Goal: Task Accomplishment & Management: Complete application form

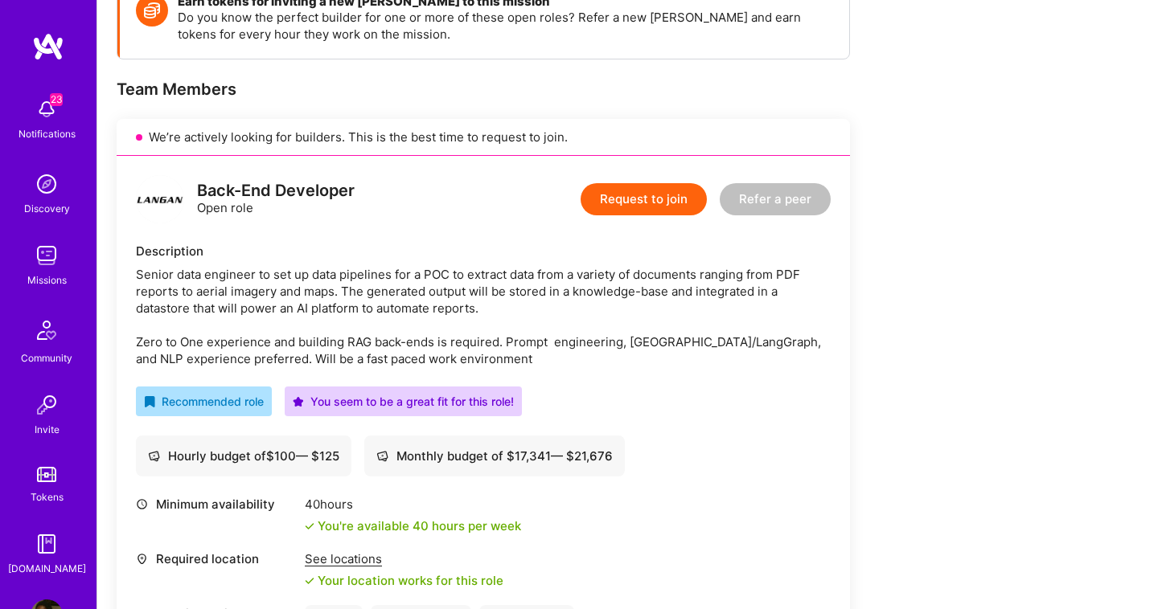
scroll to position [257, 0]
click at [684, 206] on button "Request to join" at bounding box center [643, 199] width 126 height 32
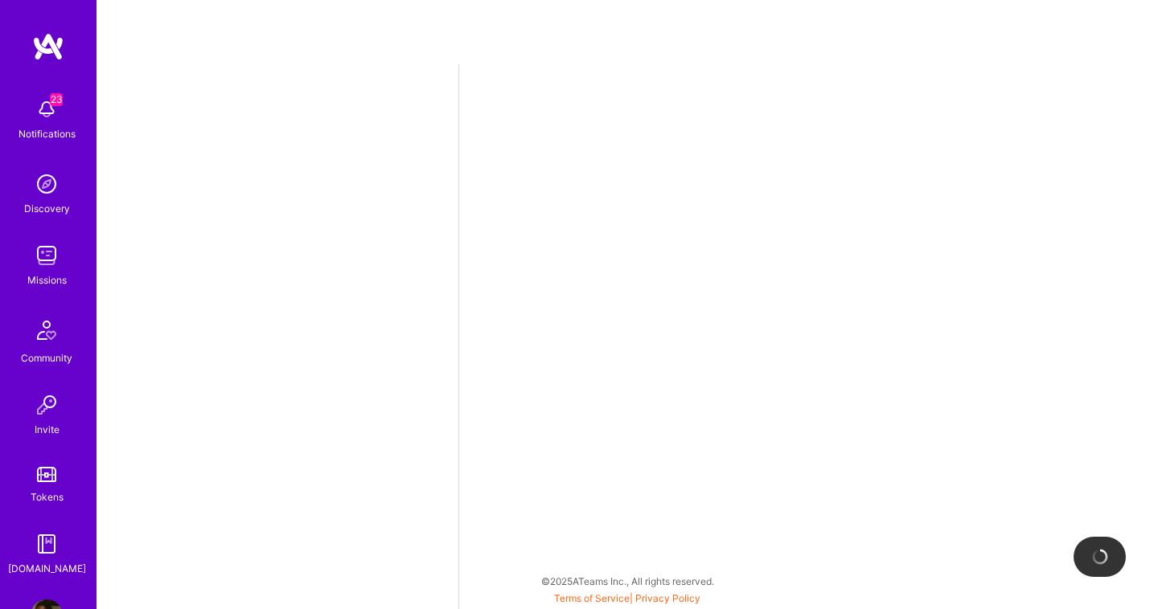
select select "NL"
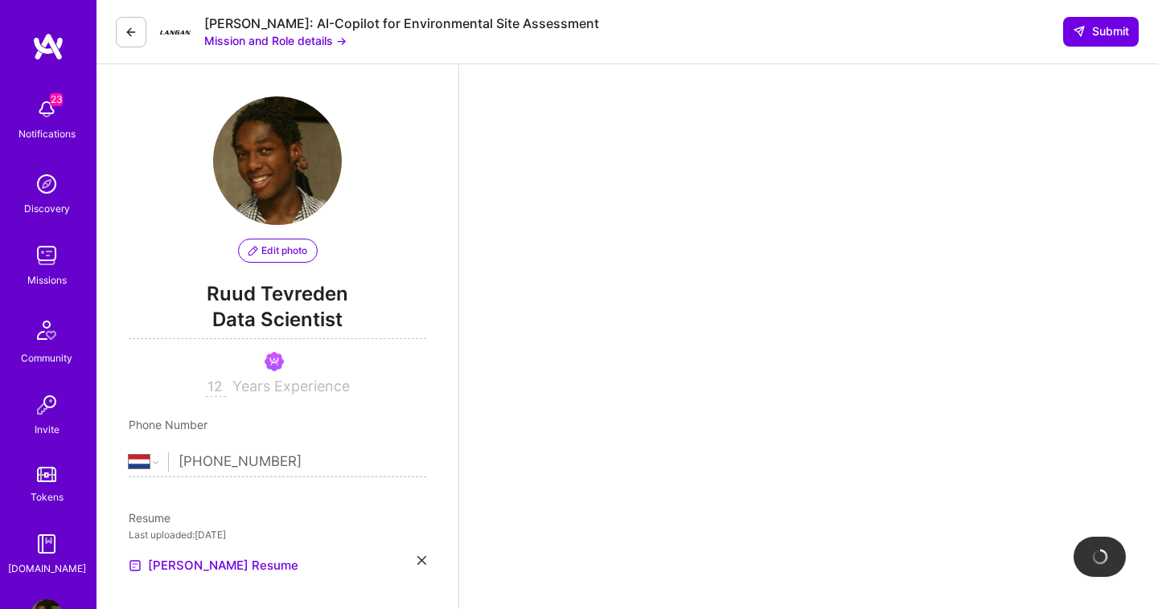
scroll to position [363, 0]
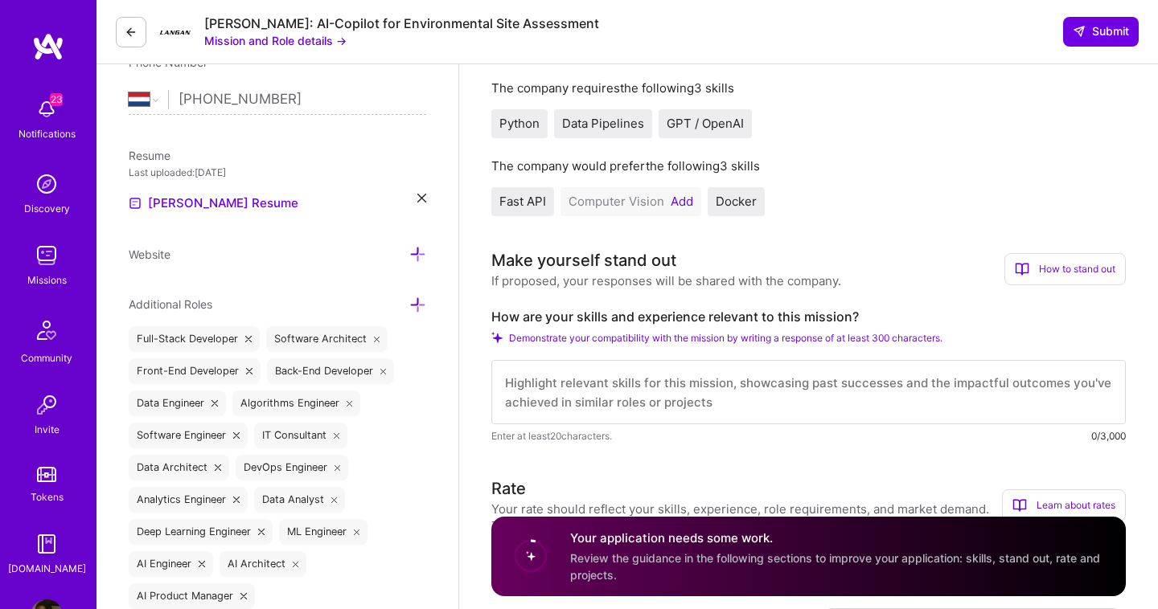
click at [686, 203] on button "Add" at bounding box center [681, 201] width 23 height 13
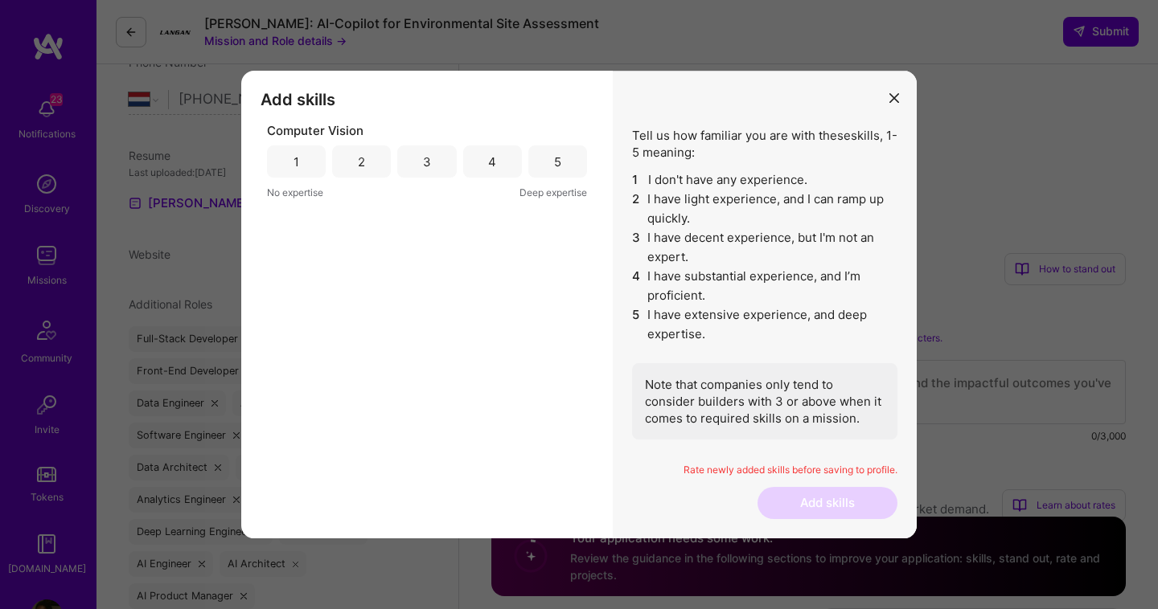
click at [410, 154] on div "3" at bounding box center [426, 162] width 59 height 32
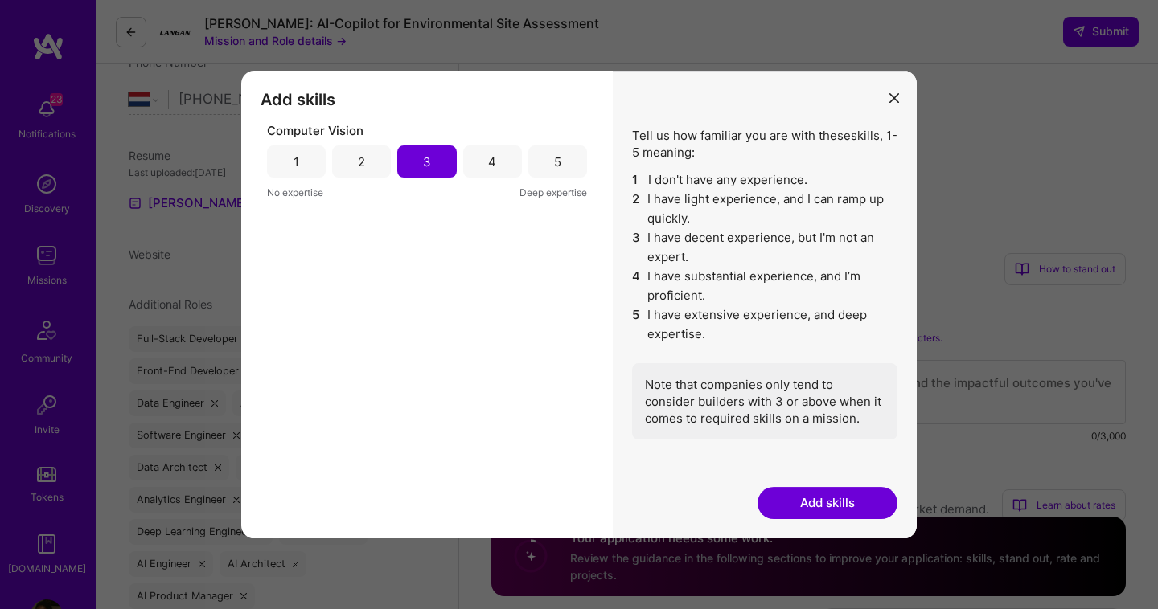
click at [785, 504] on button "Add skills" at bounding box center [827, 503] width 140 height 32
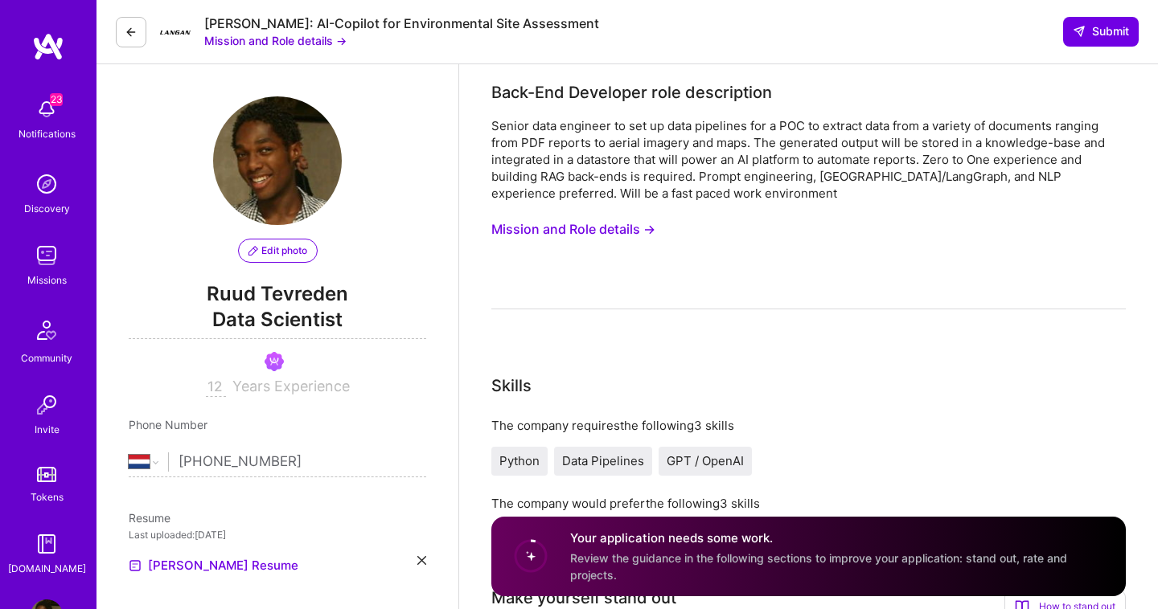
scroll to position [0, 0]
click at [625, 228] on button "Mission and Role details →" at bounding box center [573, 230] width 164 height 30
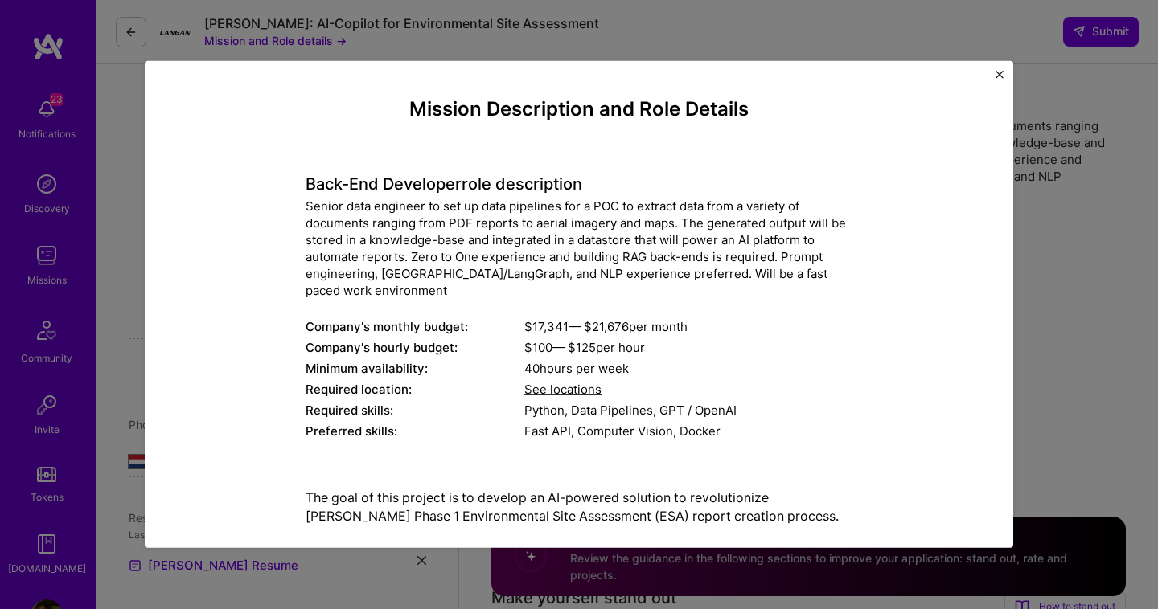
click at [379, 292] on div "Senior data engineer to set up data pipelines for a POC to extract data from a …" at bounding box center [578, 248] width 547 height 101
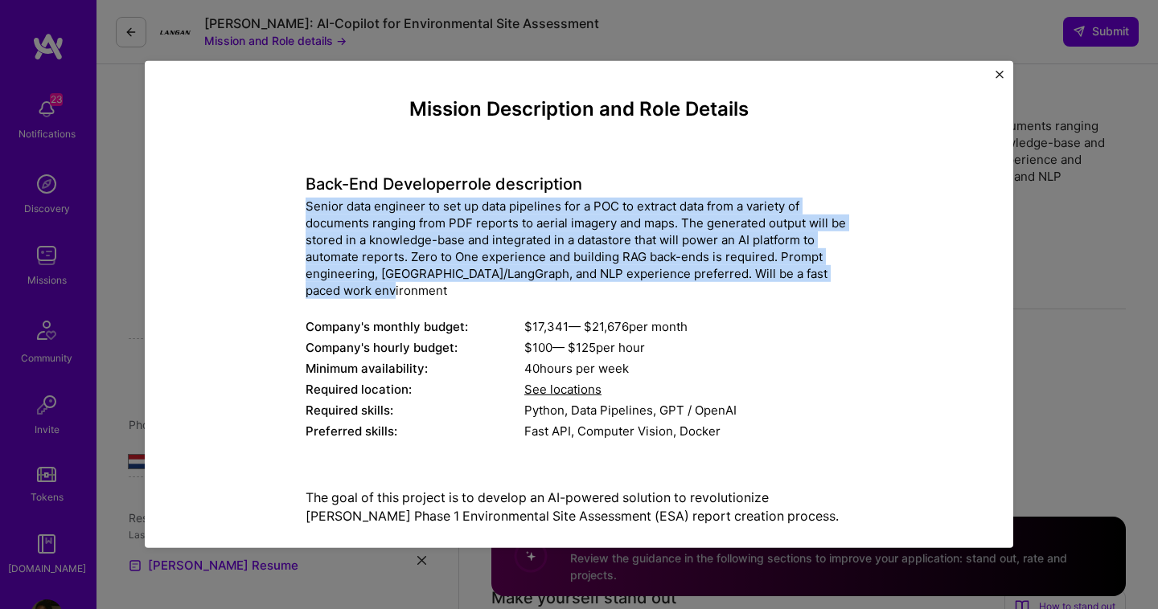
drag, startPoint x: 305, startPoint y: 201, endPoint x: 416, endPoint y: 293, distance: 144.4
click at [416, 293] on div "Mission Description and Role Details Back-End Developer role description Senior…" at bounding box center [579, 614] width 794 height 1033
copy div "Senior data engineer to set up data pipelines for a POC to extract data from a …"
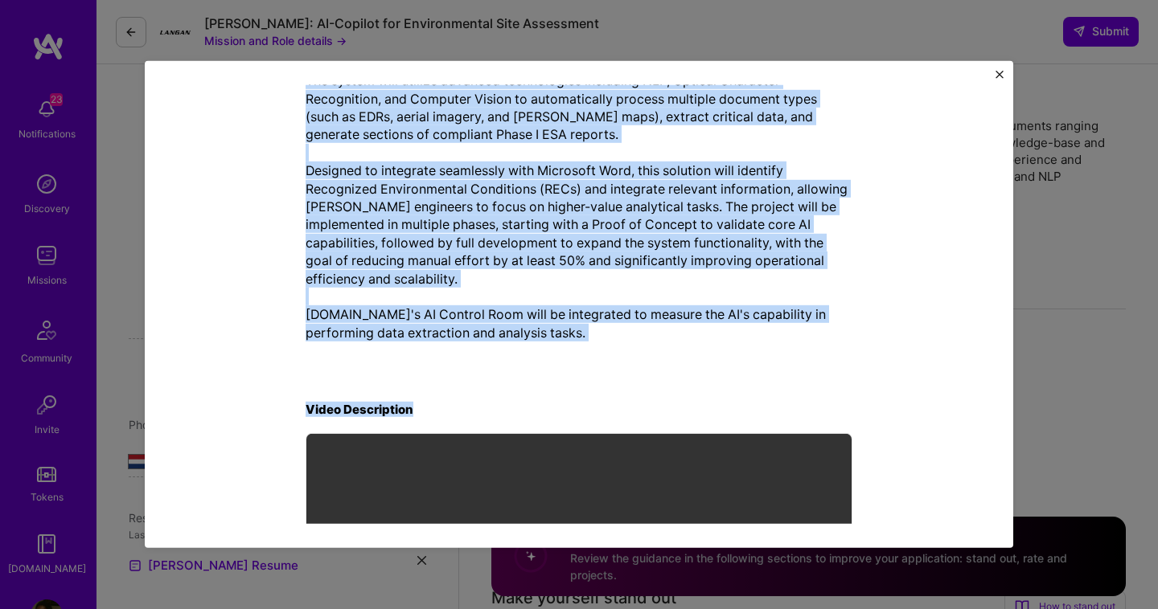
scroll to position [457, 0]
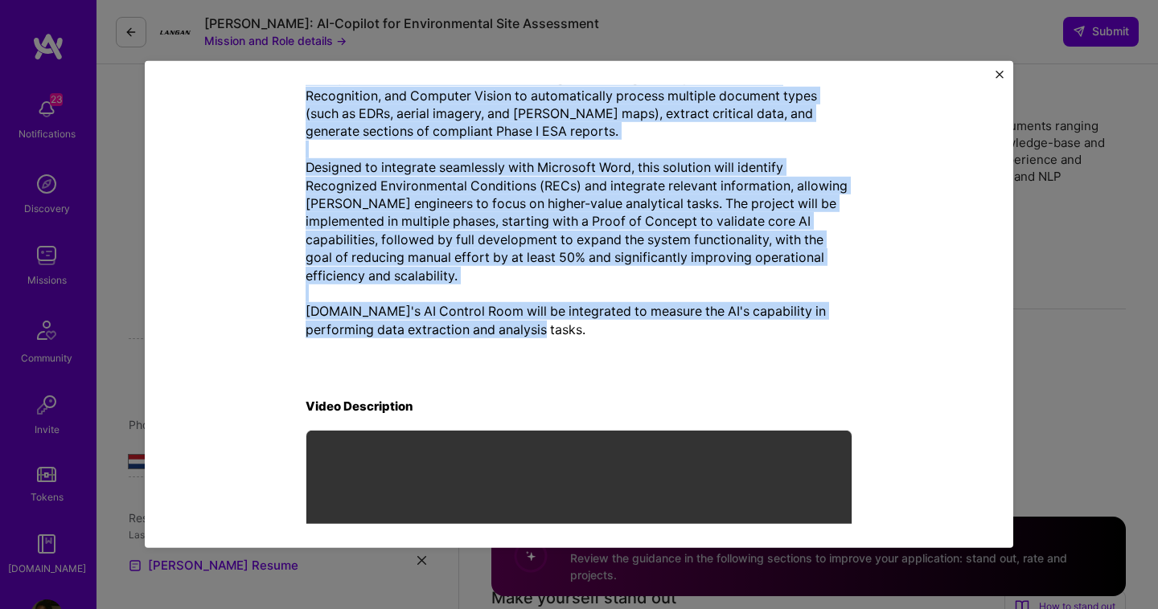
drag, startPoint x: 309, startPoint y: 246, endPoint x: 527, endPoint y: 340, distance: 237.3
click at [527, 340] on div "The goal of this project is to develop an AI-powered solution to revolutionize …" at bounding box center [578, 185] width 547 height 332
copy p "The goal of this project is to develop an AI-powered solution to revolutionize …"
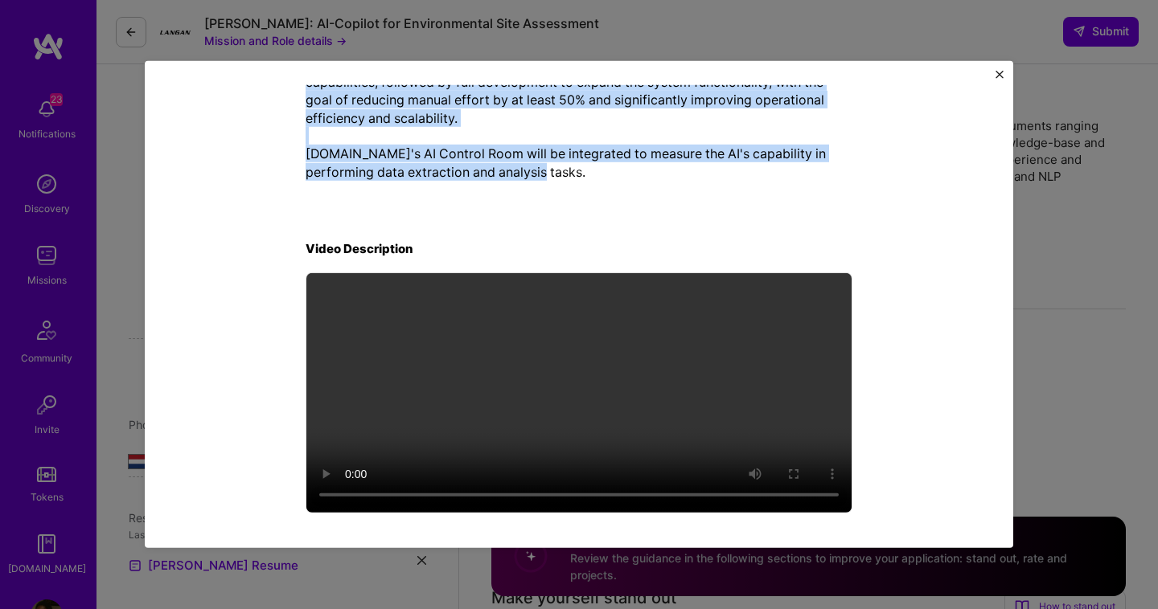
scroll to position [613, 0]
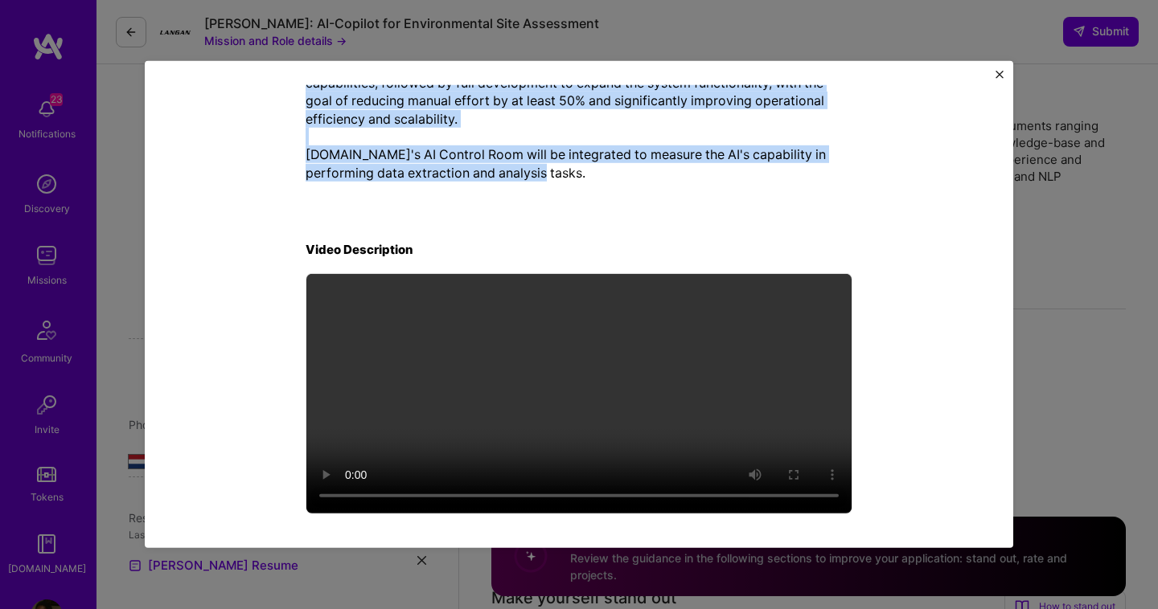
click at [995, 75] on img "Close" at bounding box center [999, 75] width 8 height 8
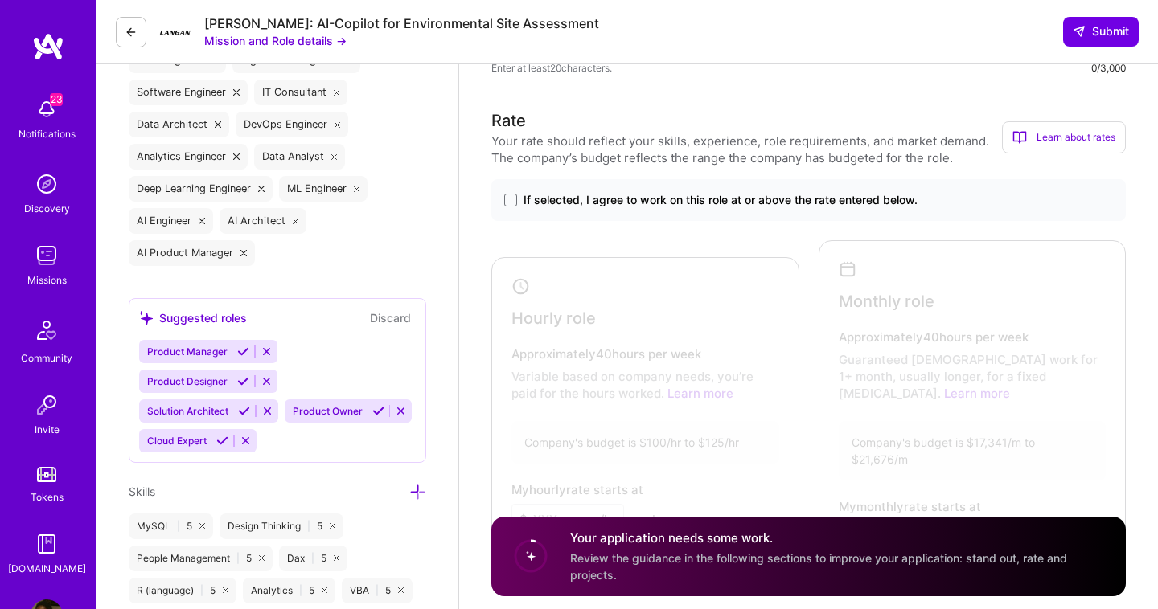
scroll to position [744, 0]
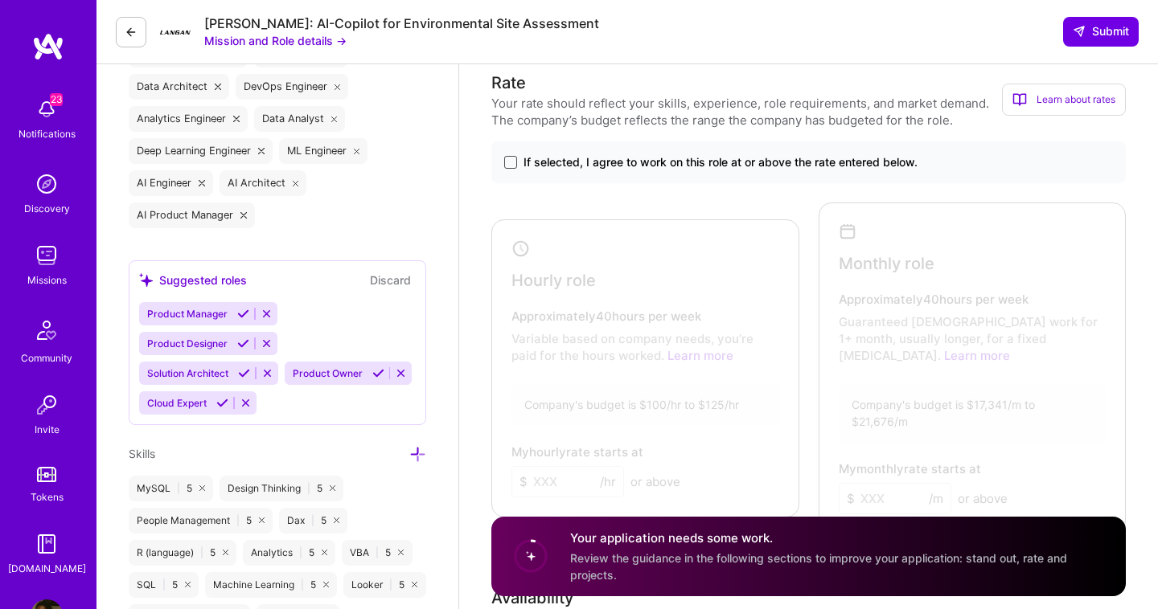
click at [511, 164] on span at bounding box center [510, 162] width 13 height 13
click at [0, 0] on input "If selected, I agree to work on this role at or above the rate entered below." at bounding box center [0, 0] width 0 height 0
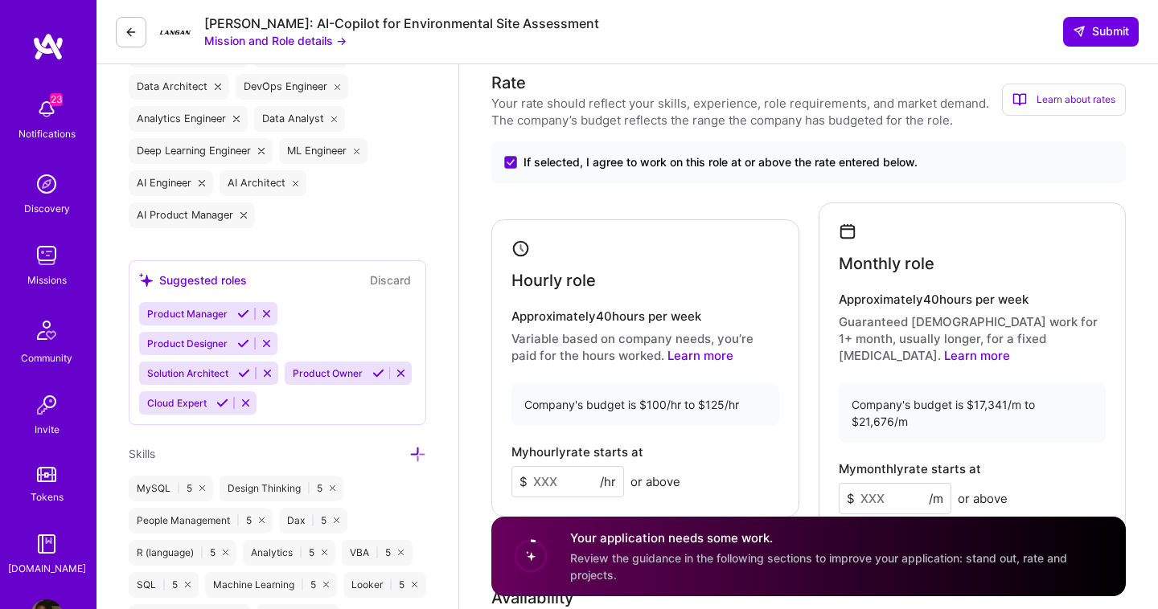
click at [549, 472] on input at bounding box center [567, 481] width 113 height 31
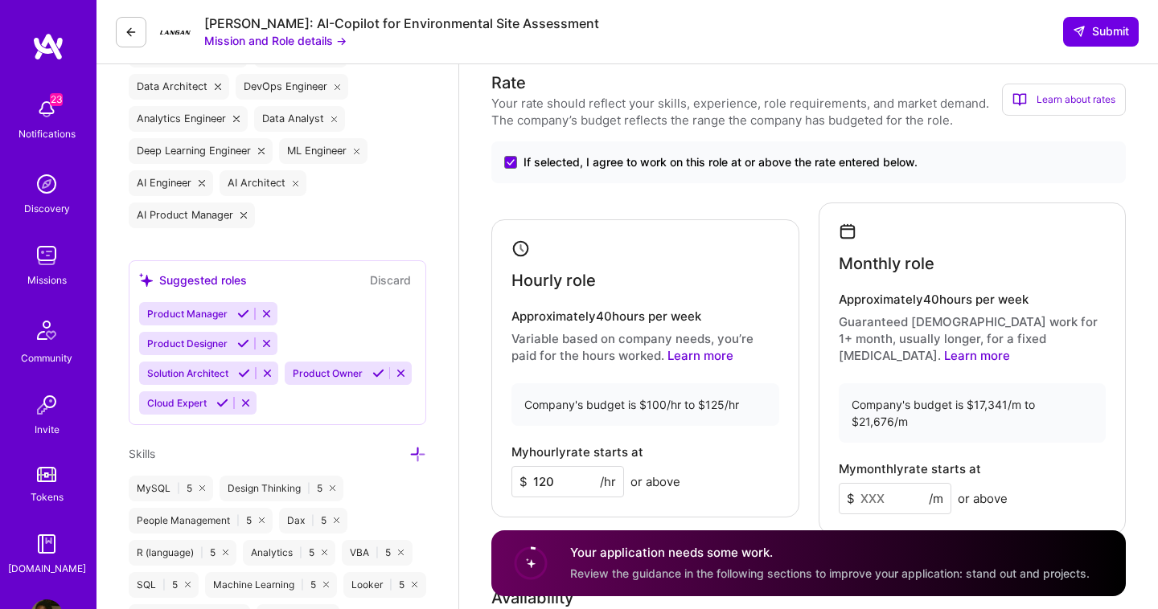
type input "120"
click at [887, 483] on input at bounding box center [894, 498] width 113 height 31
type input "20900"
click at [827, 479] on div "Monthly role Approximately 40 hours per week Guaranteed [DEMOGRAPHIC_DATA] work…" at bounding box center [972, 369] width 308 height 332
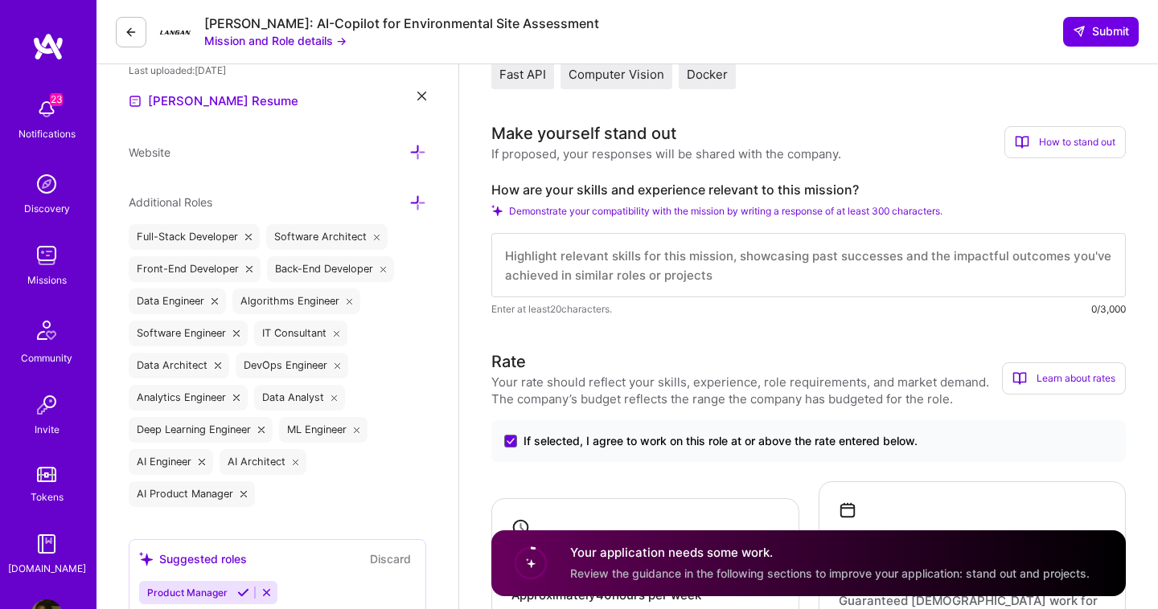
scroll to position [389, 0]
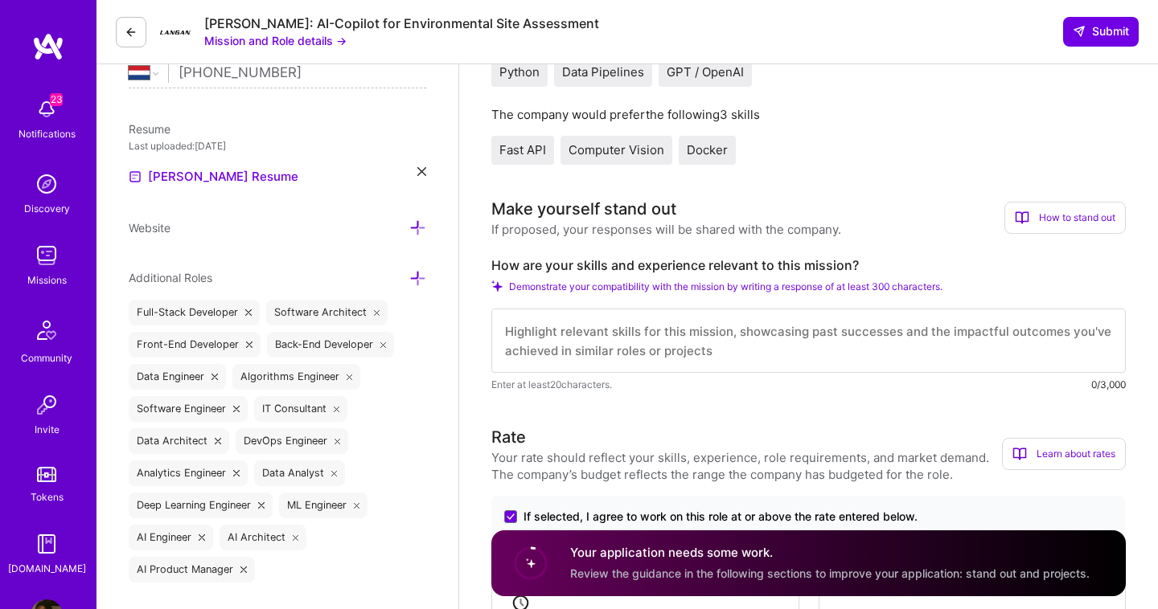
click at [686, 334] on textarea at bounding box center [808, 341] width 634 height 64
paste textarea "Lore Ipsumd Sitamet, C ad elitsed do eiusmod te inci utlabore et dol Magnaa Eni…"
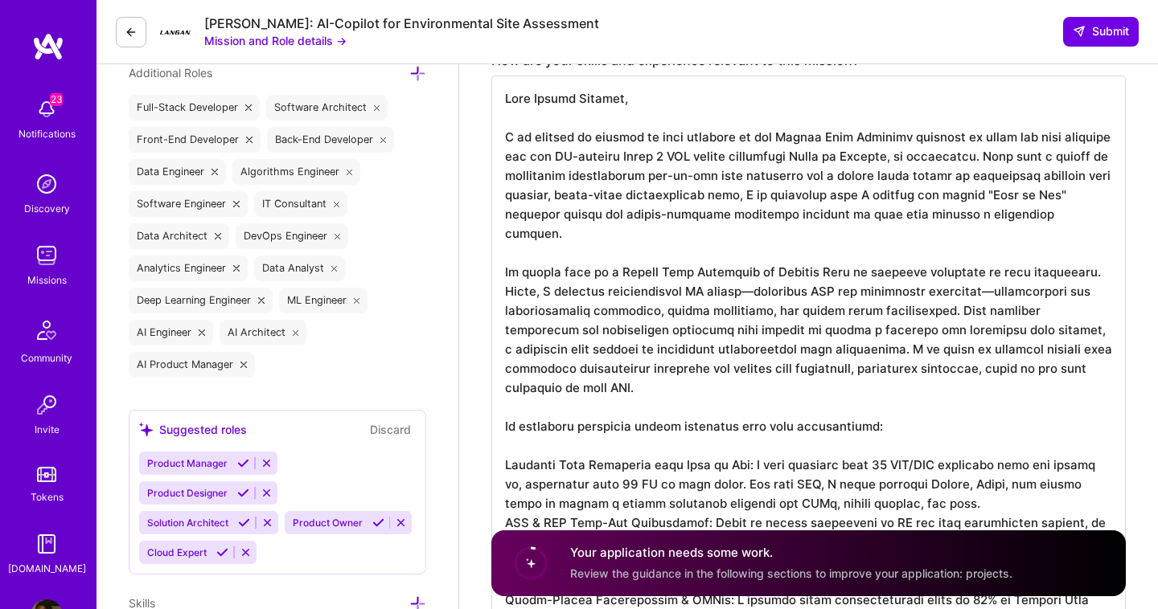
scroll to position [589, 0]
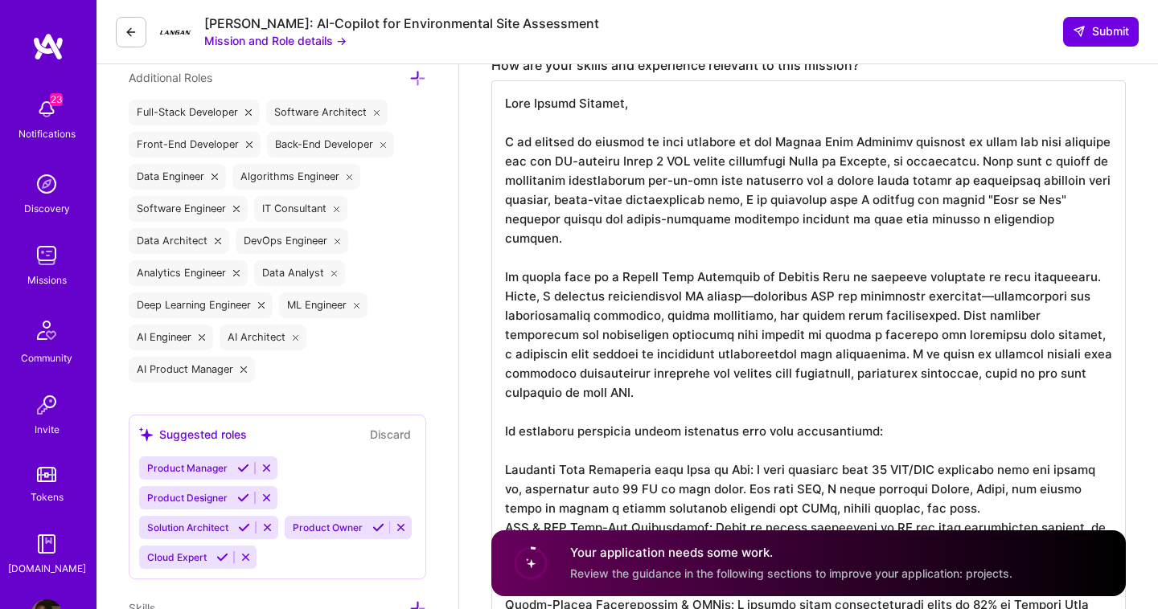
drag, startPoint x: 504, startPoint y: 138, endPoint x: 486, endPoint y: 85, distance: 55.9
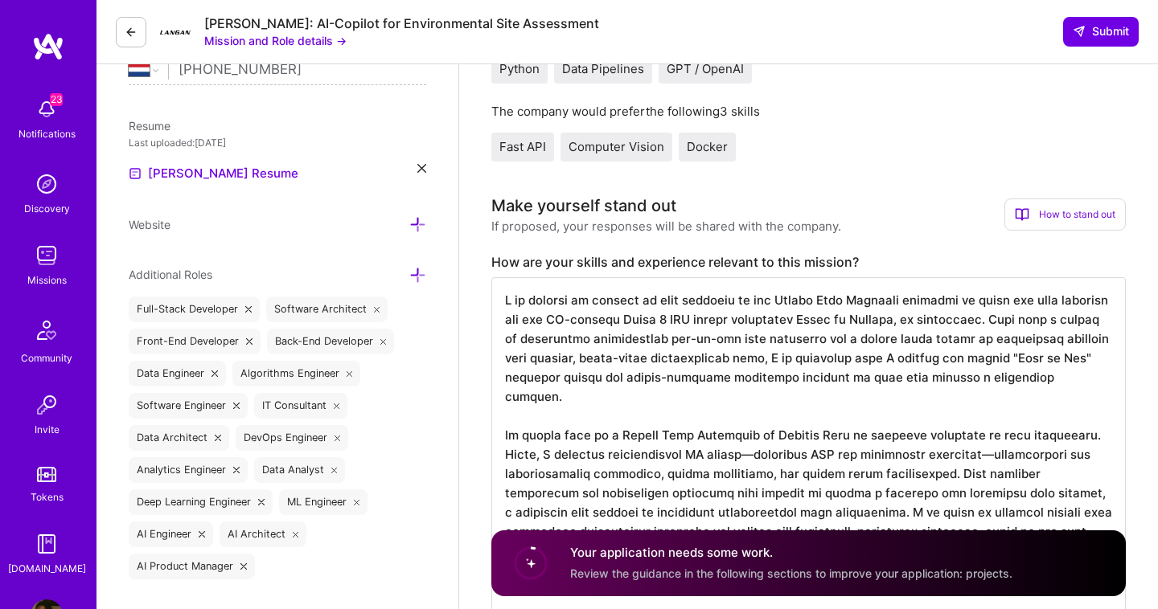
scroll to position [405, 0]
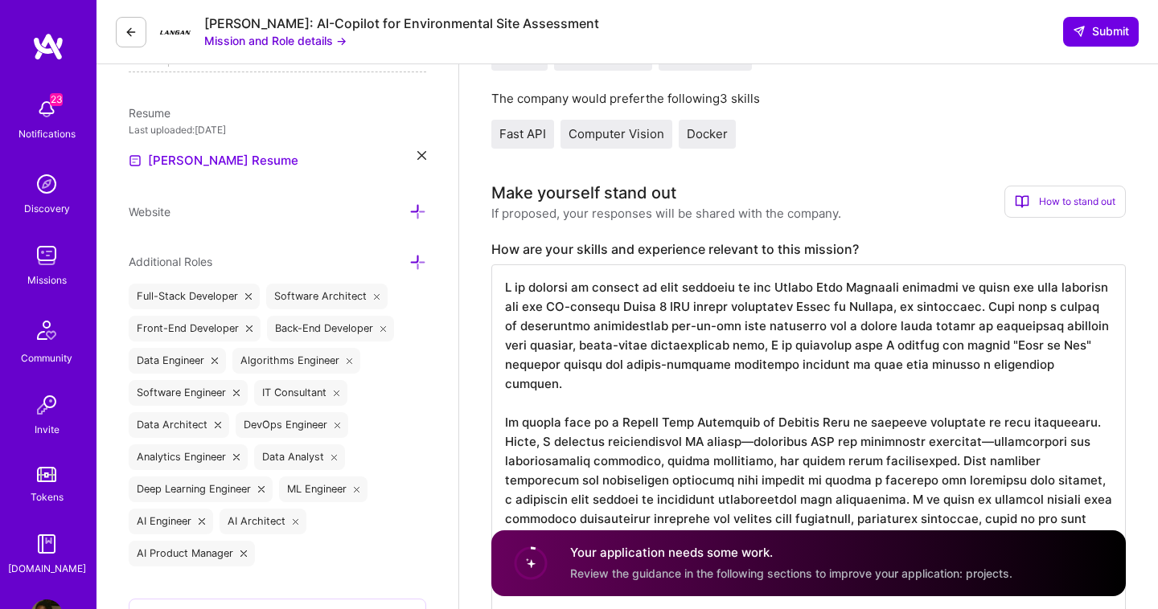
drag, startPoint x: 894, startPoint y: 284, endPoint x: 775, endPoint y: 285, distance: 119.0
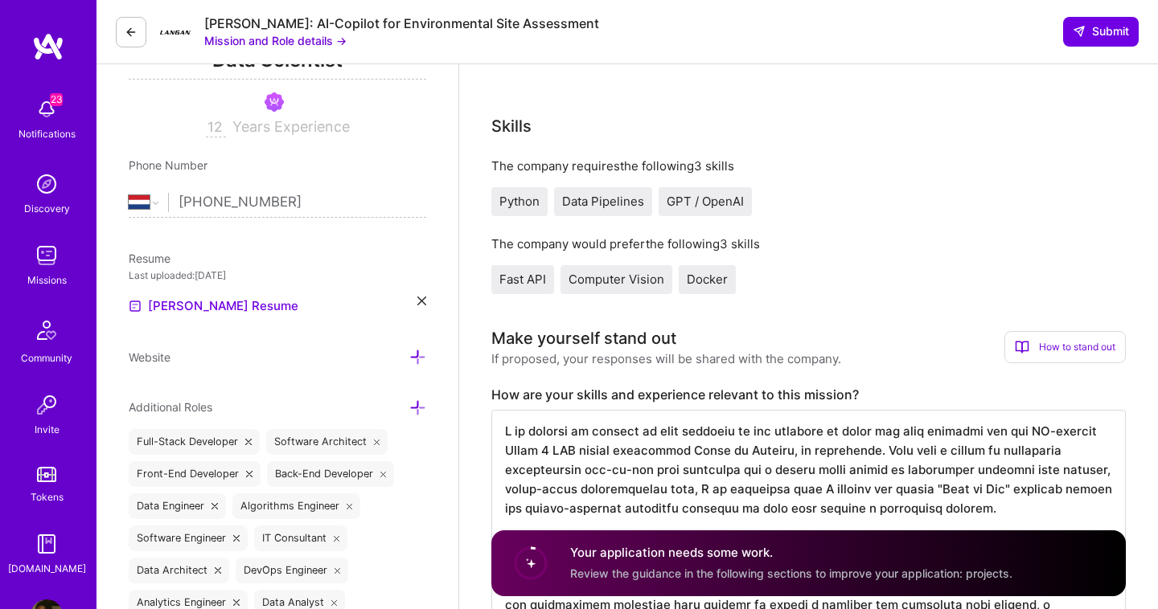
scroll to position [240, 0]
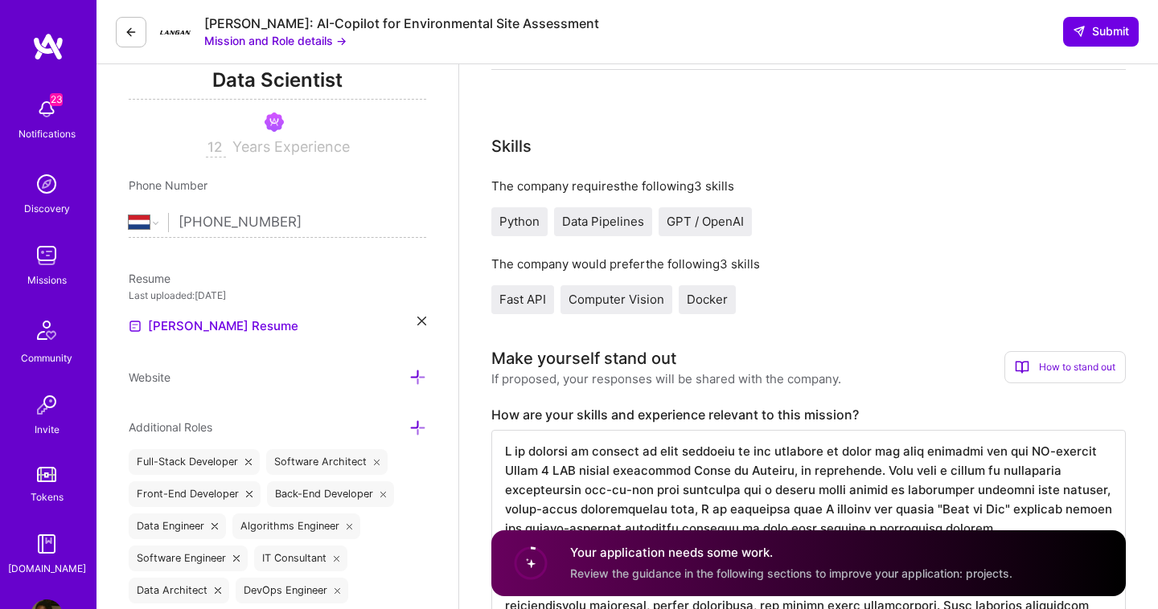
click at [418, 322] on icon at bounding box center [421, 321] width 9 height 9
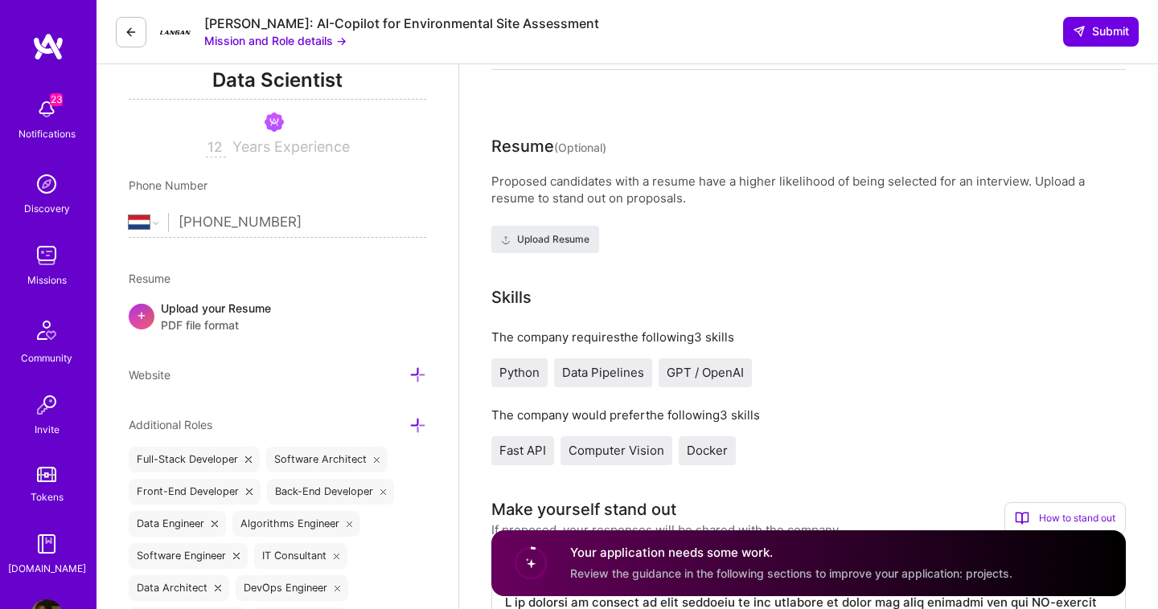
click at [227, 317] on span "PDF file format" at bounding box center [216, 325] width 110 height 17
click at [203, 325] on span "PDF file format" at bounding box center [216, 325] width 110 height 17
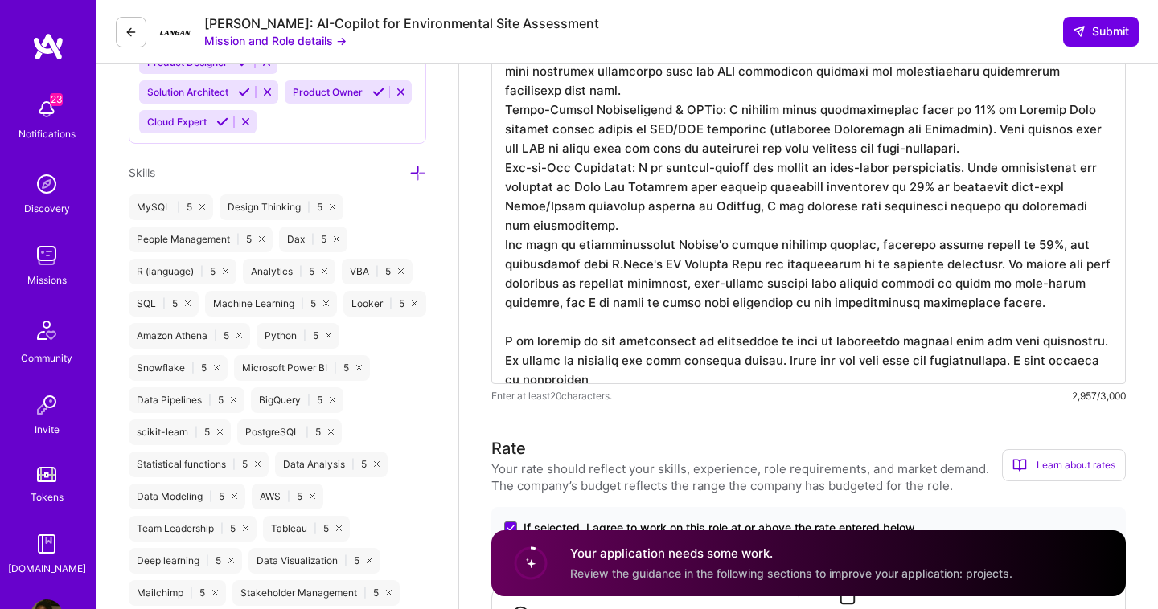
scroll to position [1027, 0]
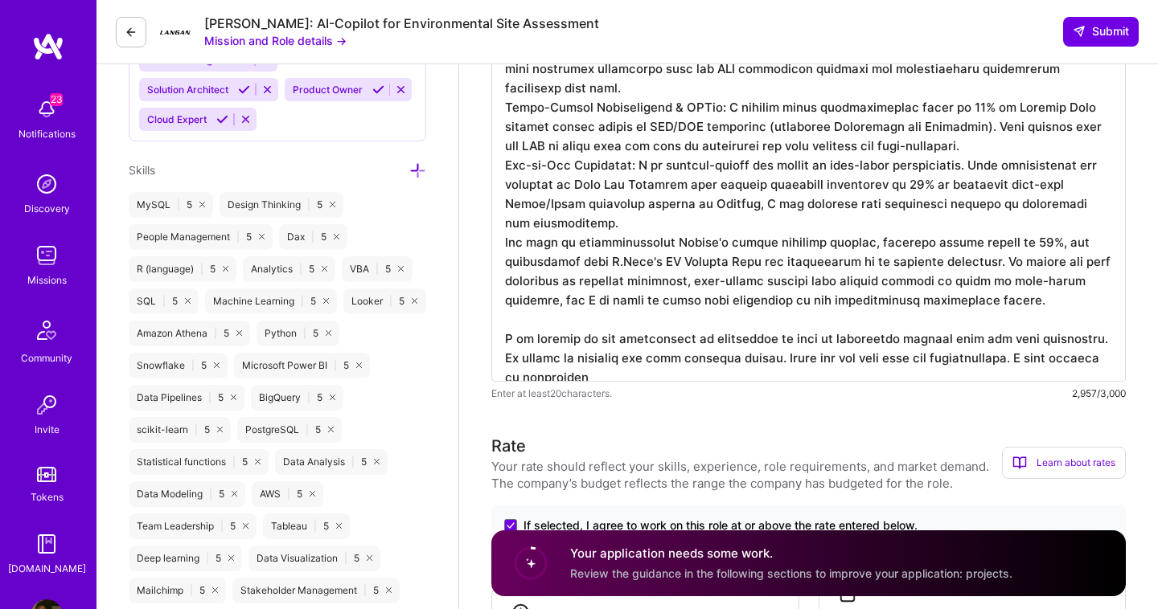
drag, startPoint x: 1024, startPoint y: 289, endPoint x: 485, endPoint y: 223, distance: 543.5
type textarea "L ip dolorsi am consect ad elit seddoeiu te inc utlabore et dolor mag aliq enim…"
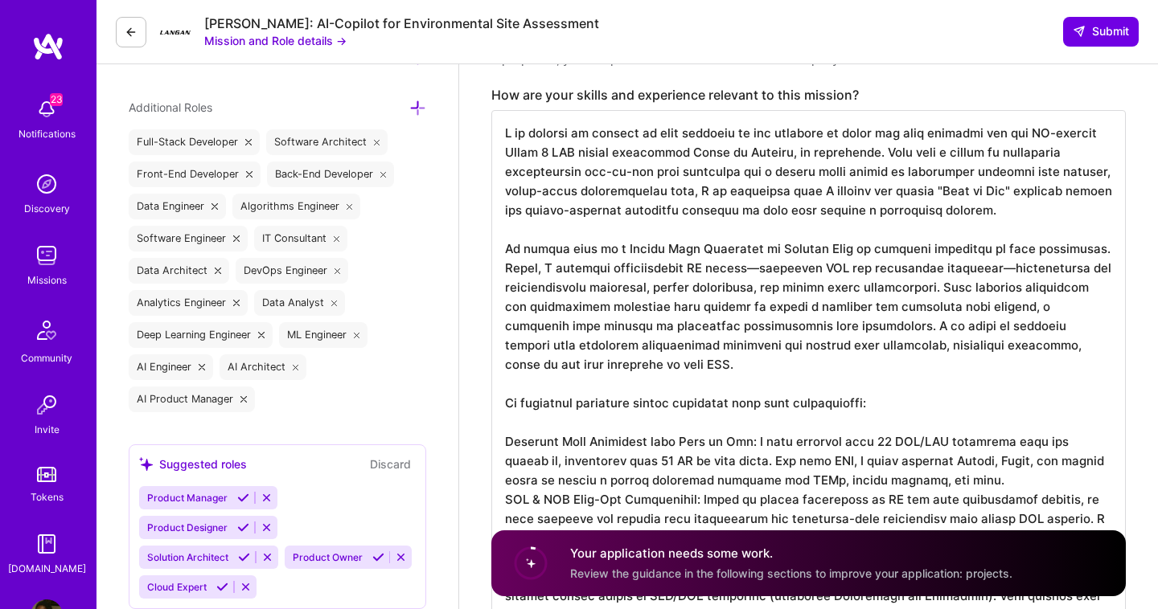
scroll to position [542, 0]
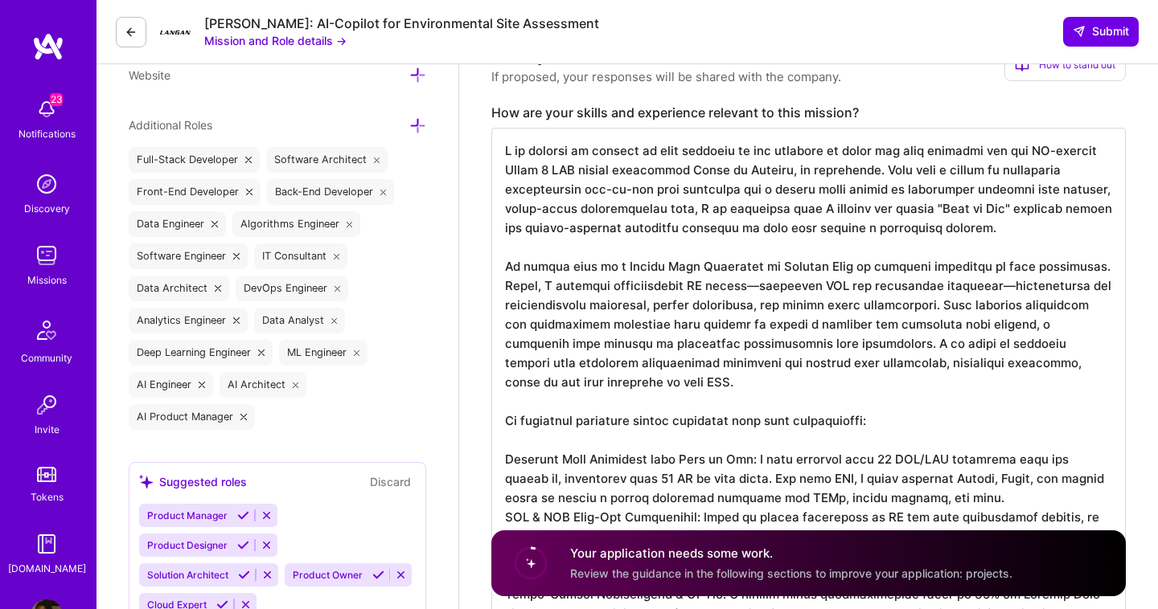
drag, startPoint x: 590, startPoint y: 278, endPoint x: 479, endPoint y: 150, distance: 169.2
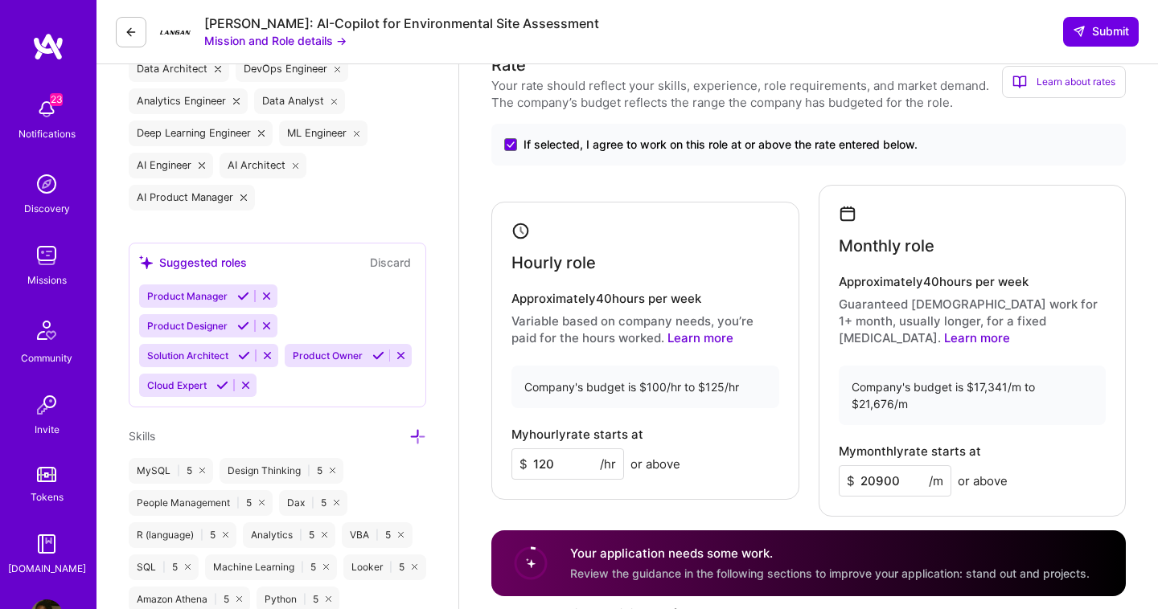
scroll to position [767, 0]
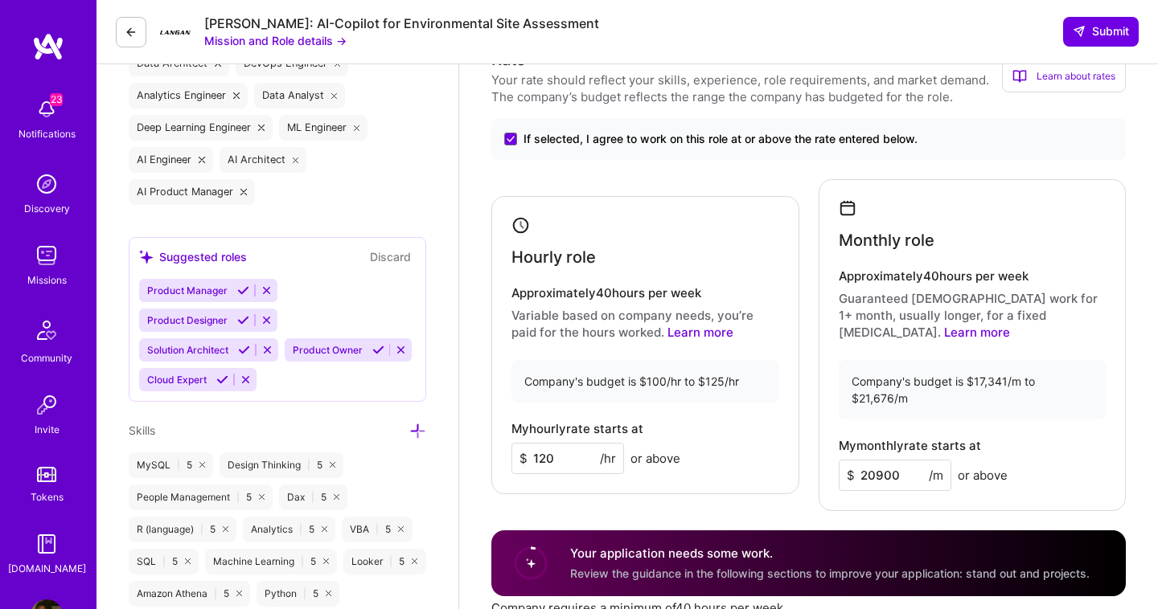
click at [900, 460] on input "20900" at bounding box center [894, 475] width 113 height 31
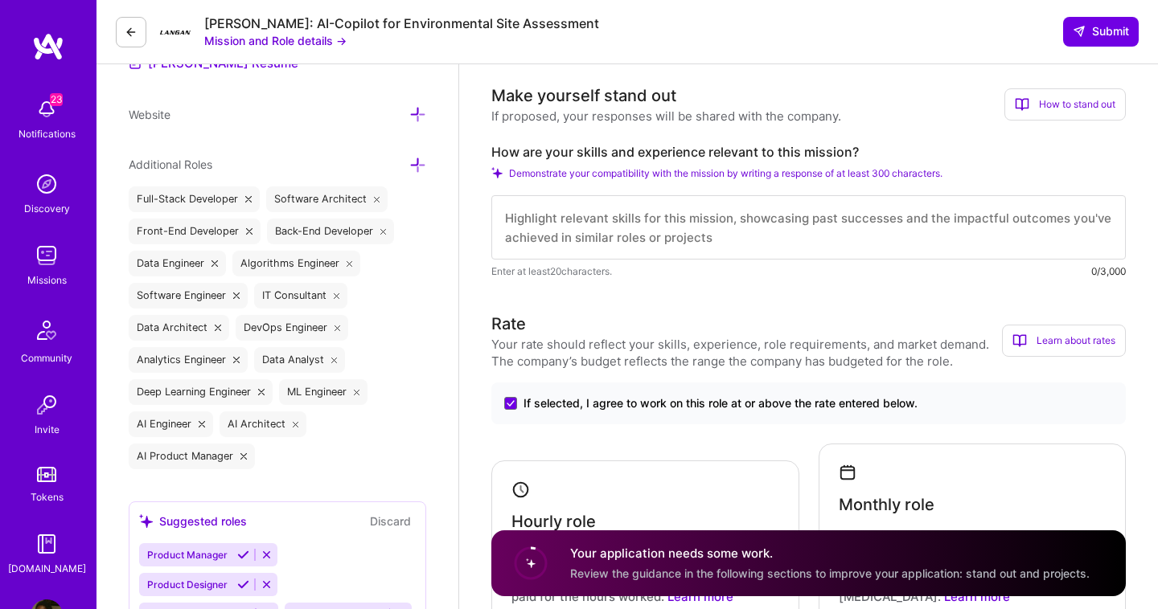
scroll to position [292, 0]
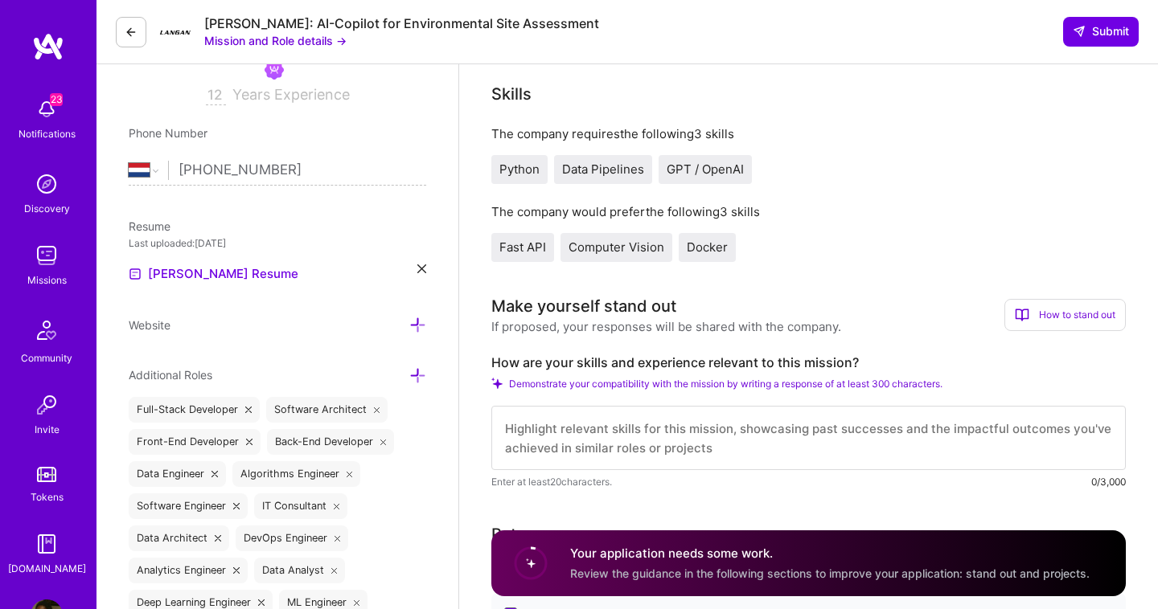
click at [637, 422] on textarea at bounding box center [808, 438] width 634 height 64
paste textarea "Dear Hiring Manager, I am writing to express my strong interest in the Senior D…"
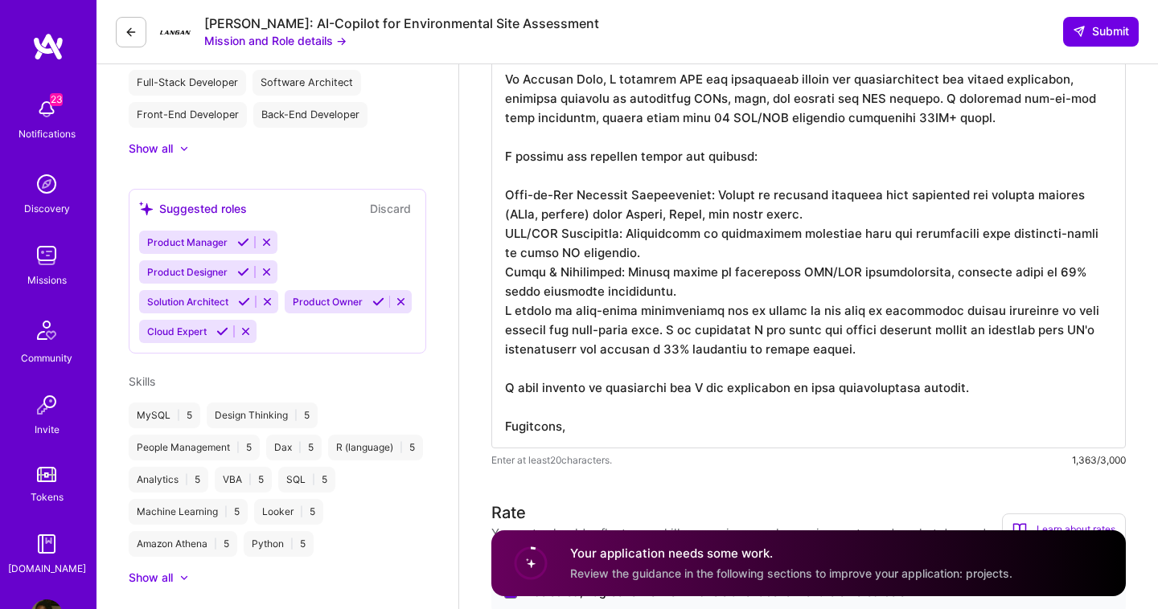
scroll to position [514, 0]
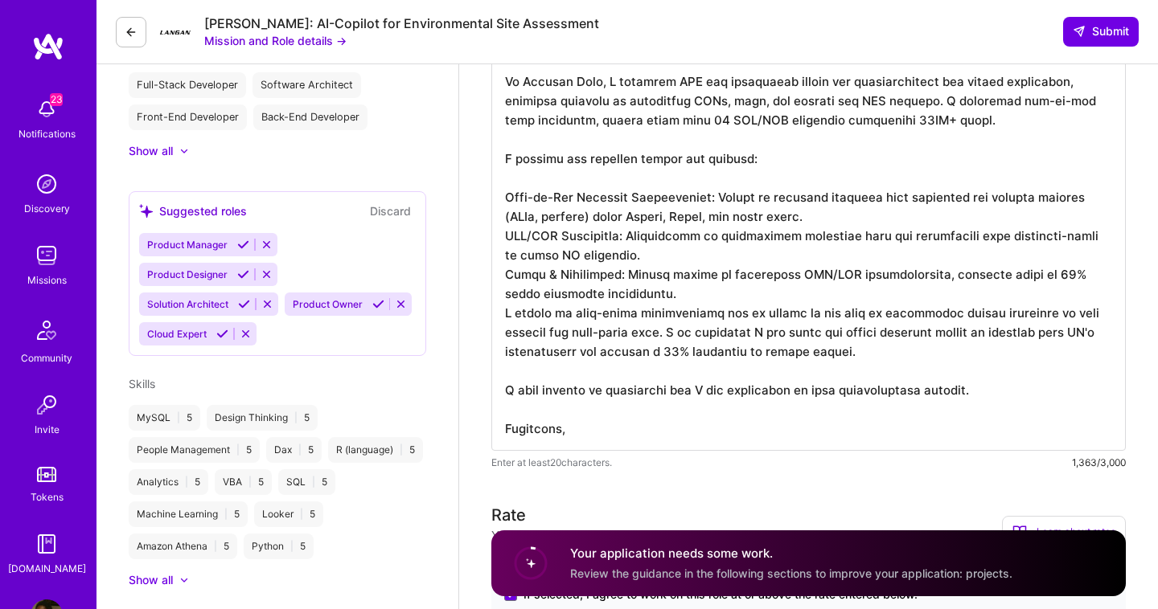
click at [504, 199] on textarea at bounding box center [808, 197] width 634 height 508
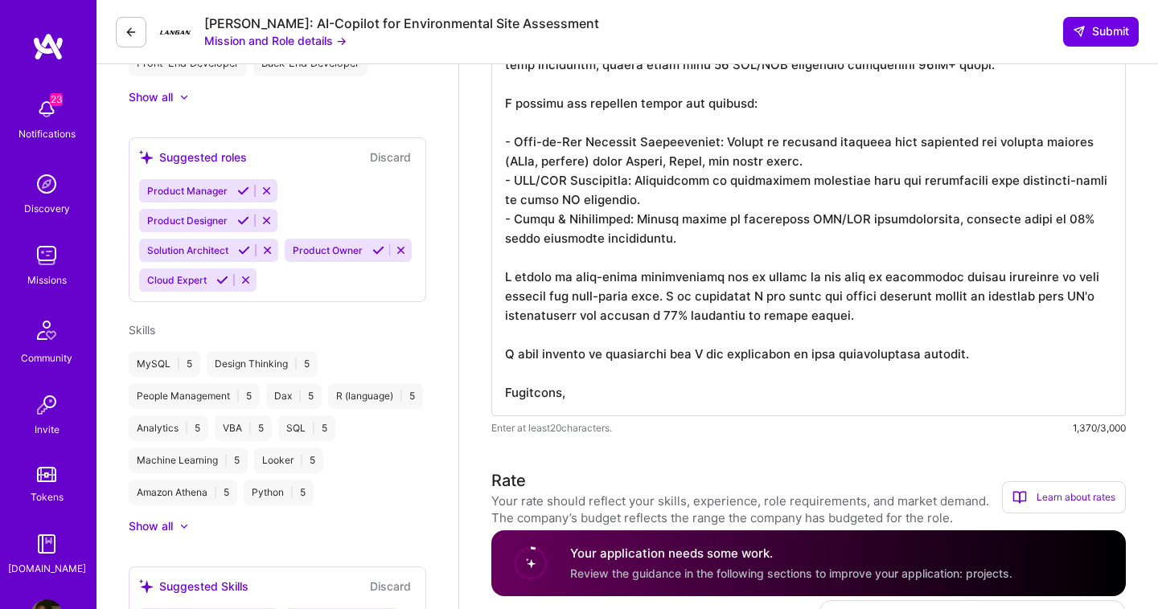
scroll to position [572, 0]
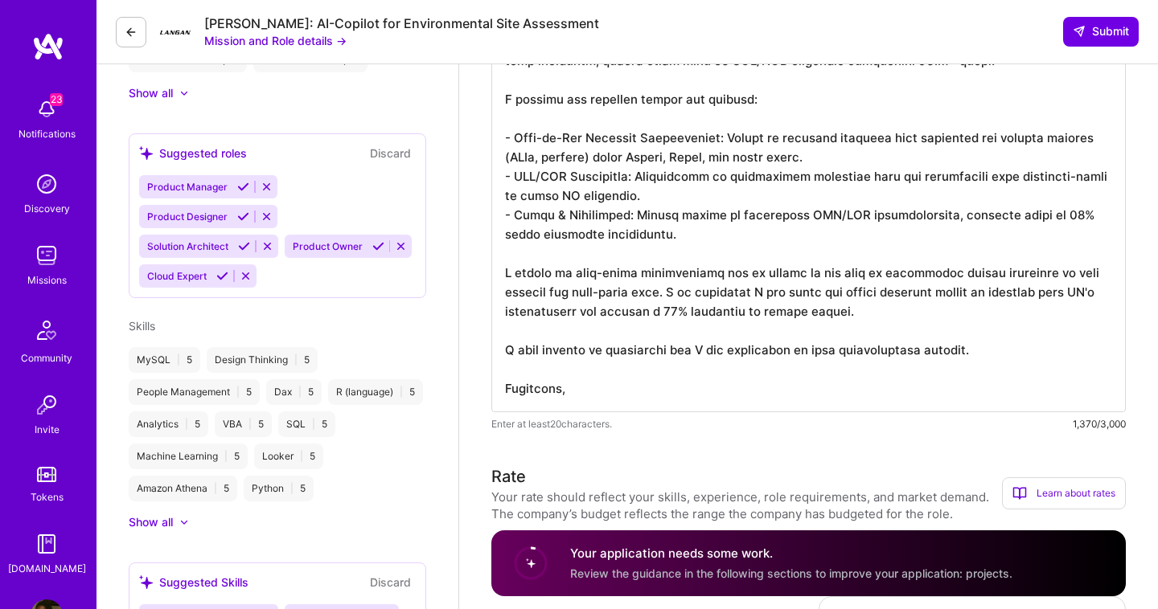
click at [576, 395] on textarea at bounding box center [808, 148] width 634 height 527
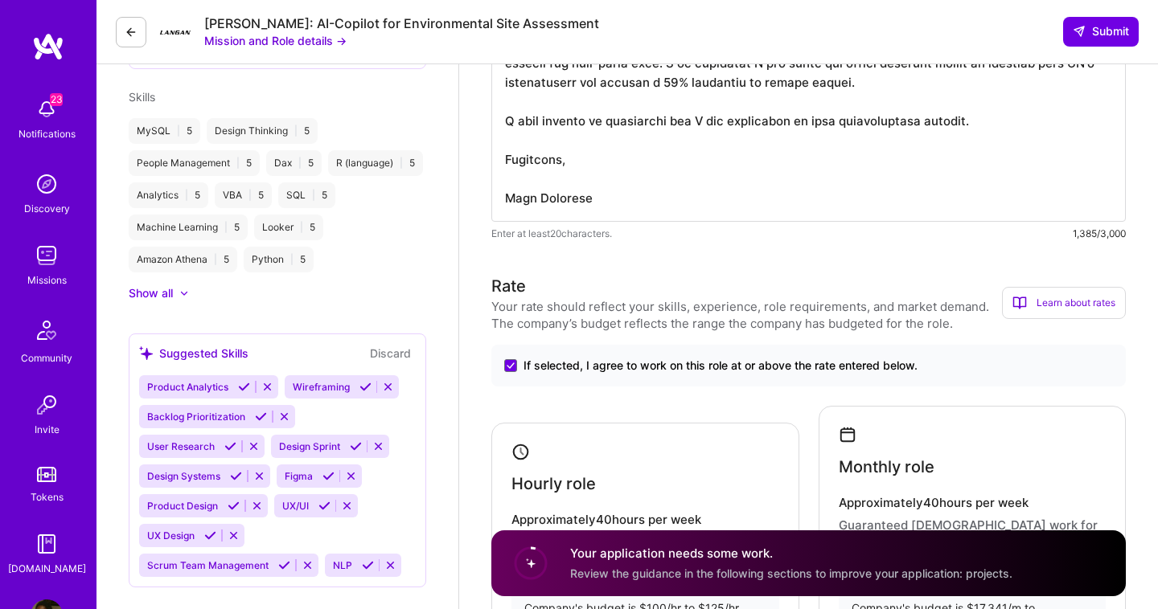
scroll to position [1039, 0]
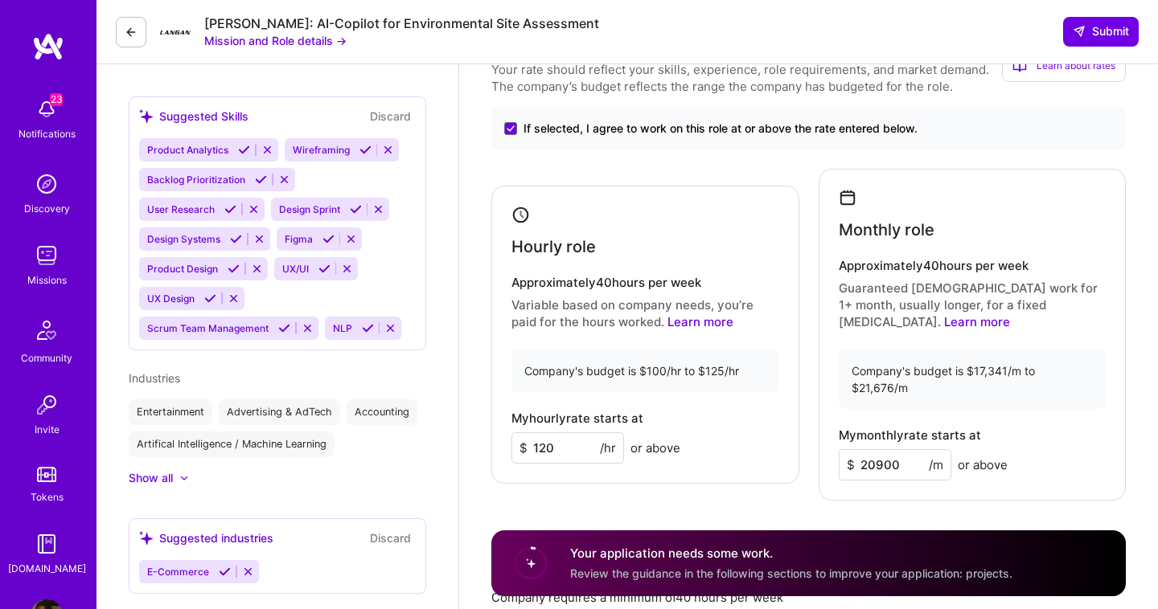
type textarea "Dear Hiring Manager, I am writing to express my strong interest in the Senior D…"
click at [552, 435] on input "120" at bounding box center [567, 447] width 113 height 31
type input "122"
click at [613, 481] on div "Rate Your rate should reflect your skills, experience, role requirements, and m…" at bounding box center [808, 408] width 634 height 743
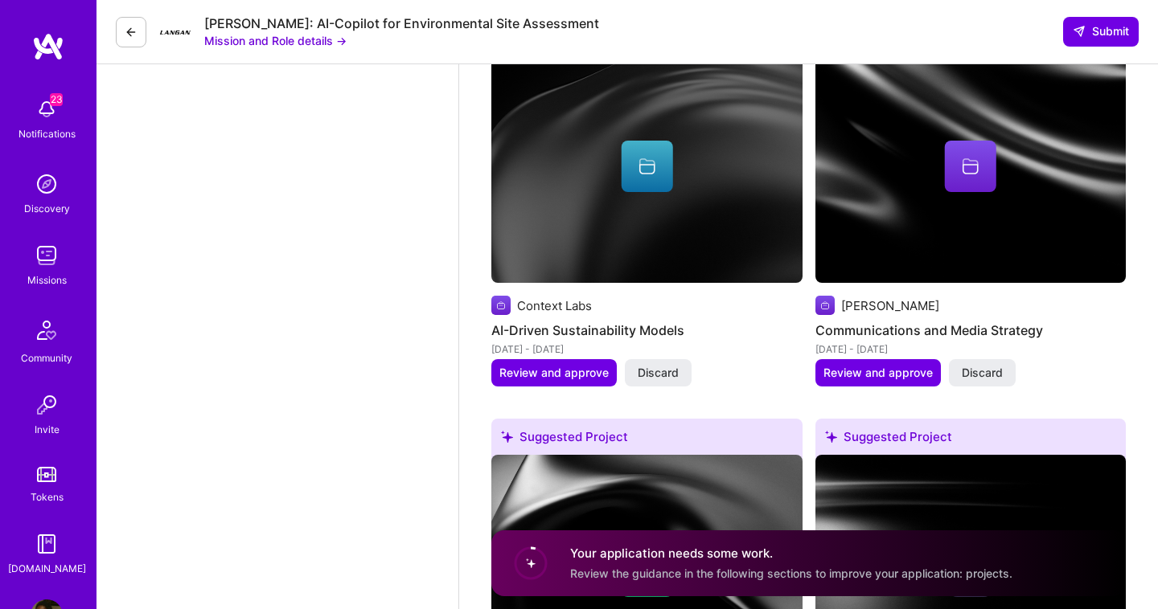
scroll to position [2088, 0]
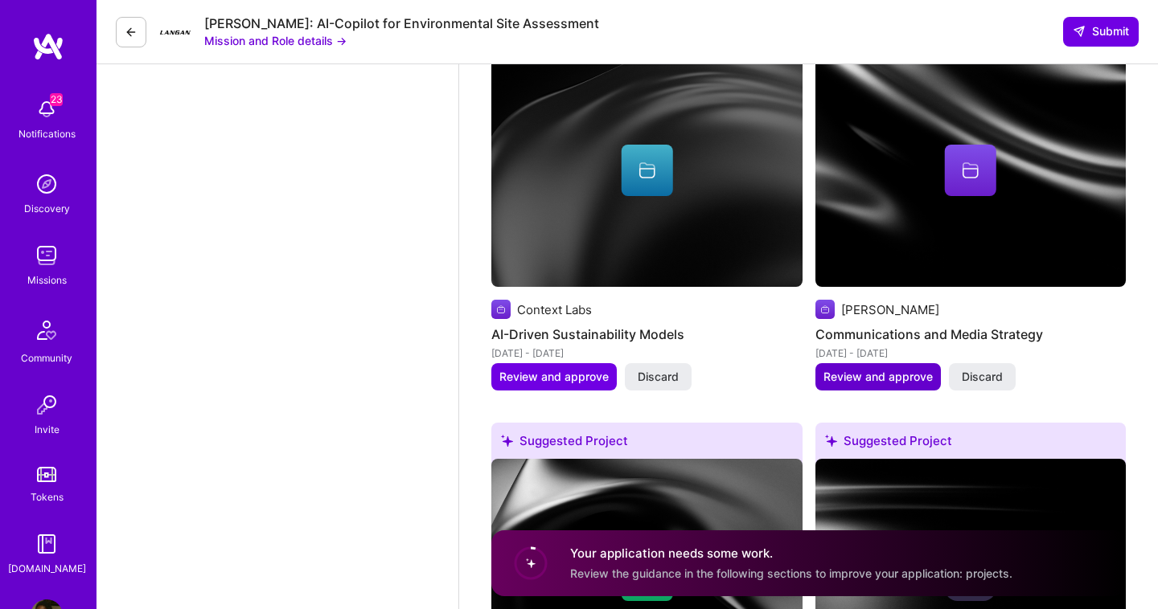
click at [845, 369] on span "Review and approve" at bounding box center [877, 377] width 109 height 16
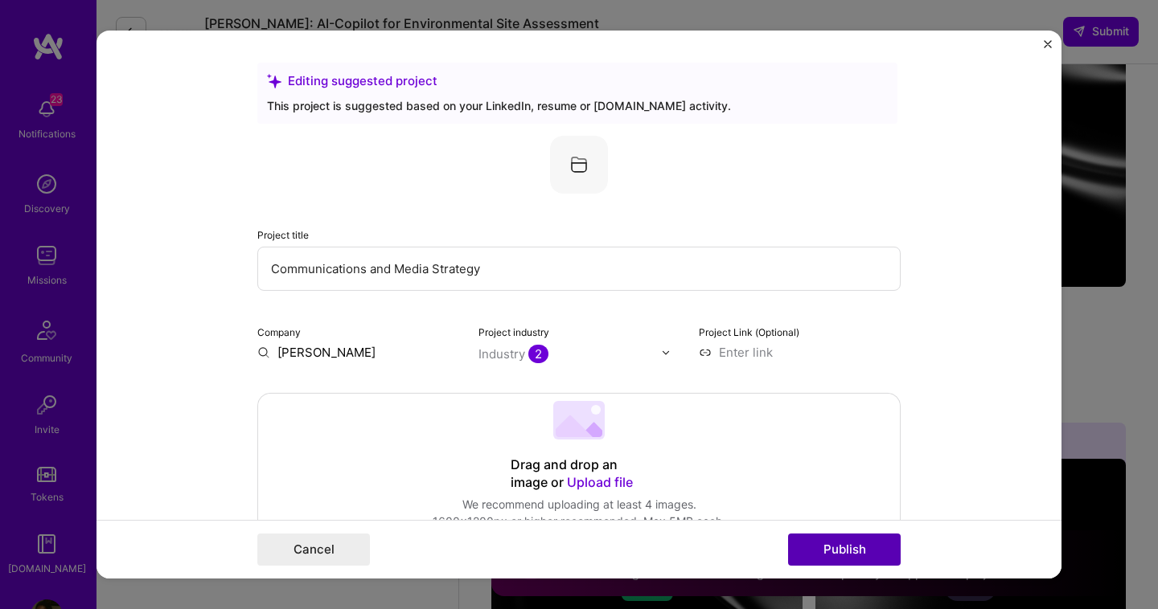
click at [846, 544] on button "Publish" at bounding box center [844, 550] width 113 height 32
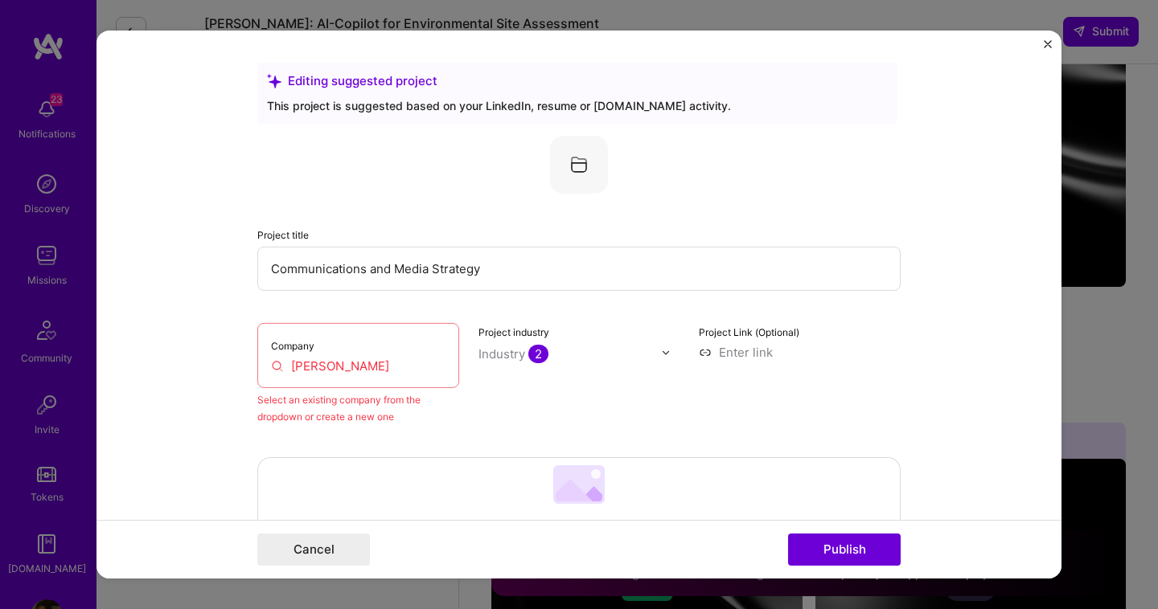
scroll to position [105, 0]
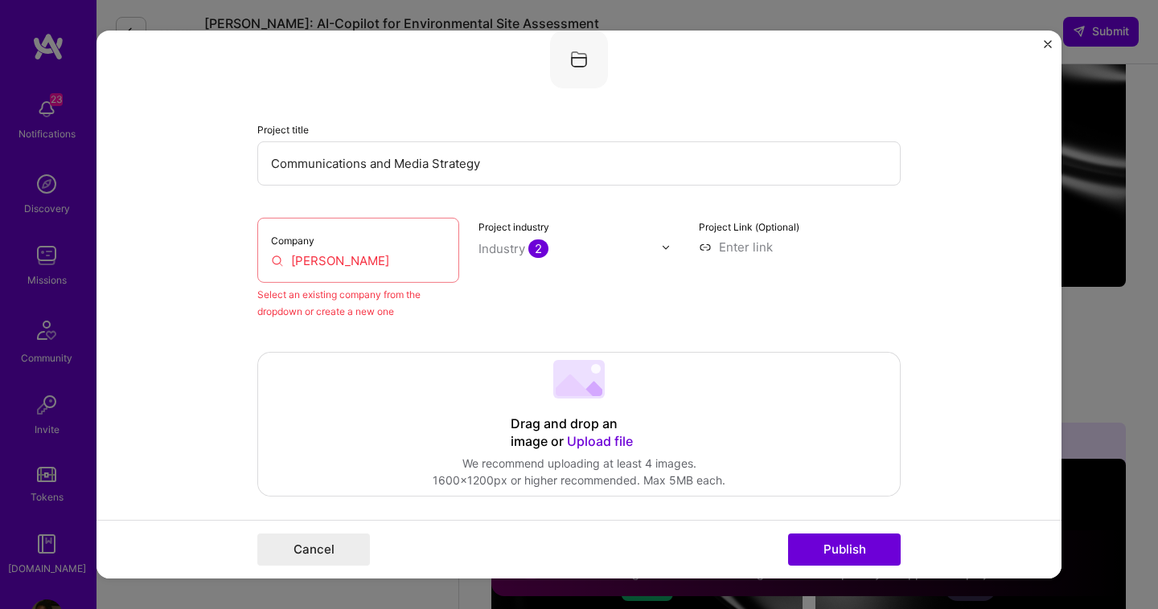
click at [1049, 47] on img "Close" at bounding box center [1047, 44] width 8 height 8
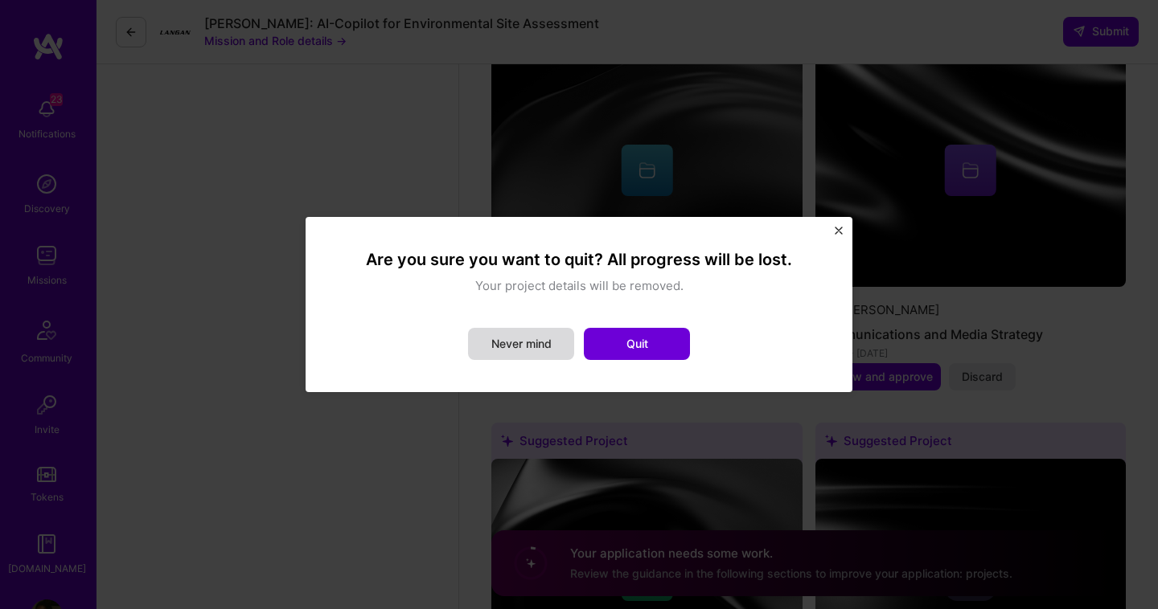
click at [535, 346] on button "Never mind" at bounding box center [521, 344] width 106 height 32
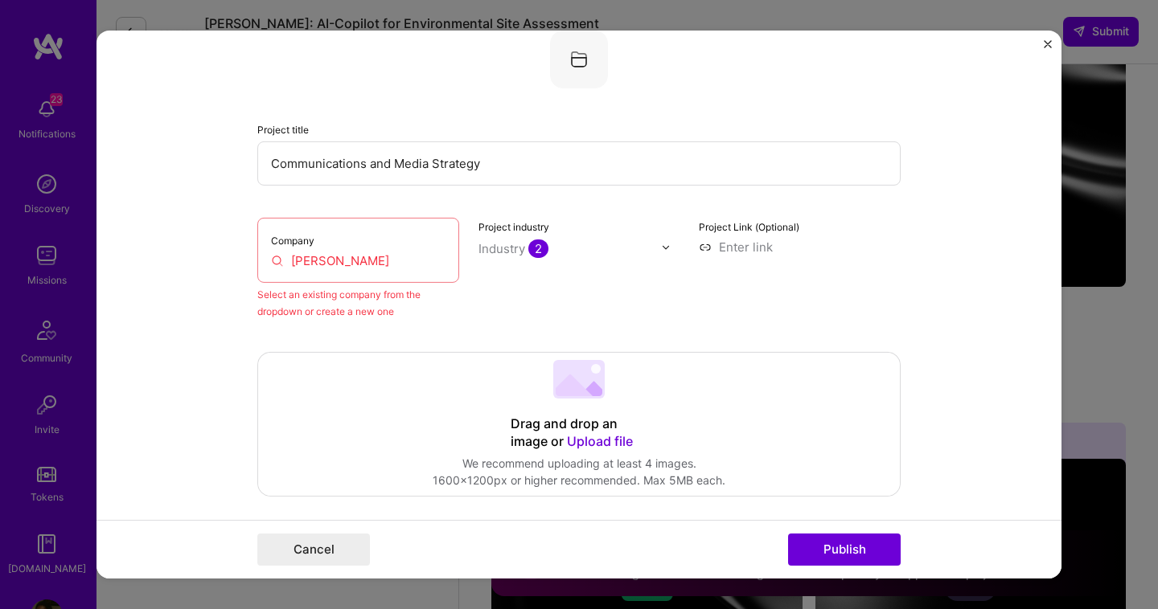
click at [1040, 46] on form "Editing suggested project This project is suggested based on your LinkedIn, res…" at bounding box center [578, 305] width 965 height 548
click at [1051, 40] on form "Editing suggested project This project is suggested based on your LinkedIn, res…" at bounding box center [578, 305] width 965 height 548
click at [1049, 41] on img "Close" at bounding box center [1047, 44] width 8 height 8
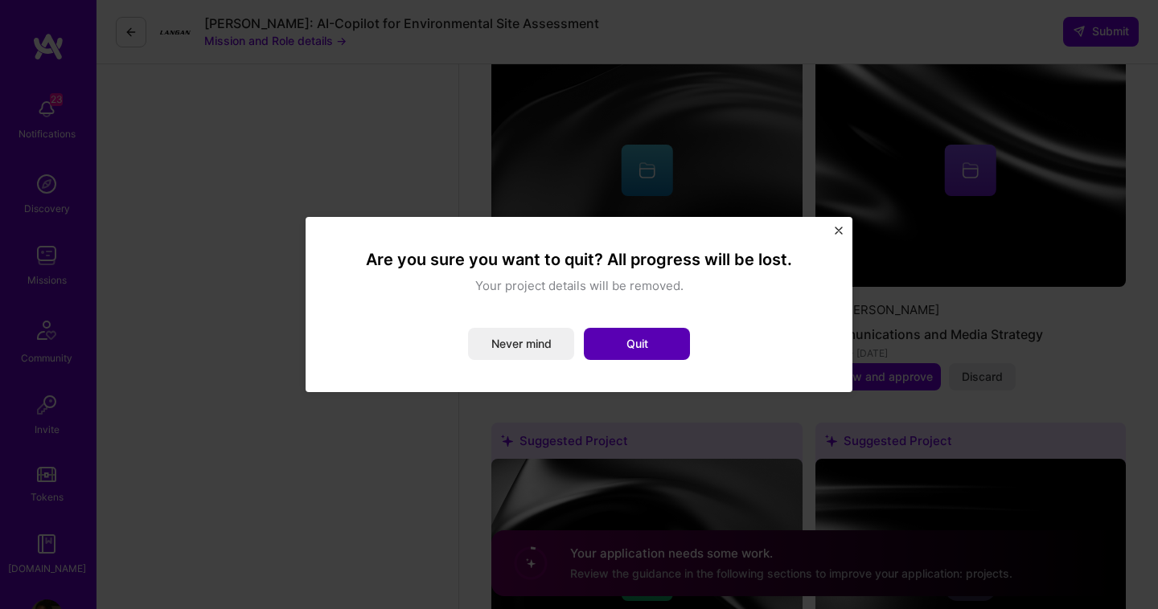
click at [619, 335] on button "Quit" at bounding box center [637, 344] width 106 height 32
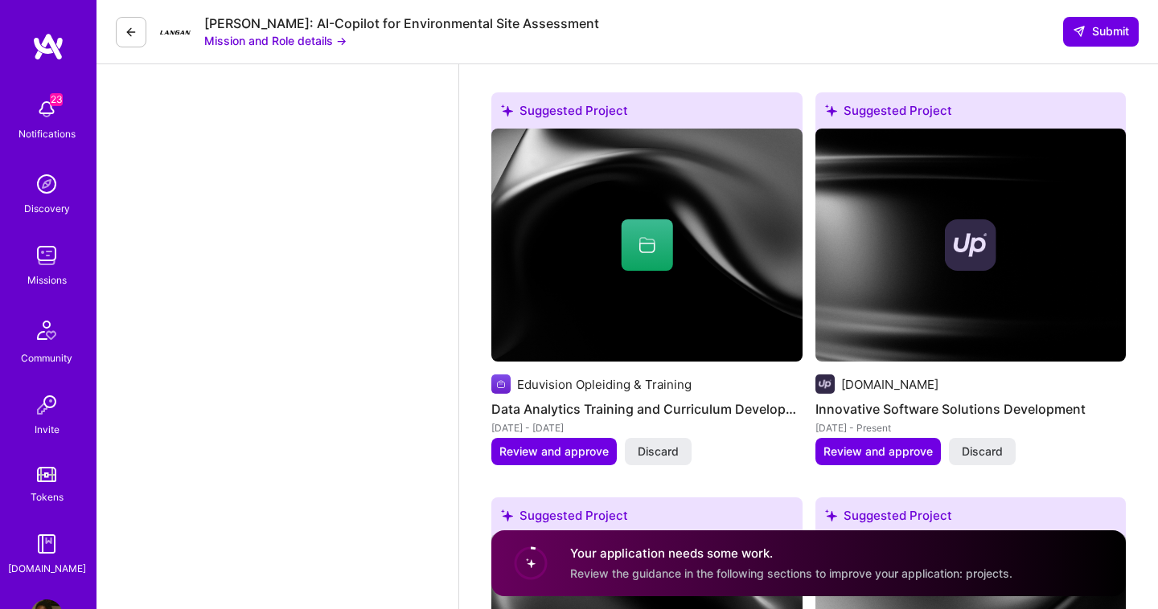
scroll to position [2198, 0]
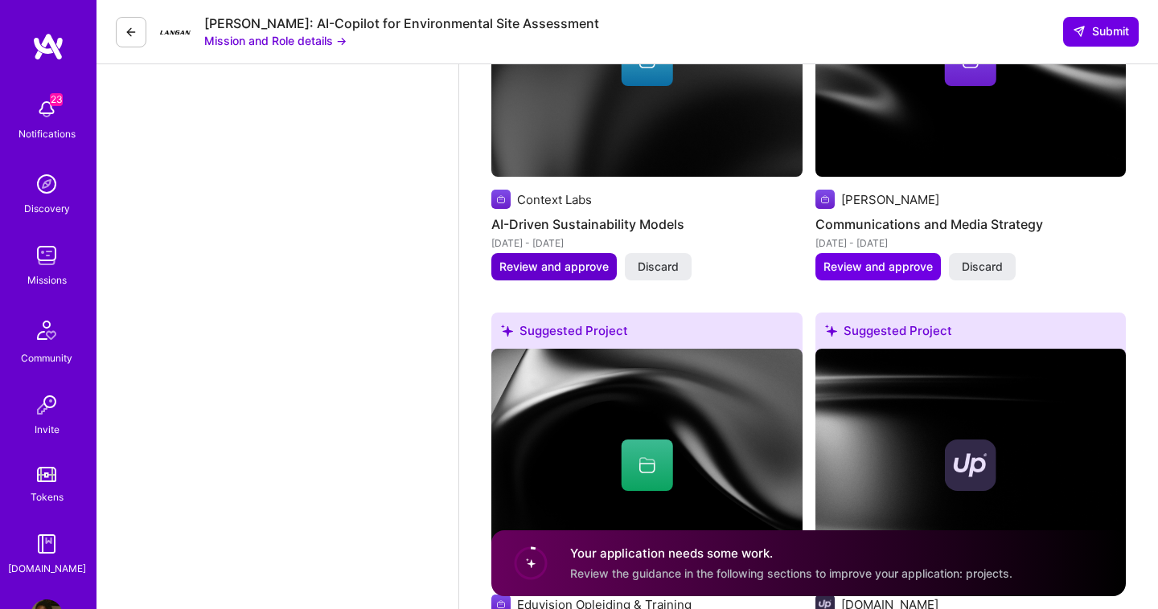
click at [540, 259] on span "Review and approve" at bounding box center [553, 267] width 109 height 16
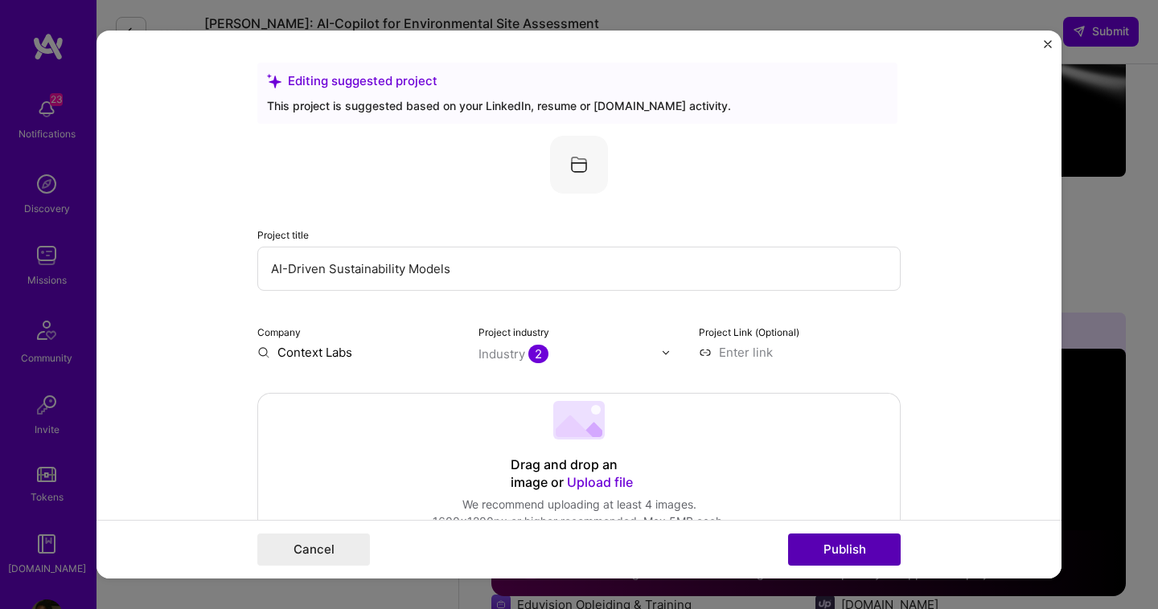
click at [845, 565] on button "Publish" at bounding box center [844, 550] width 113 height 32
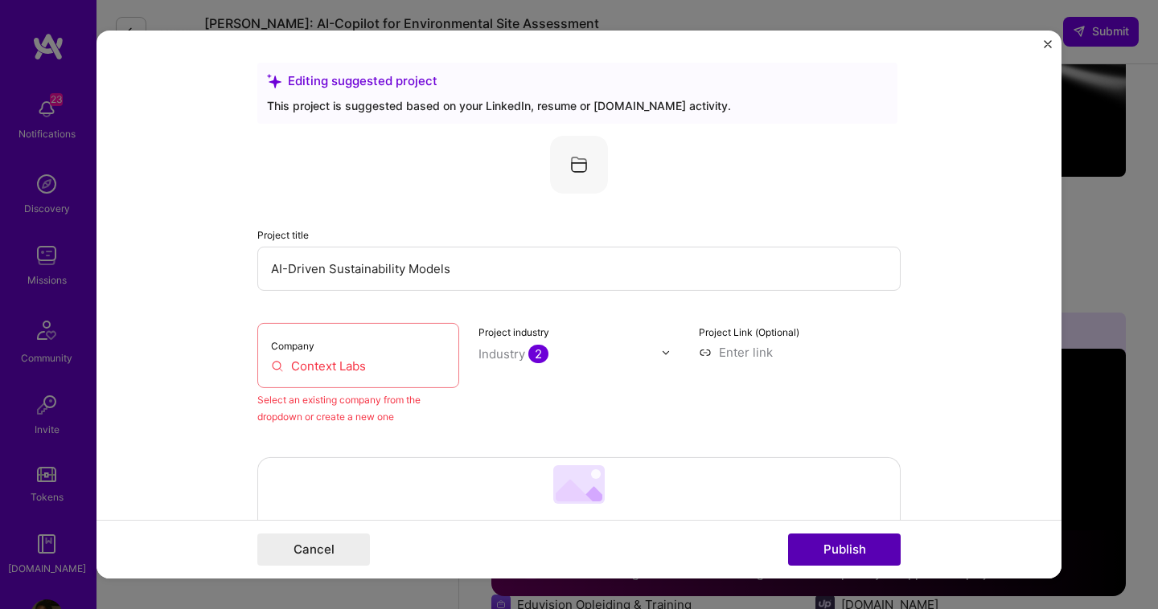
scroll to position [105, 0]
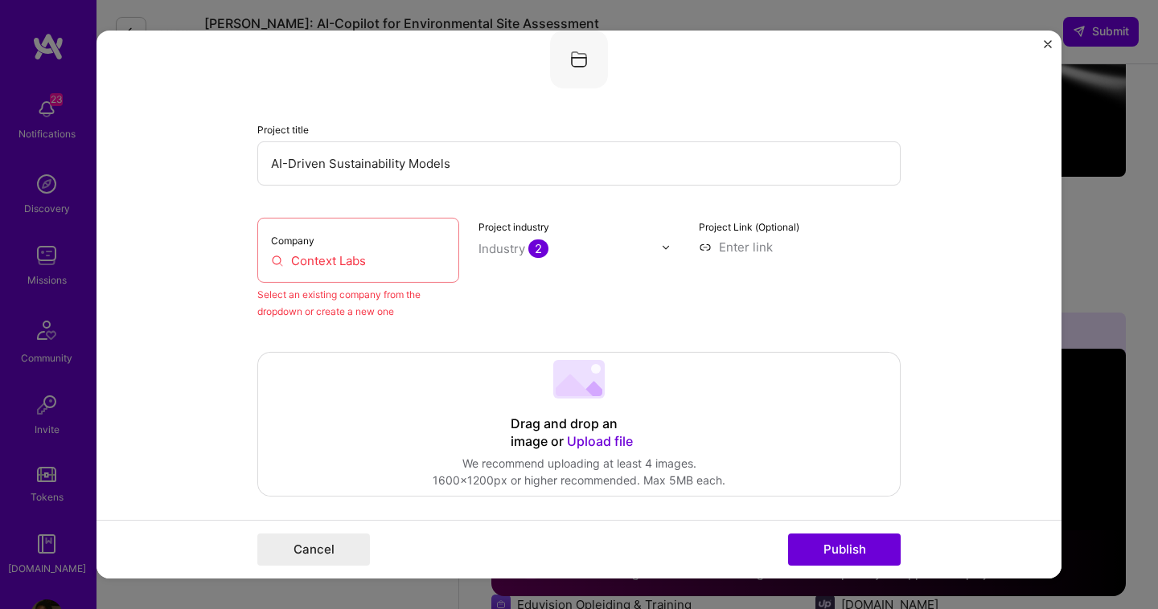
click at [364, 275] on div "Company Context Labs" at bounding box center [358, 250] width 202 height 65
click at [371, 252] on div "Company Context Labs" at bounding box center [358, 250] width 202 height 65
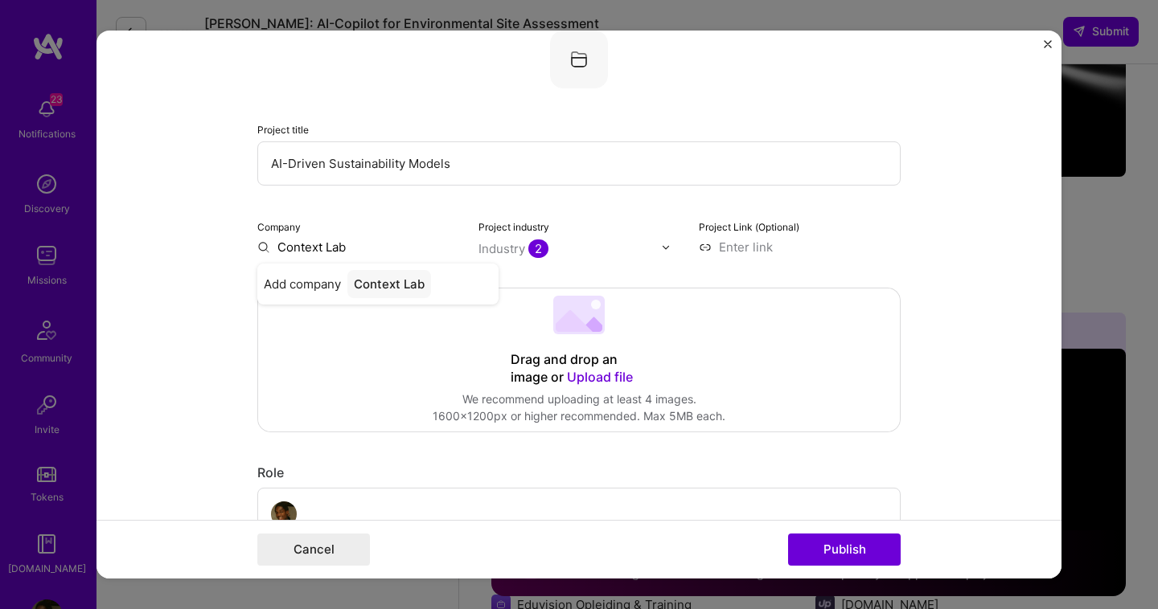
type input "Context Labs"
click at [402, 291] on div "Context Labs" at bounding box center [392, 284] width 90 height 28
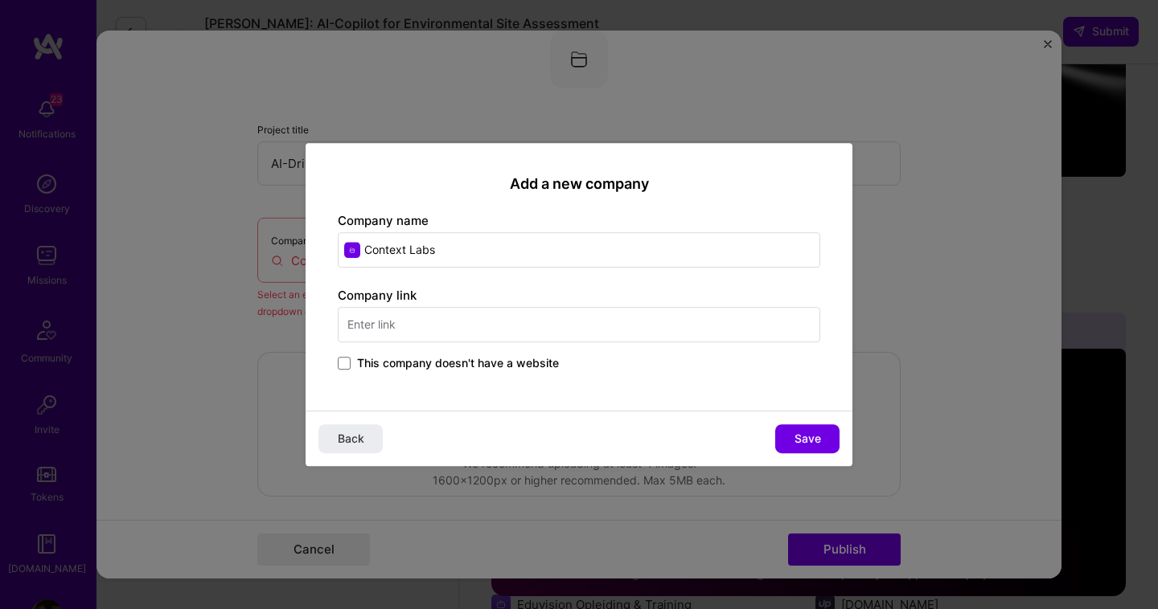
click at [503, 324] on input "text" at bounding box center [579, 324] width 482 height 35
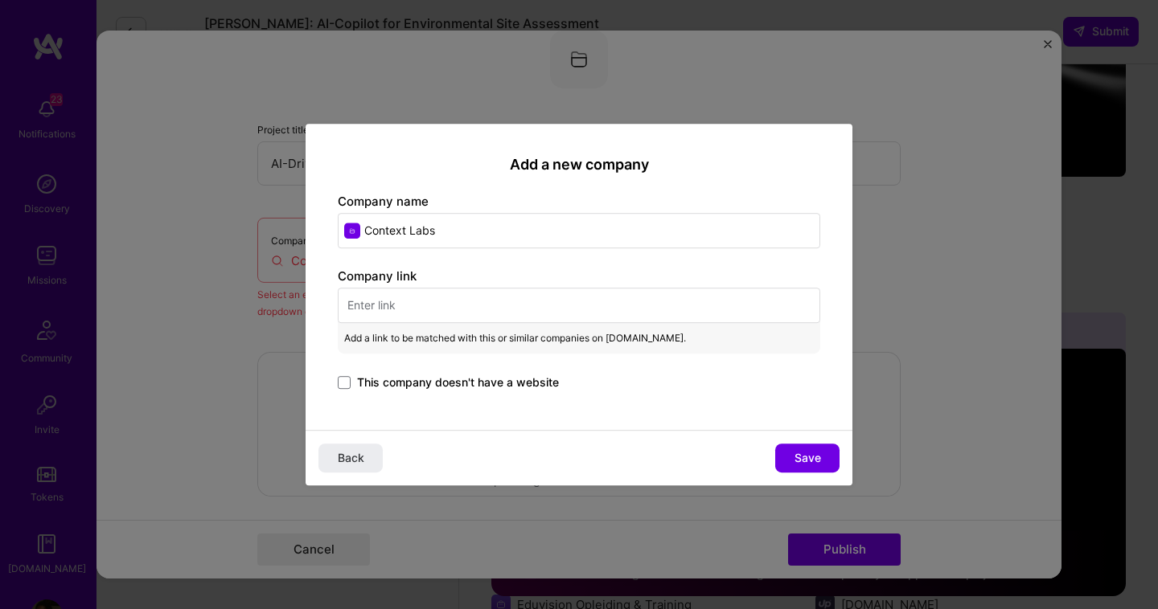
paste input "[URL][DOMAIN_NAME]"
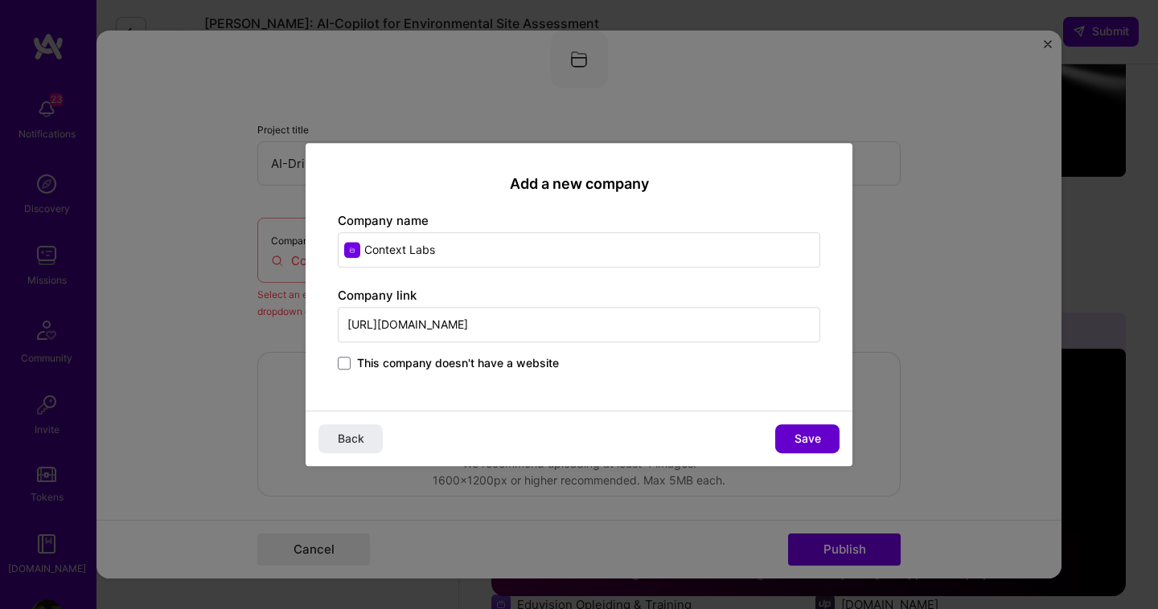
type input "[URL][DOMAIN_NAME]"
click at [781, 437] on button "Save" at bounding box center [807, 438] width 64 height 29
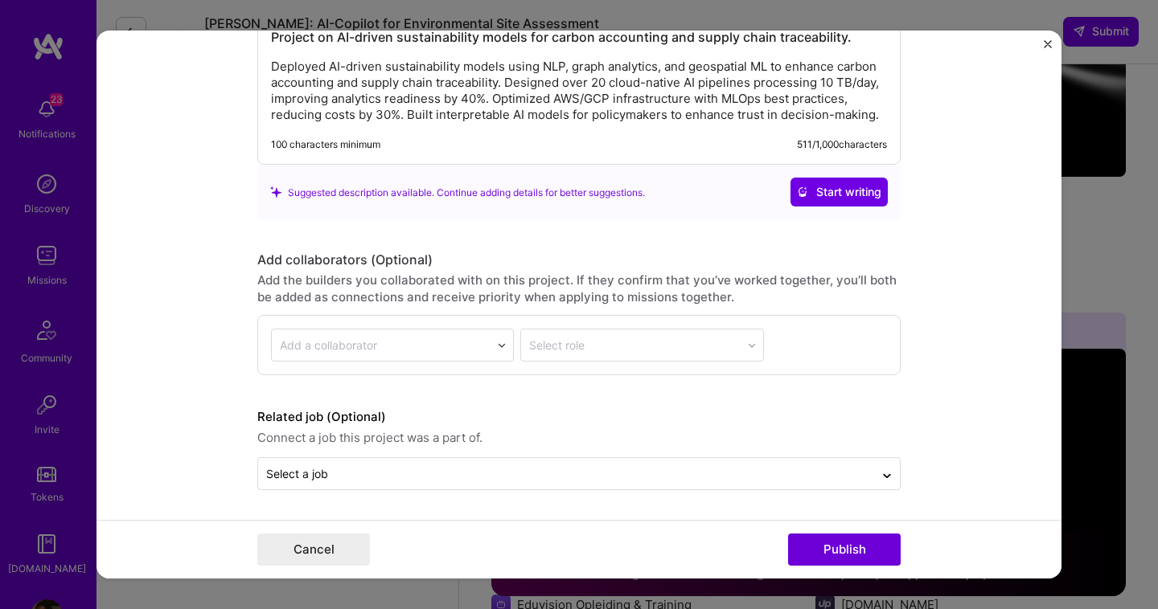
scroll to position [2013, 0]
click at [843, 547] on button "Publish" at bounding box center [844, 550] width 113 height 32
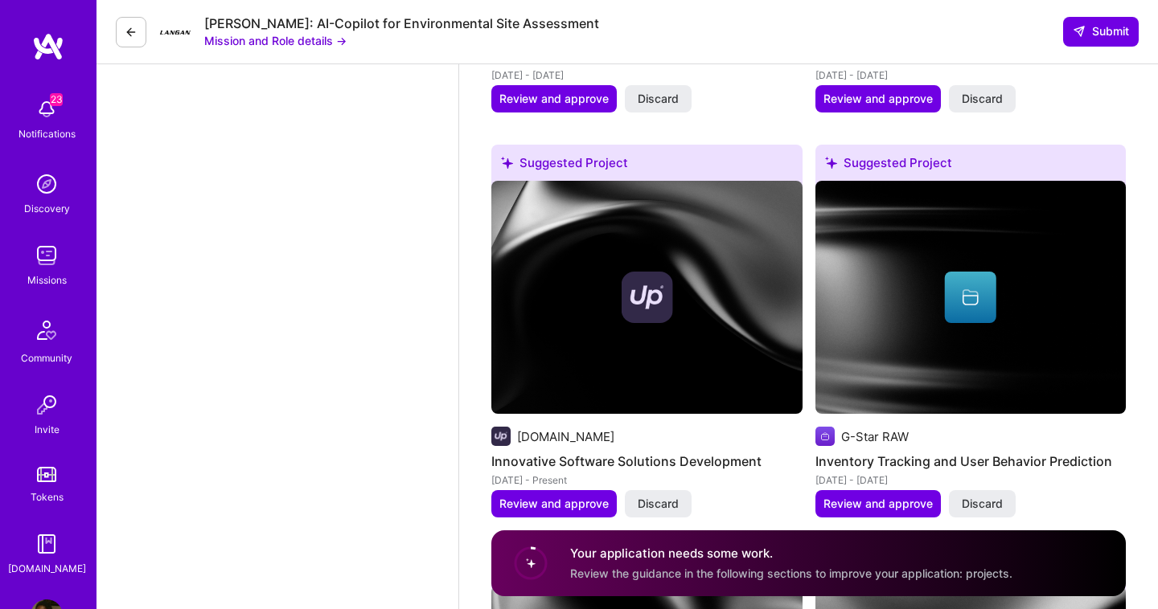
scroll to position [2364, 0]
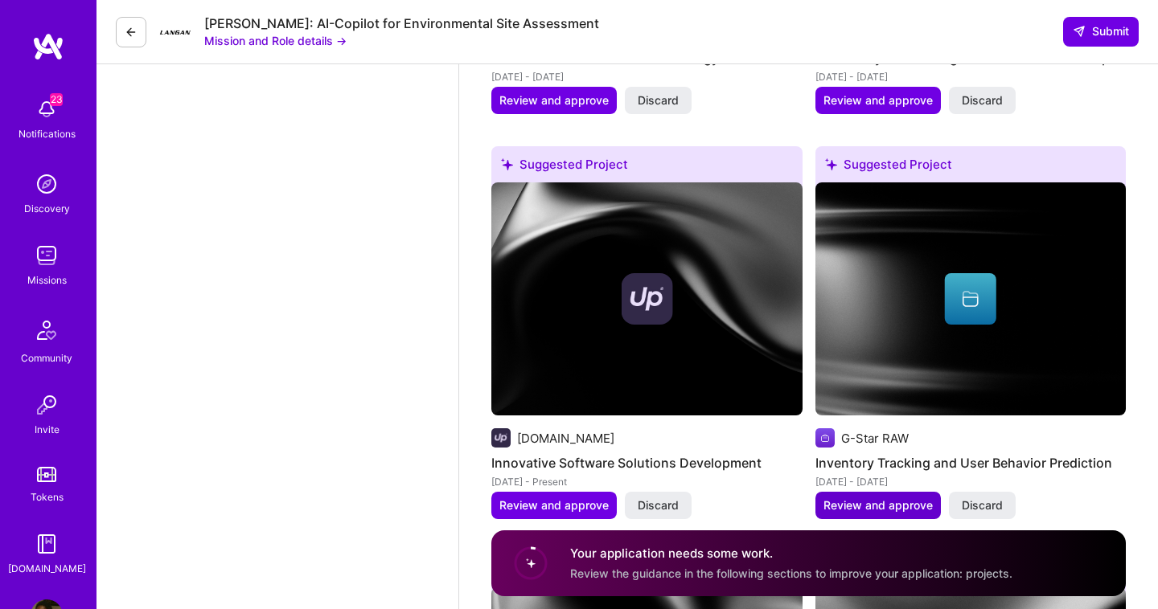
click at [861, 498] on span "Review and approve" at bounding box center [877, 506] width 109 height 16
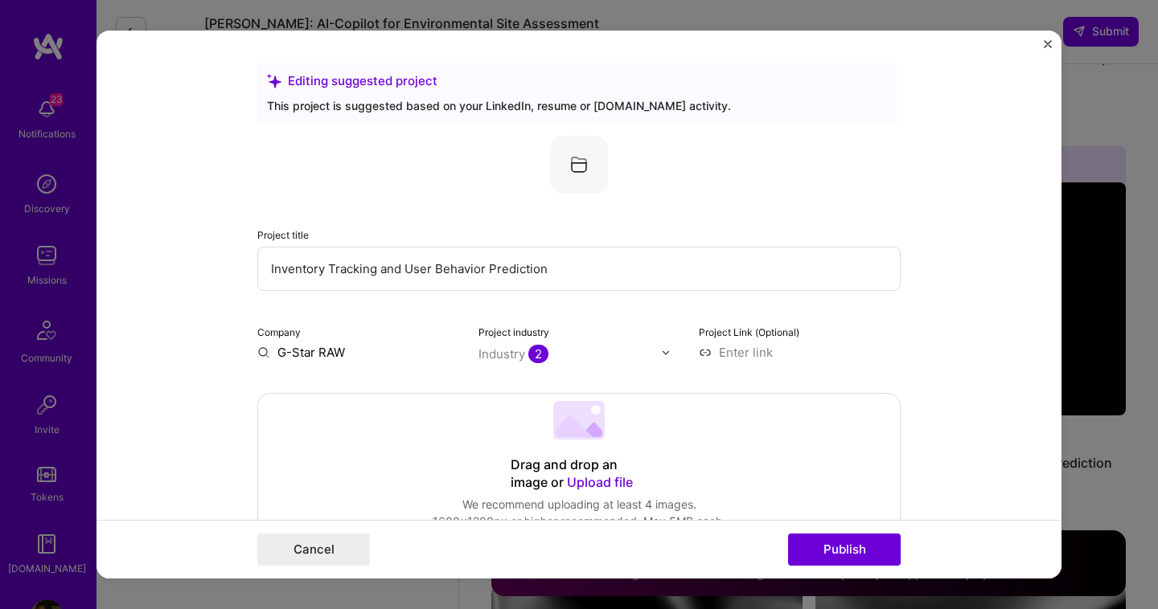
click at [363, 350] on input "G-Star RAW" at bounding box center [358, 352] width 202 height 17
click at [859, 540] on button "Publish" at bounding box center [844, 550] width 113 height 32
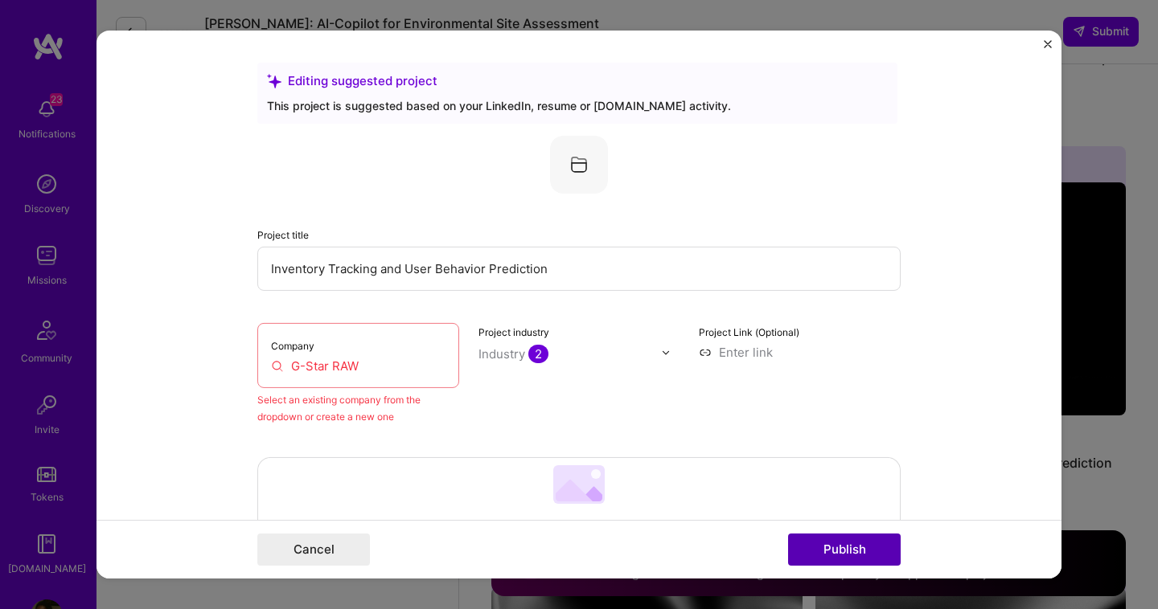
scroll to position [105, 0]
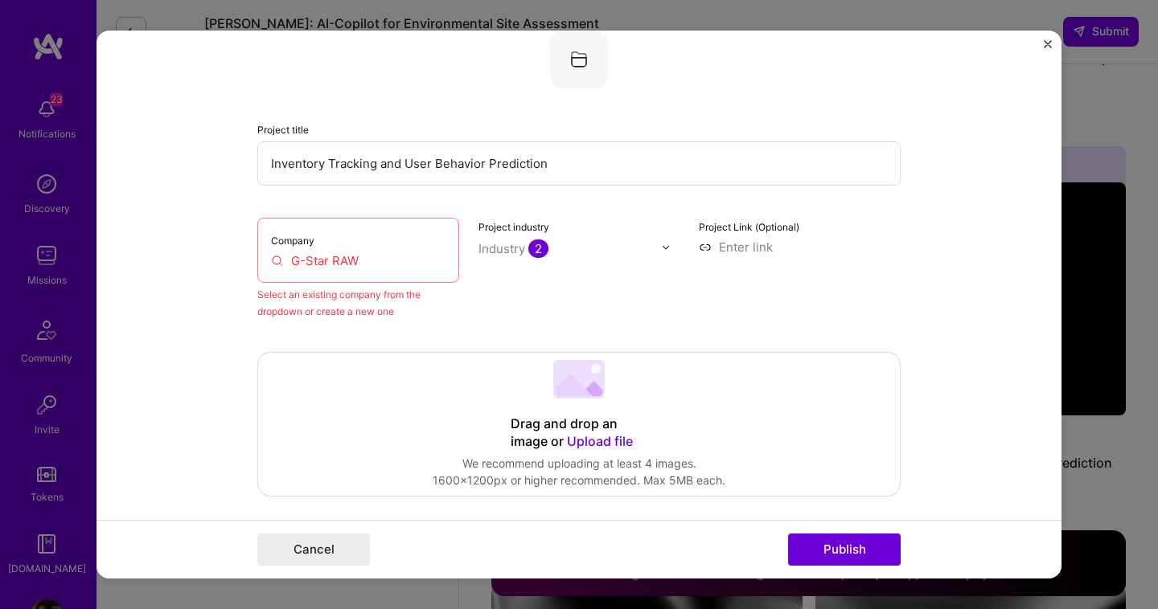
click at [437, 280] on div "Company G-Star RAW" at bounding box center [358, 250] width 202 height 65
click at [402, 256] on input "G-Star RAW" at bounding box center [358, 260] width 174 height 17
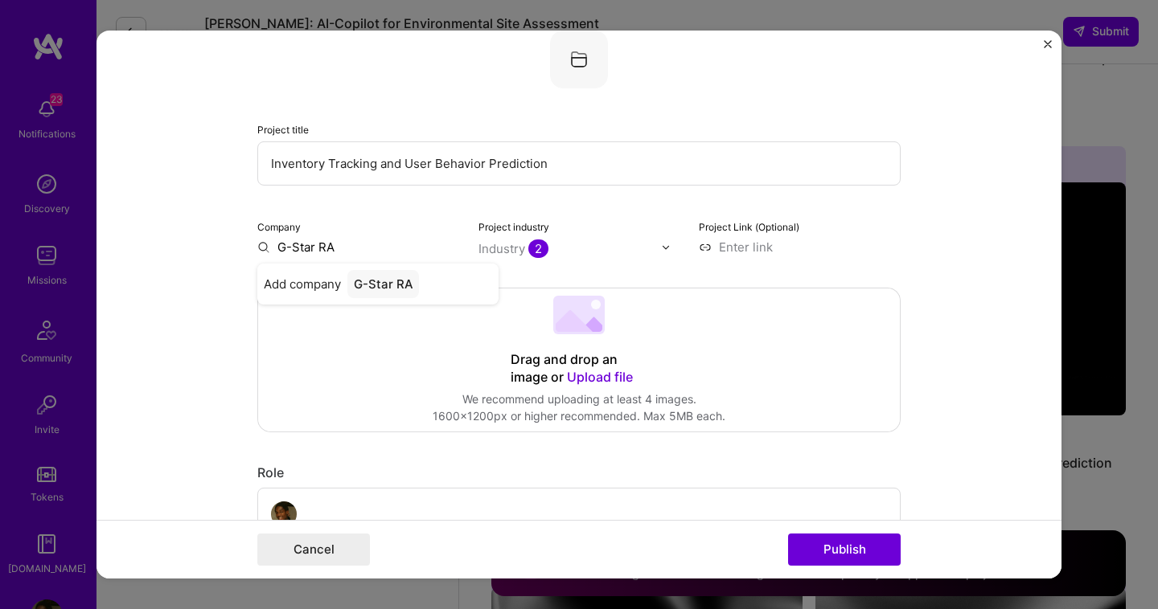
type input "G-Star RAW"
click at [394, 285] on div "G-Star RAW" at bounding box center [388, 284] width 83 height 28
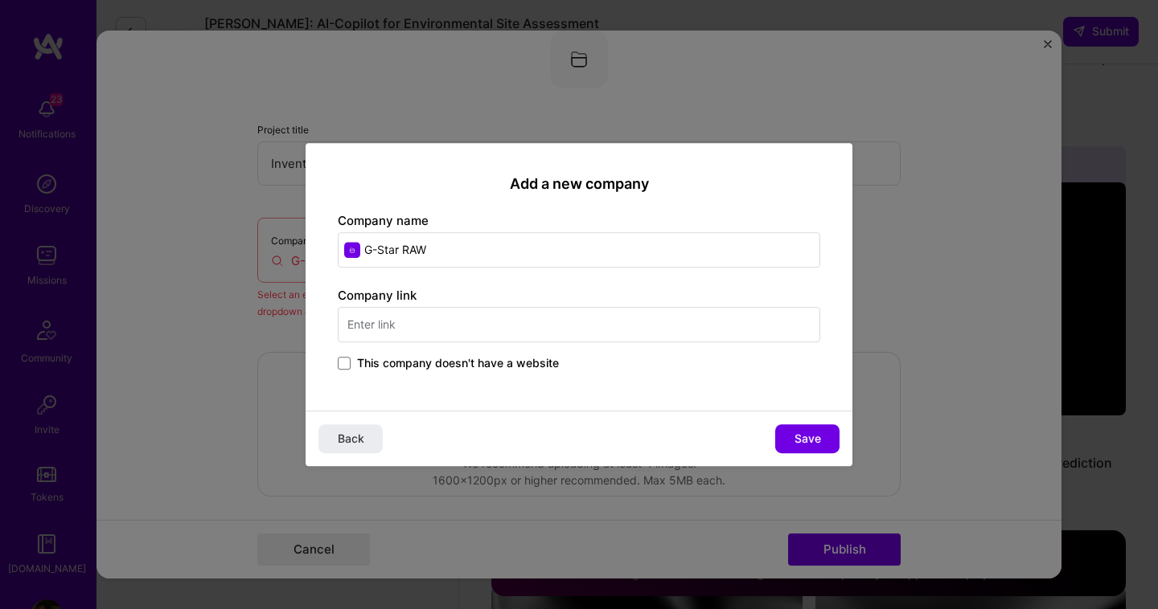
click at [453, 330] on input "text" at bounding box center [579, 324] width 482 height 35
type input "g-star."
click at [455, 361] on div "G-STAR [DOMAIN_NAME]" at bounding box center [458, 372] width 241 height 45
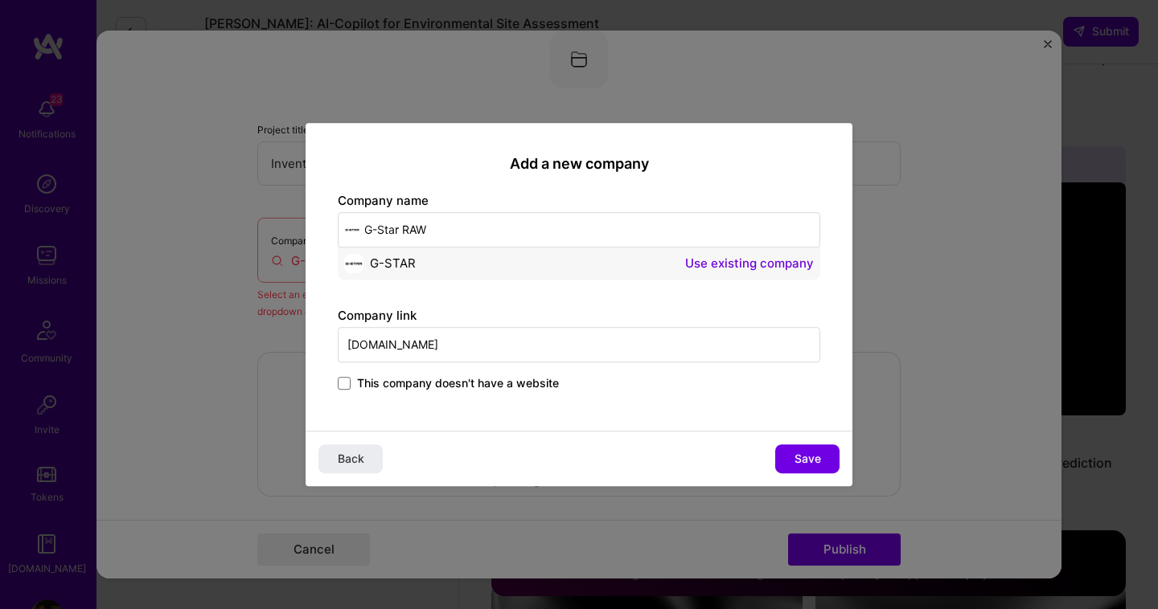
click at [428, 264] on div "G-STAR Use existing company" at bounding box center [579, 260] width 482 height 40
click at [728, 256] on button "Use existing company" at bounding box center [749, 263] width 129 height 19
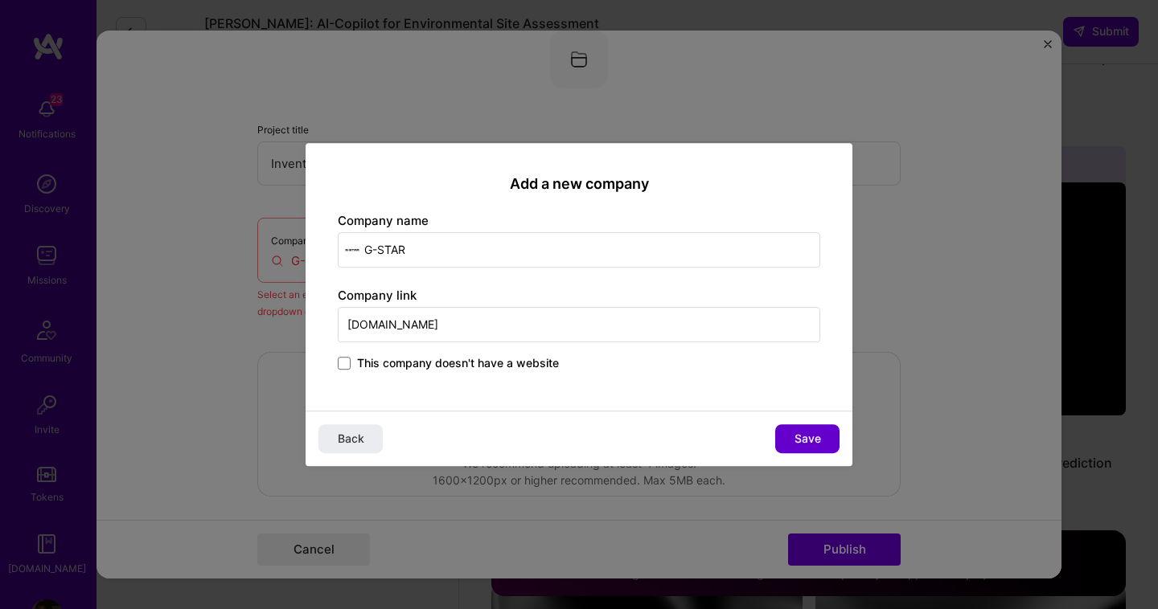
click at [807, 434] on span "Save" at bounding box center [807, 439] width 27 height 16
type input "G-STAR"
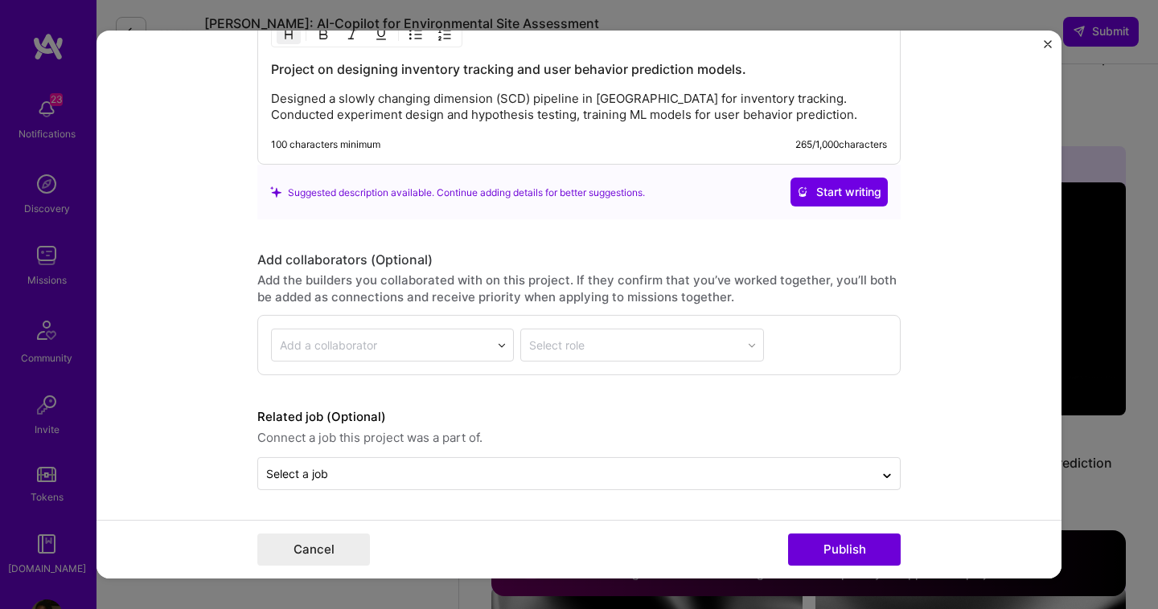
scroll to position [1924, 0]
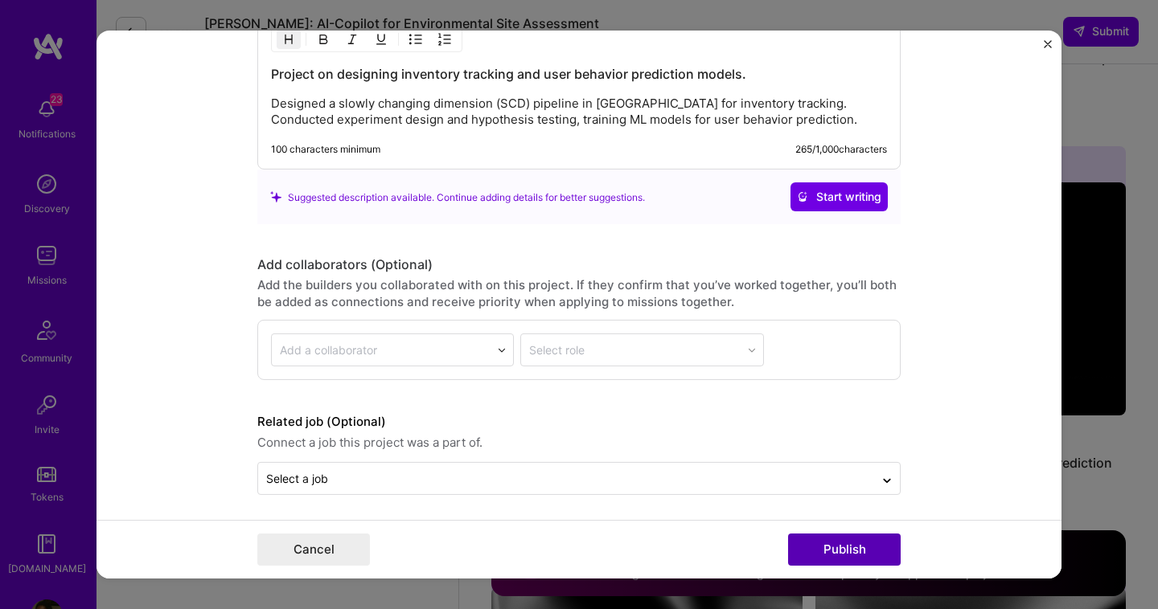
click at [840, 547] on button "Publish" at bounding box center [844, 550] width 113 height 32
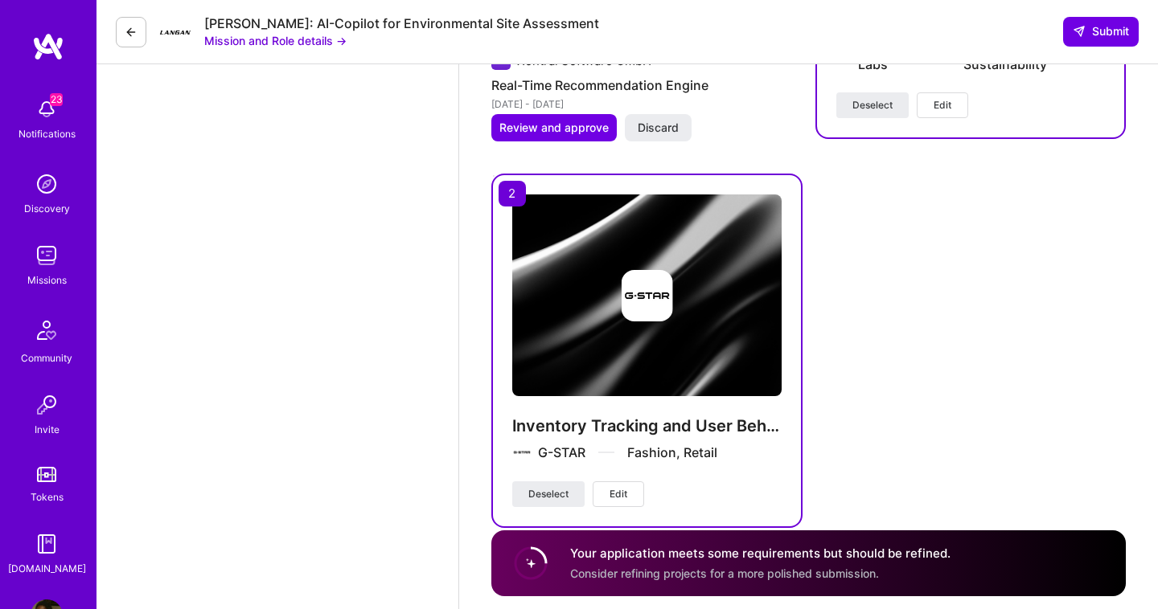
scroll to position [3146, 0]
click at [633, 482] on button "Edit" at bounding box center [617, 495] width 51 height 26
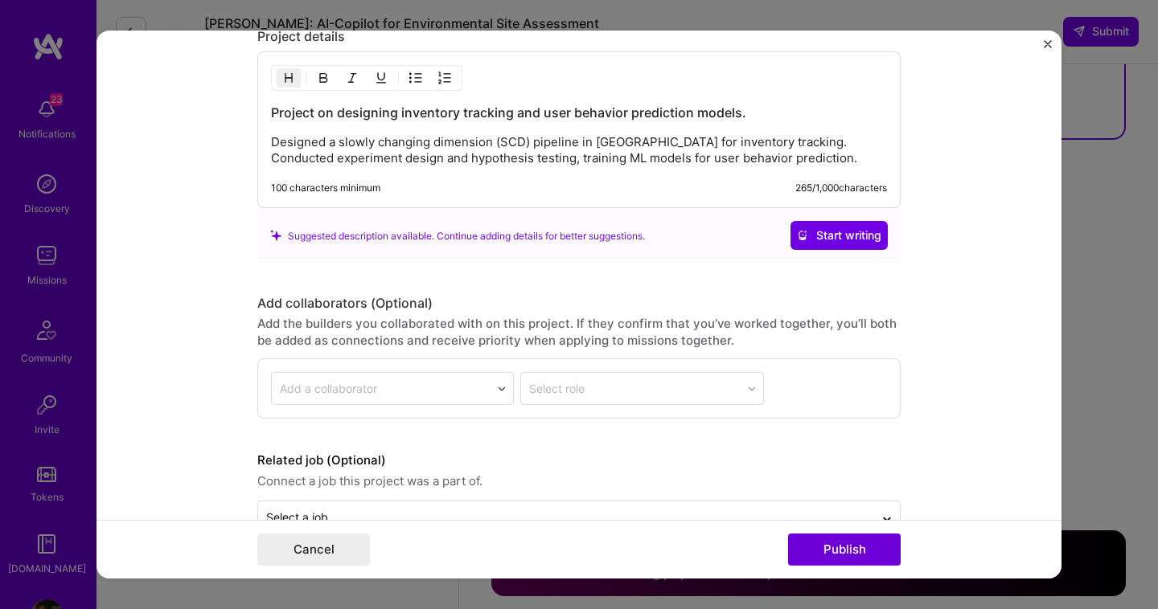
scroll to position [1750, 0]
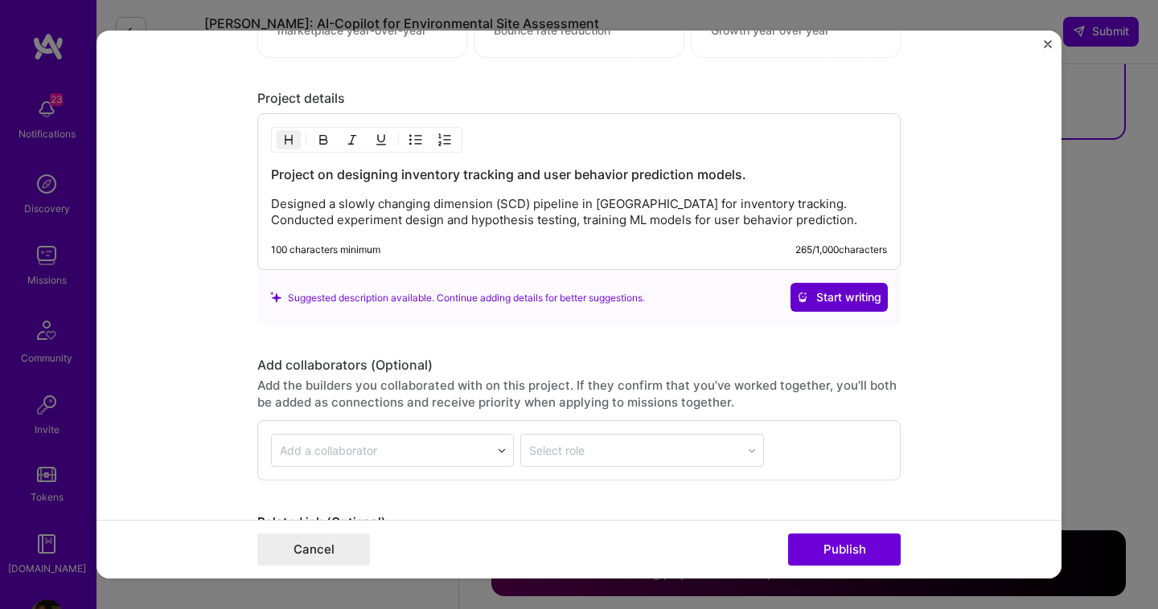
click at [830, 297] on span "Start writing" at bounding box center [839, 297] width 84 height 16
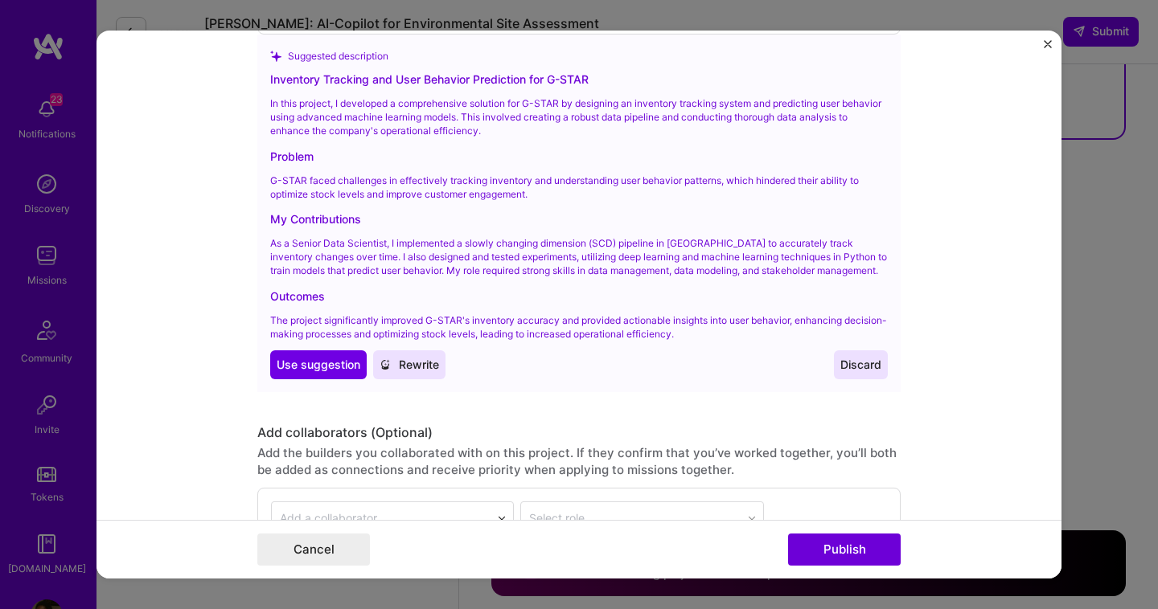
scroll to position [1986, 0]
click at [337, 362] on span "Use suggestion" at bounding box center [319, 364] width 84 height 16
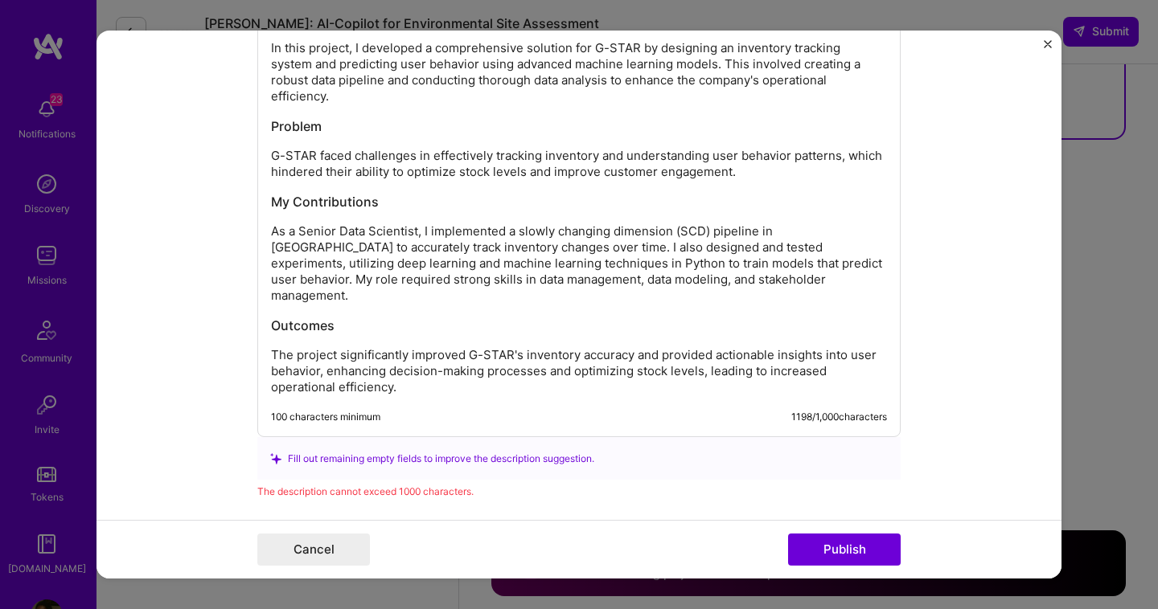
scroll to position [1909, 0]
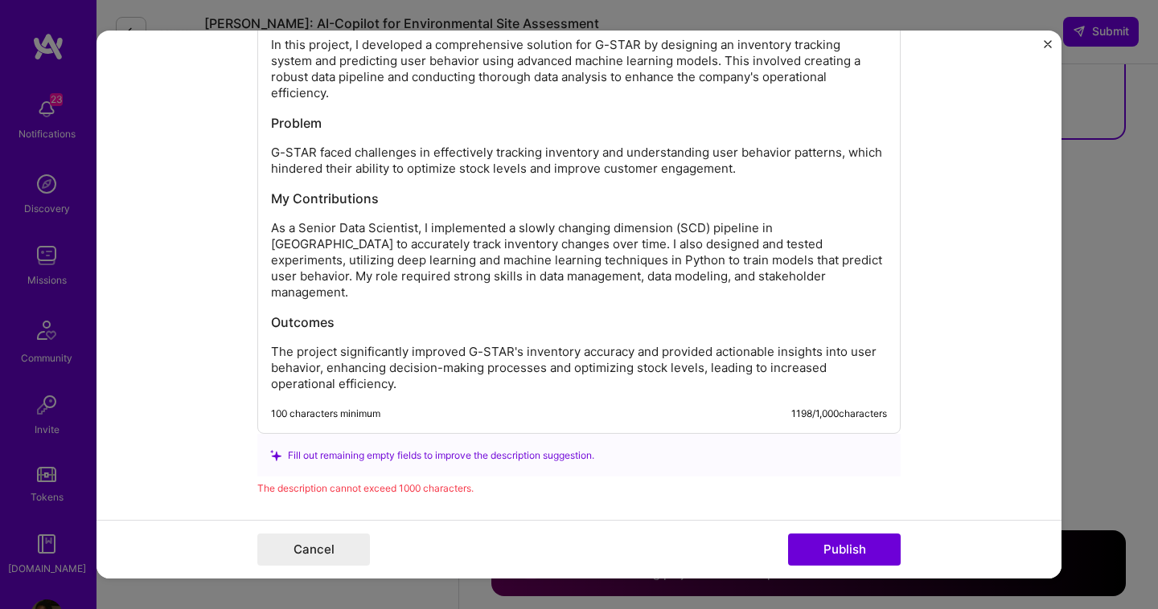
click at [486, 375] on div "Inventory Tracking and User Behavior Prediction for G-STAR In this project, I d…" at bounding box center [578, 194] width 643 height 480
click at [451, 365] on div "Inventory Tracking and User Behavior Prediction for G-STAR In this project, I d…" at bounding box center [578, 194] width 643 height 480
click at [431, 358] on p "The project significantly improved G-STAR's inventory accuracy and provided act…" at bounding box center [579, 368] width 616 height 48
click at [463, 447] on div "Fill out remaining empty fields to improve the description suggestion." at bounding box center [578, 455] width 617 height 17
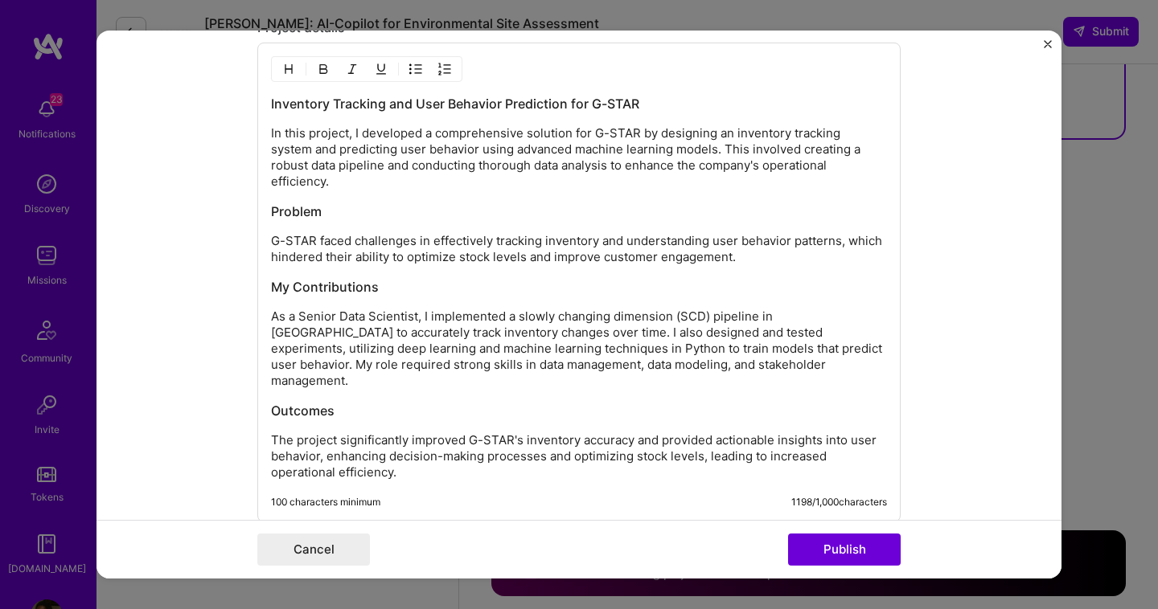
scroll to position [1819, 0]
click at [825, 546] on button "Publish" at bounding box center [844, 550] width 113 height 32
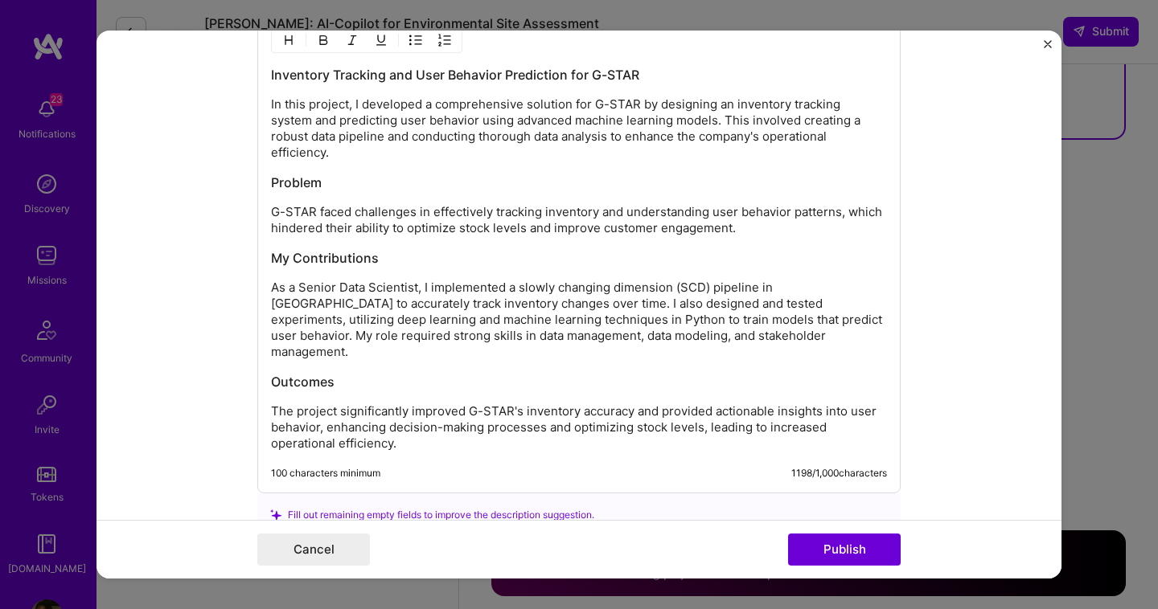
scroll to position [1841, 0]
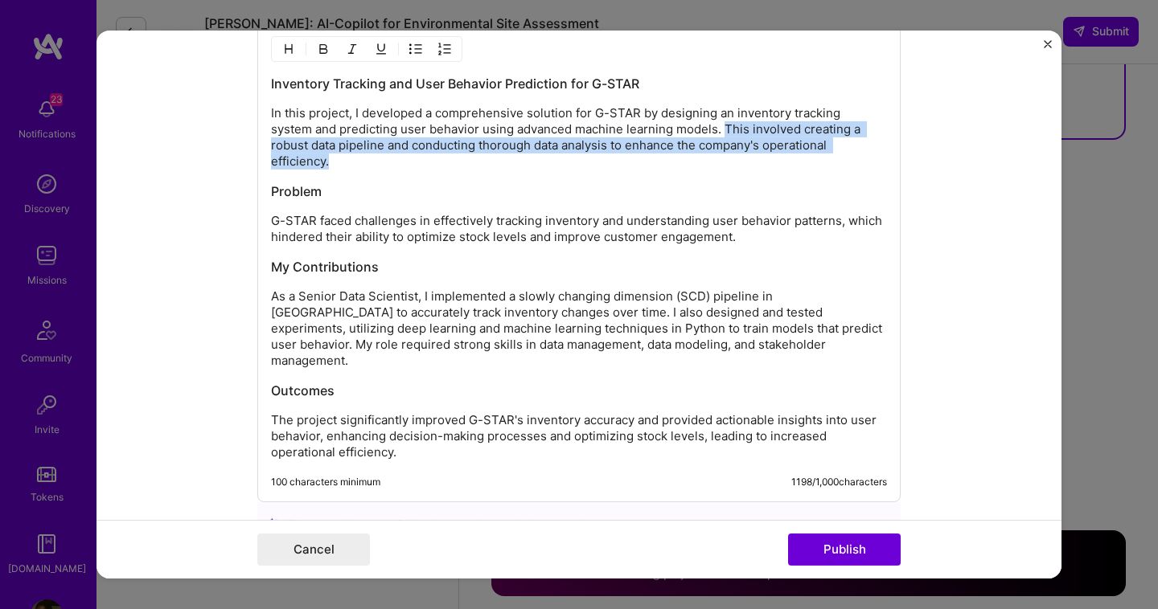
drag, startPoint x: 828, startPoint y: 146, endPoint x: 682, endPoint y: 135, distance: 146.7
click at [682, 135] on p "In this project, I developed a comprehensive solution for G-STAR by designing a…" at bounding box center [579, 137] width 616 height 64
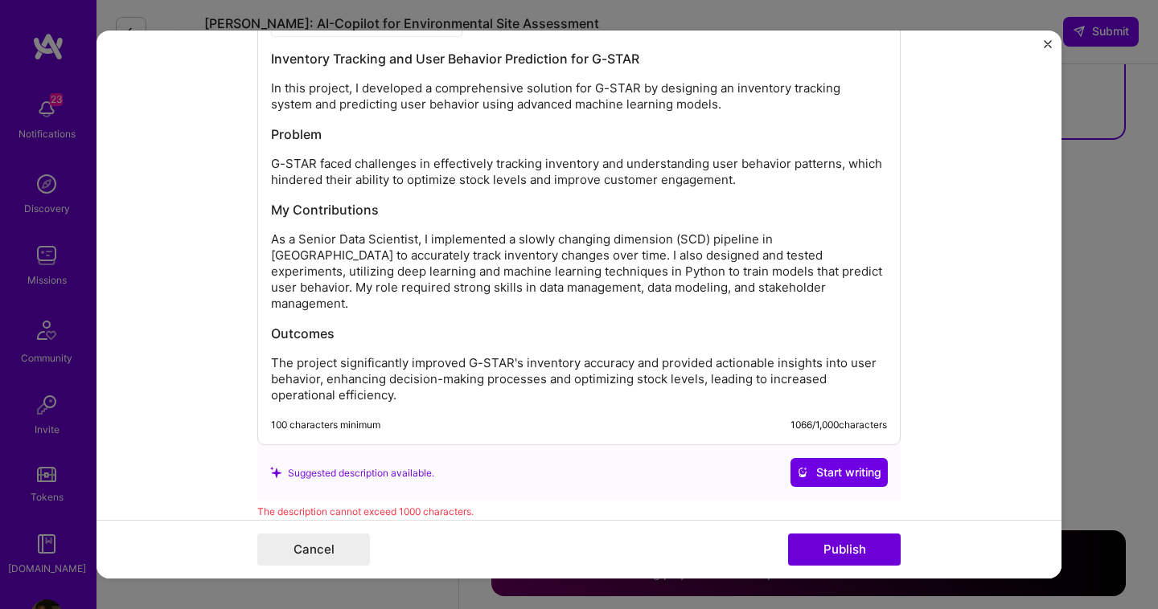
scroll to position [1855, 0]
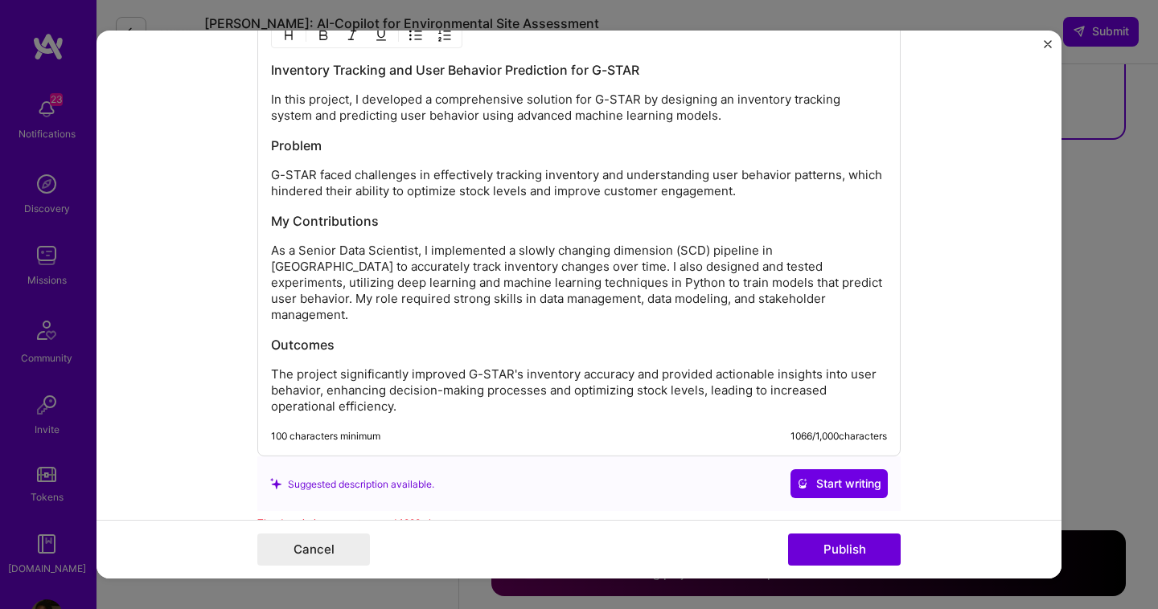
drag, startPoint x: 679, startPoint y: 117, endPoint x: 229, endPoint y: 100, distance: 450.5
click at [229, 100] on form "Project title Inventory Tracking and User Behavior Prediction Company G-STAR Pr…" at bounding box center [578, 305] width 965 height 548
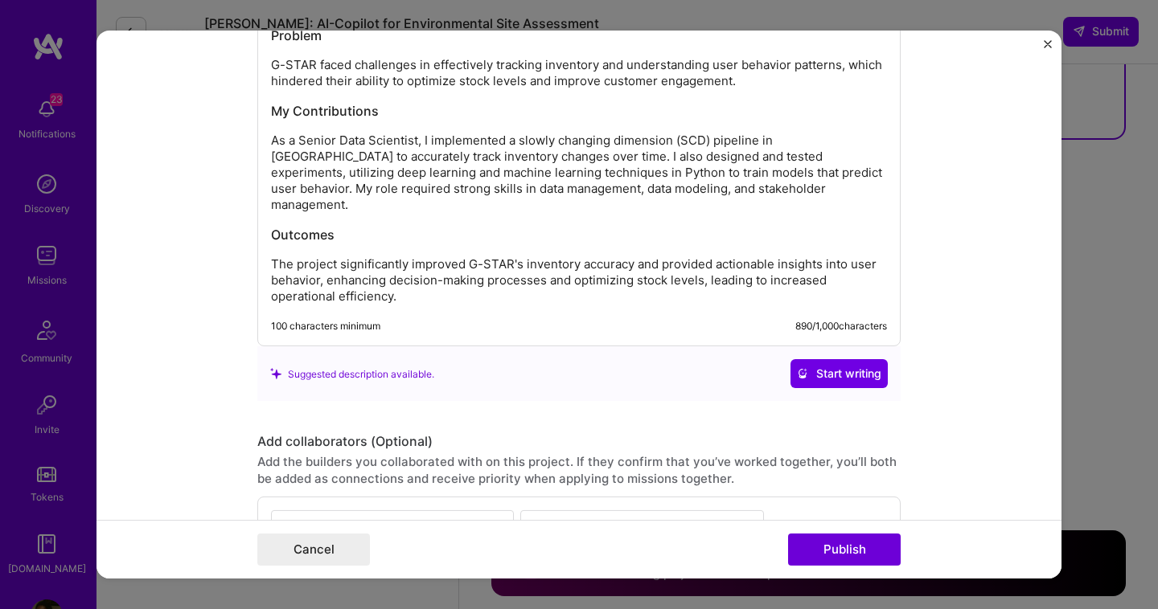
scroll to position [1992, 0]
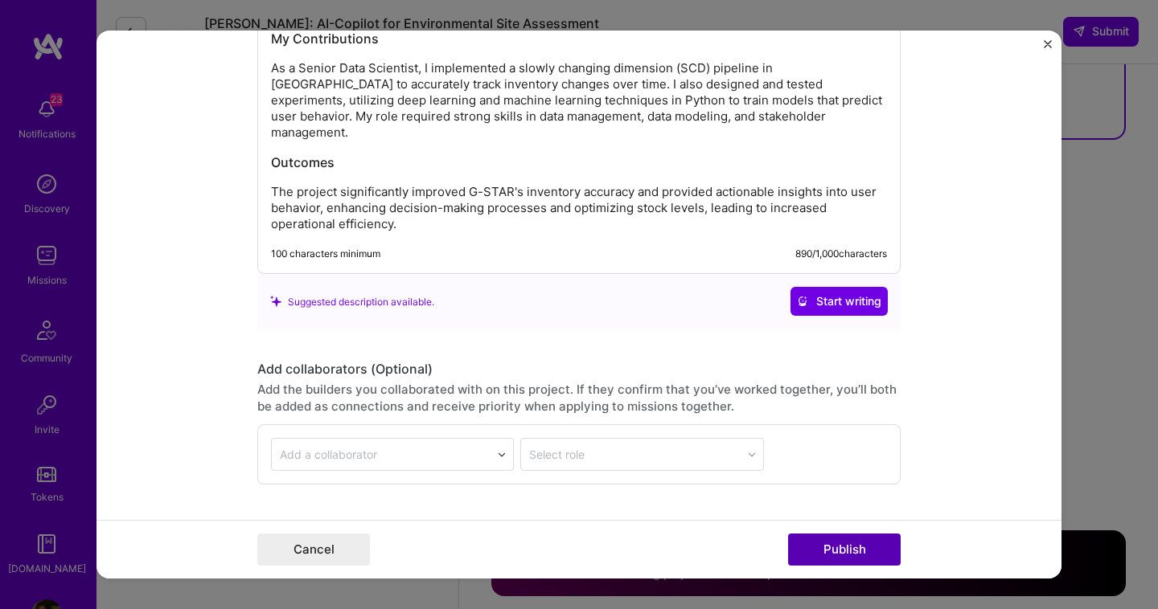
click at [812, 543] on button "Publish" at bounding box center [844, 550] width 113 height 32
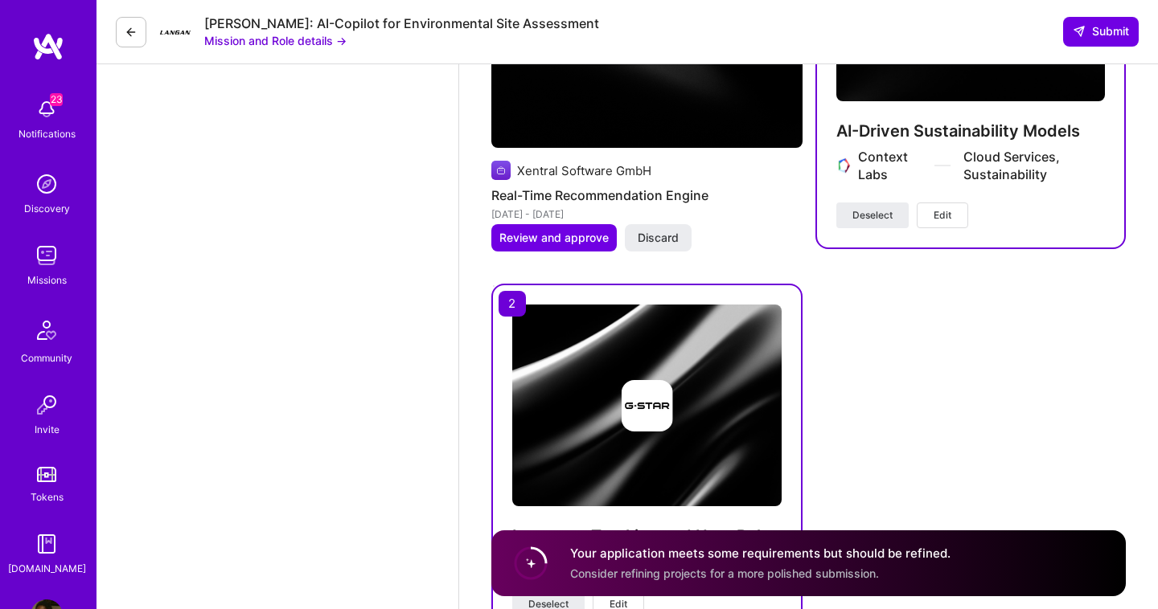
scroll to position [3025, 0]
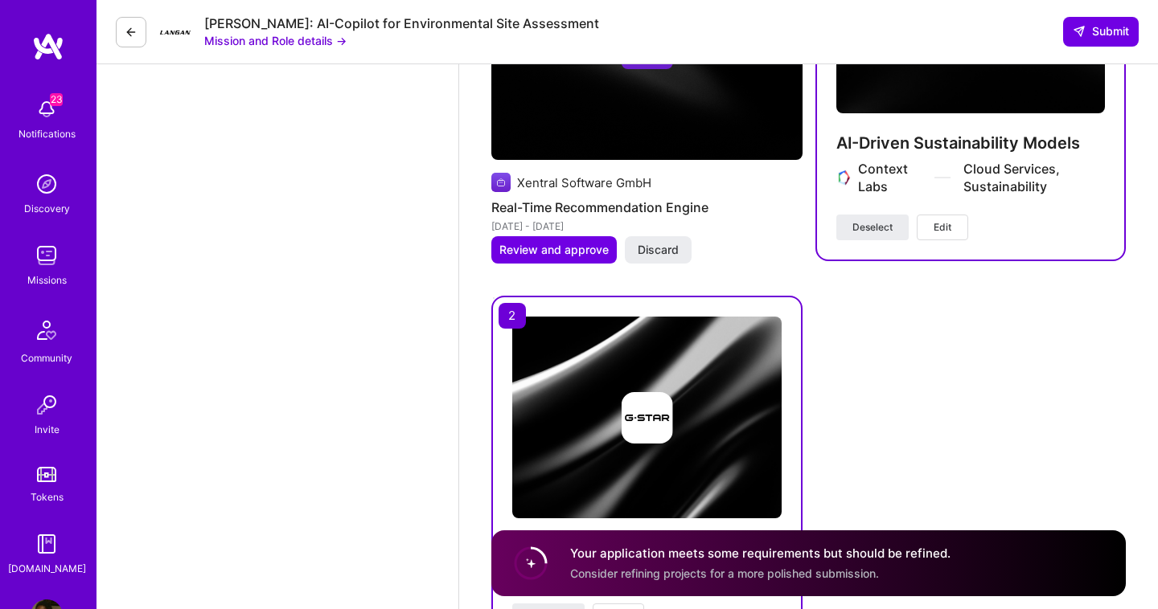
click at [951, 220] on span "Edit" at bounding box center [942, 227] width 18 height 14
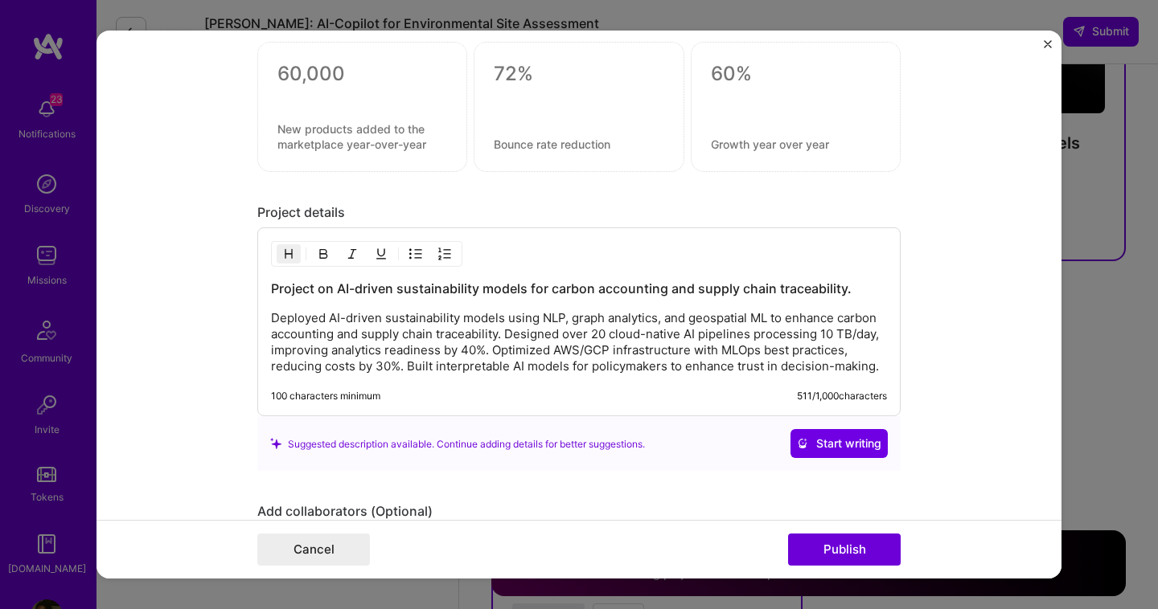
scroll to position [1787, 0]
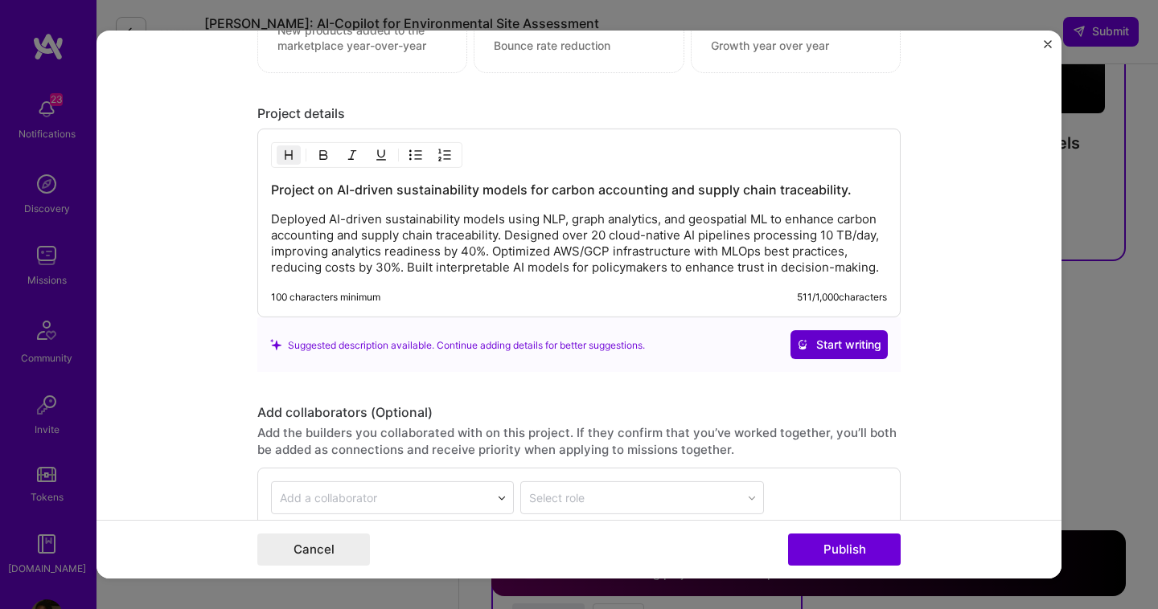
click at [844, 346] on span "Start writing" at bounding box center [839, 345] width 84 height 16
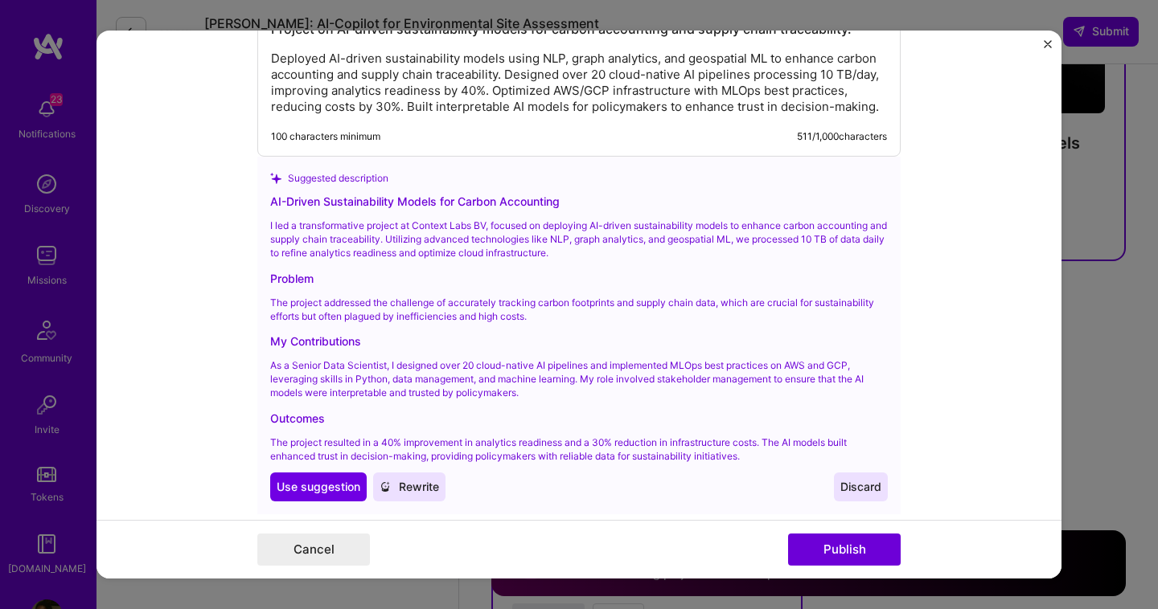
scroll to position [1955, 0]
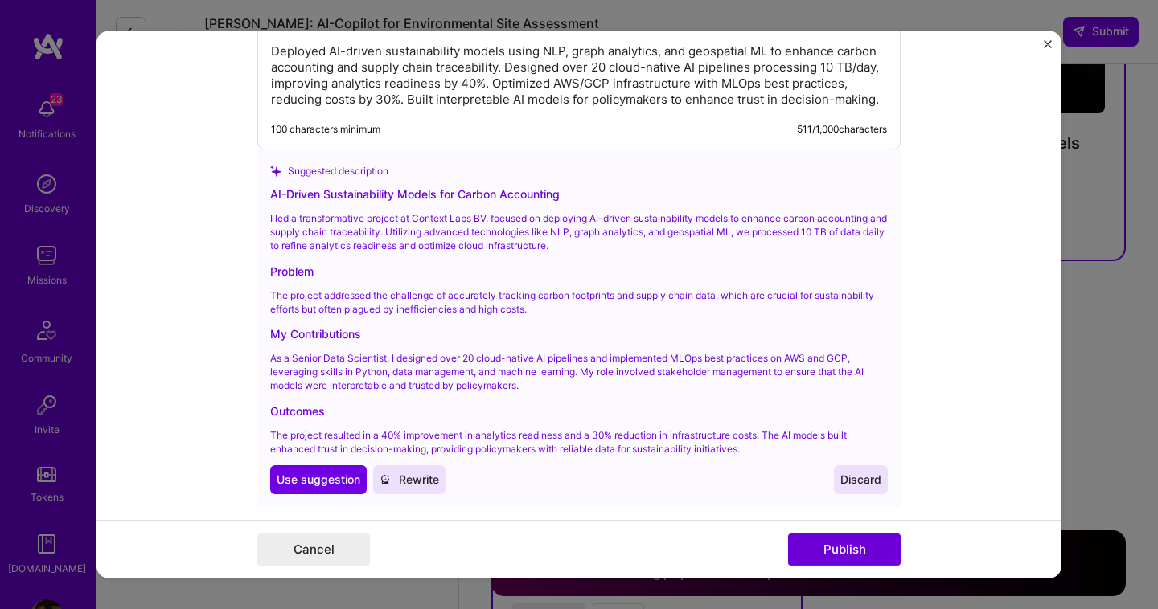
click at [421, 475] on span "Rewrite" at bounding box center [408, 480] width 59 height 16
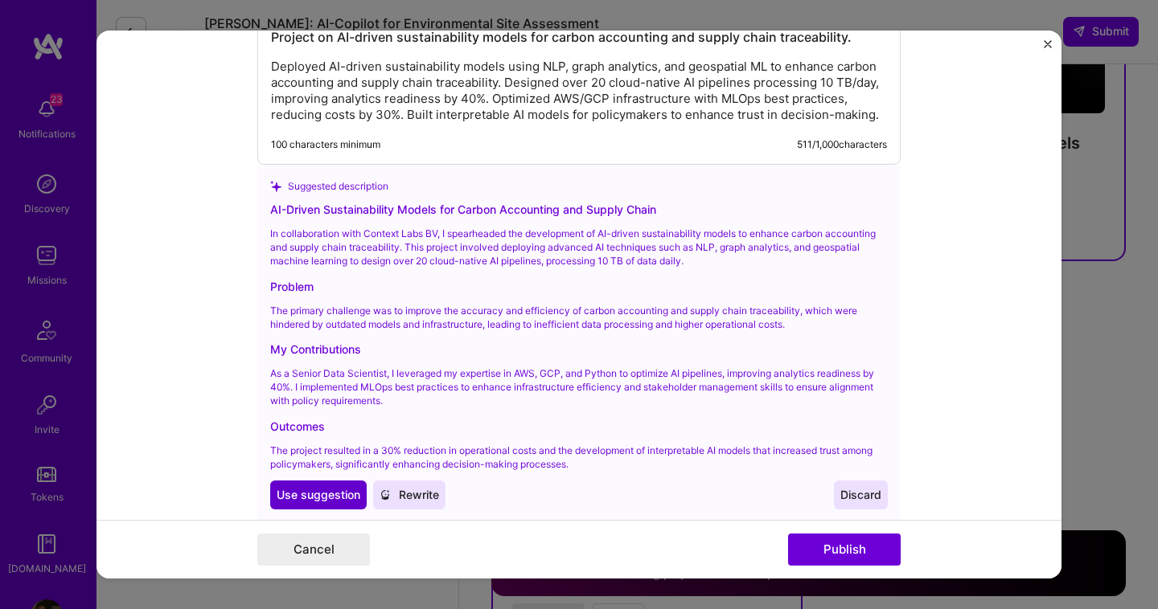
click at [319, 490] on span "Use suggestion" at bounding box center [319, 495] width 84 height 16
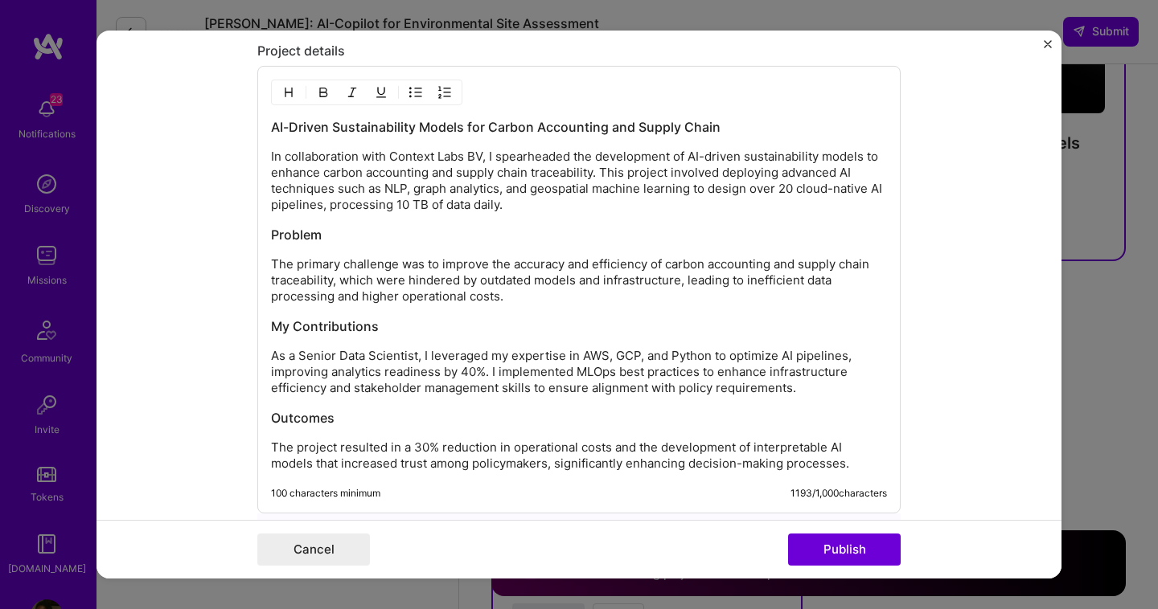
scroll to position [1851, 0]
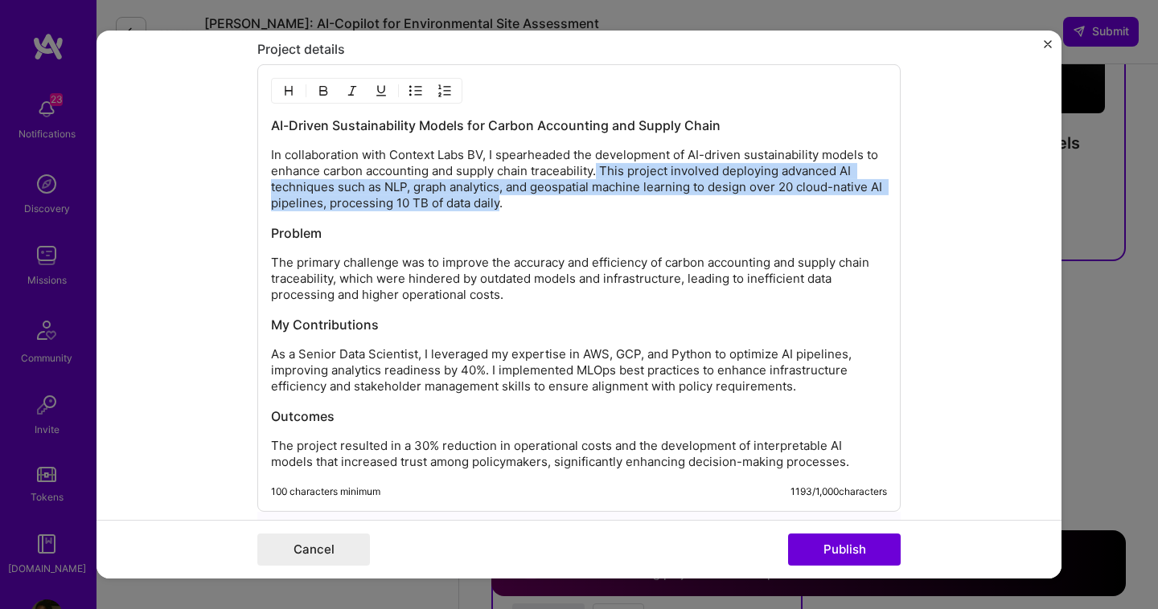
drag, startPoint x: 515, startPoint y: 209, endPoint x: 599, endPoint y: 175, distance: 90.2
click at [599, 175] on p "In collaboration with Context Labs BV, I spearheaded the development of AI-driv…" at bounding box center [579, 179] width 616 height 64
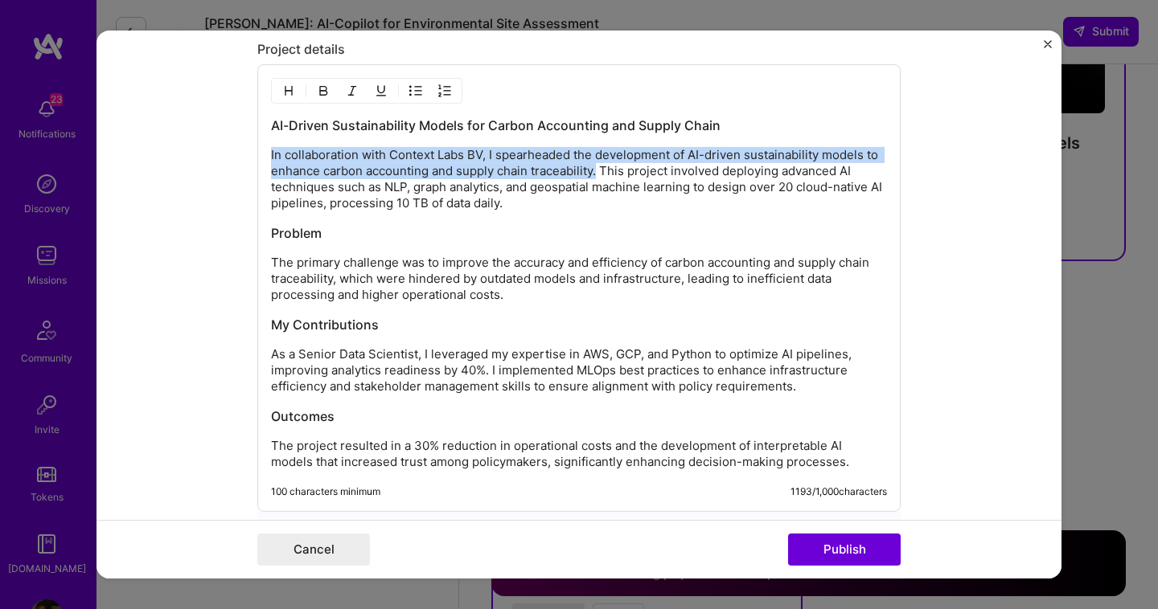
drag, startPoint x: 600, startPoint y: 173, endPoint x: 179, endPoint y: 155, distance: 420.8
click at [179, 155] on form "Project title AI-Driven Sustainability Models Company Context Labs Project indu…" at bounding box center [578, 305] width 965 height 548
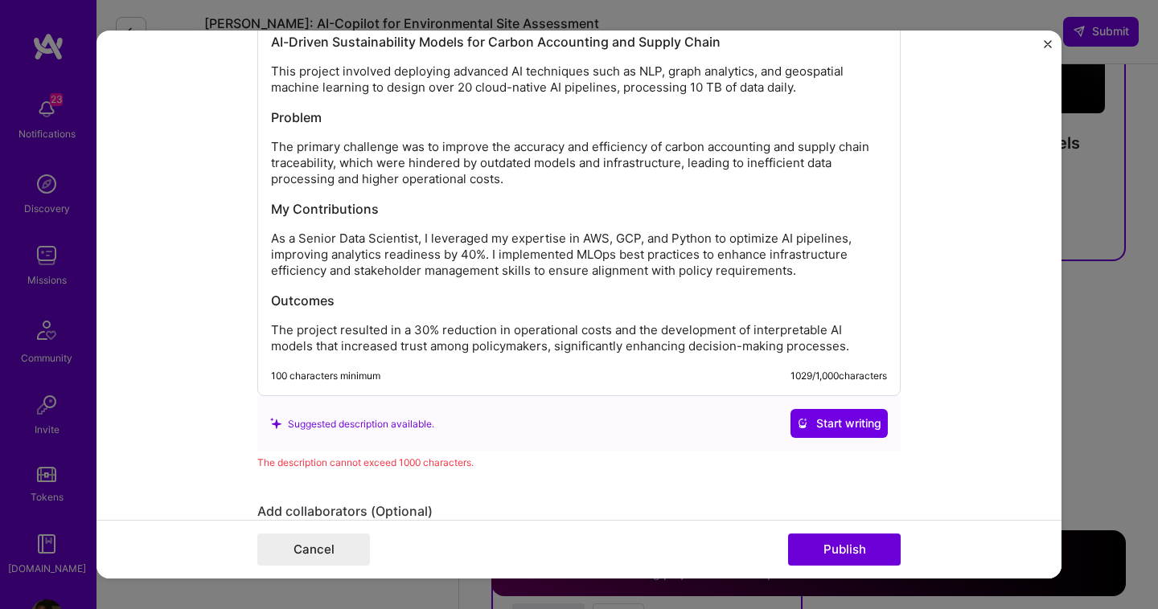
scroll to position [1939, 0]
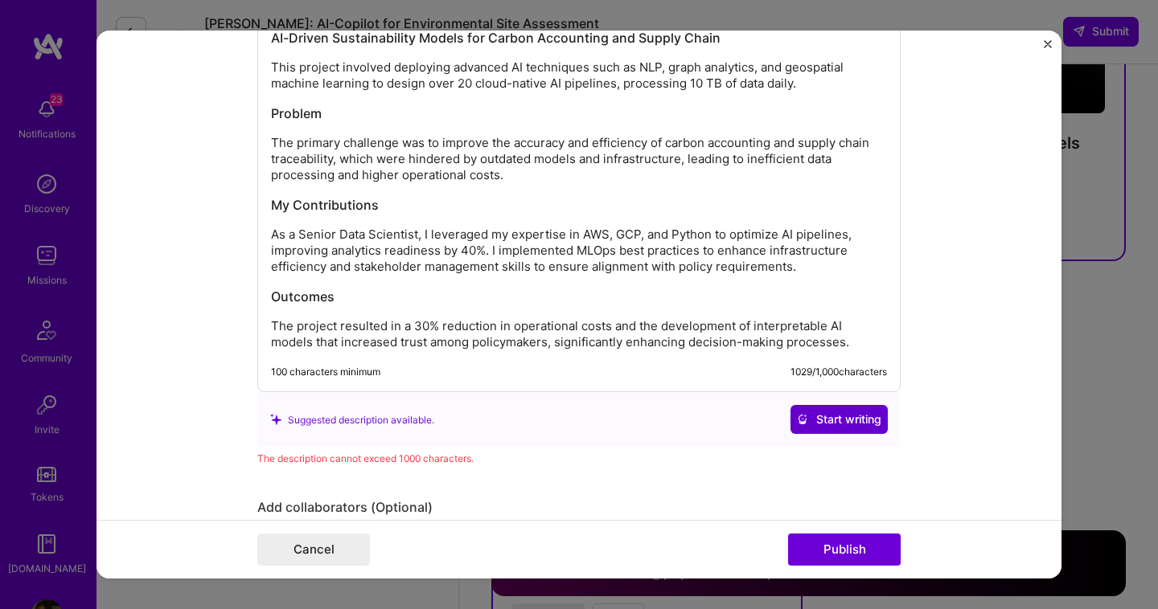
click at [844, 425] on span "Start writing" at bounding box center [839, 420] width 84 height 16
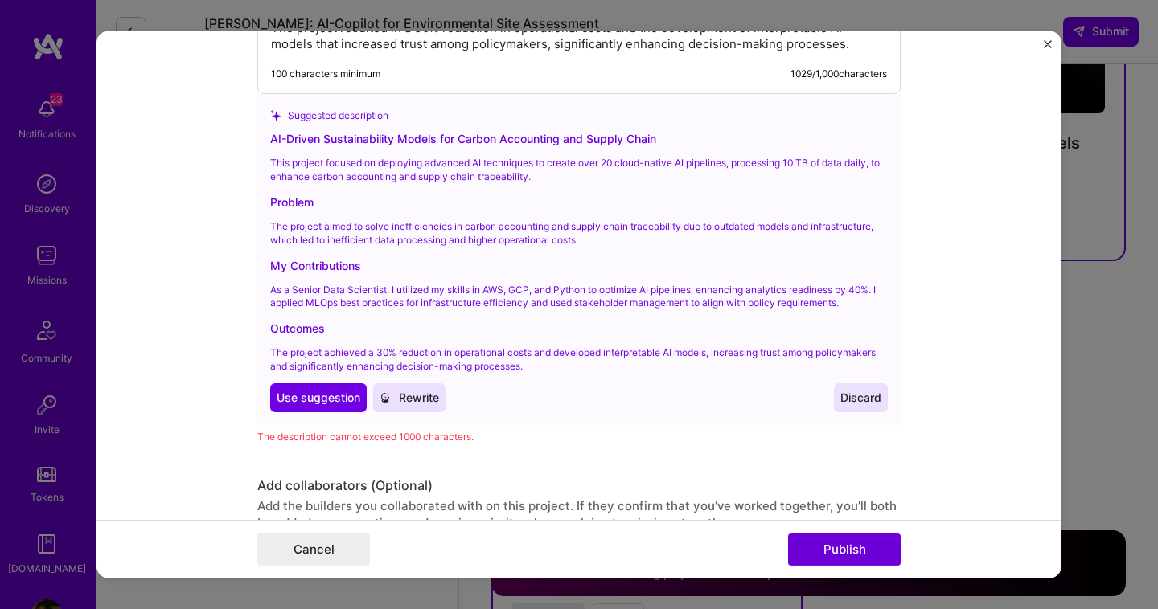
scroll to position [2236, 0]
click at [339, 400] on span "Use suggestion" at bounding box center [319, 399] width 84 height 16
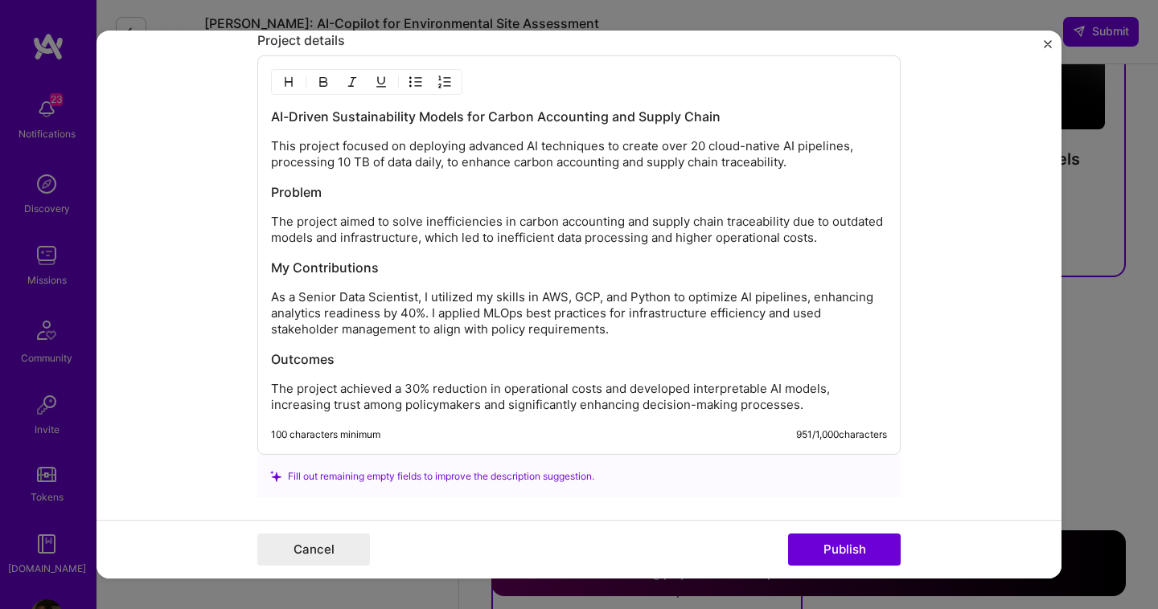
scroll to position [1855, 0]
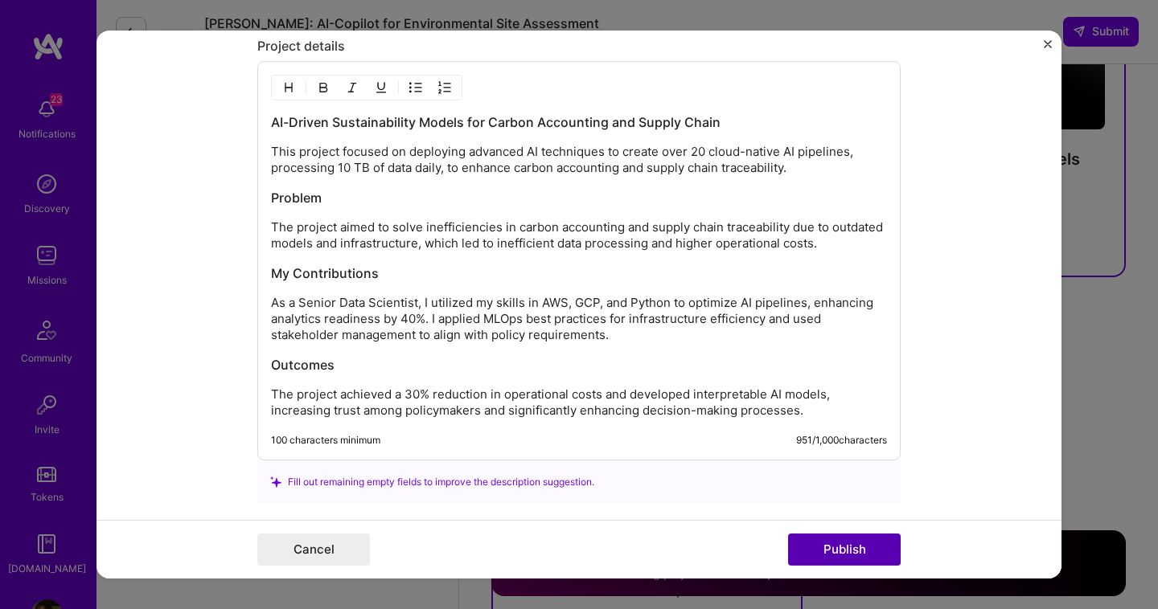
click at [826, 553] on button "Publish" at bounding box center [844, 550] width 113 height 32
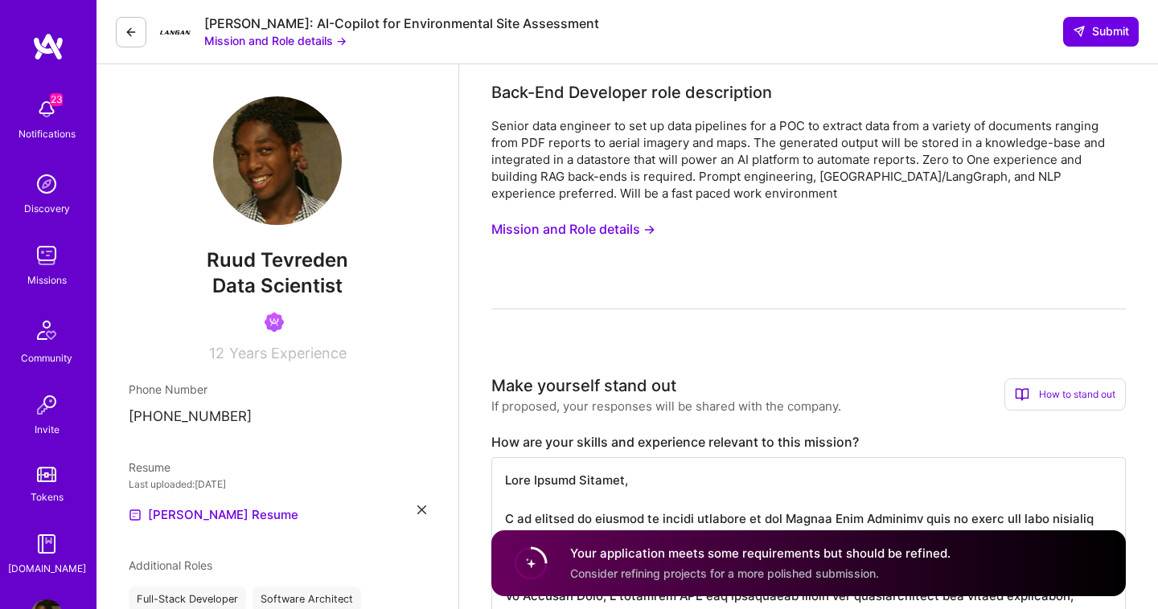
scroll to position [0, 0]
click at [1101, 39] on span "Submit" at bounding box center [1100, 31] width 56 height 16
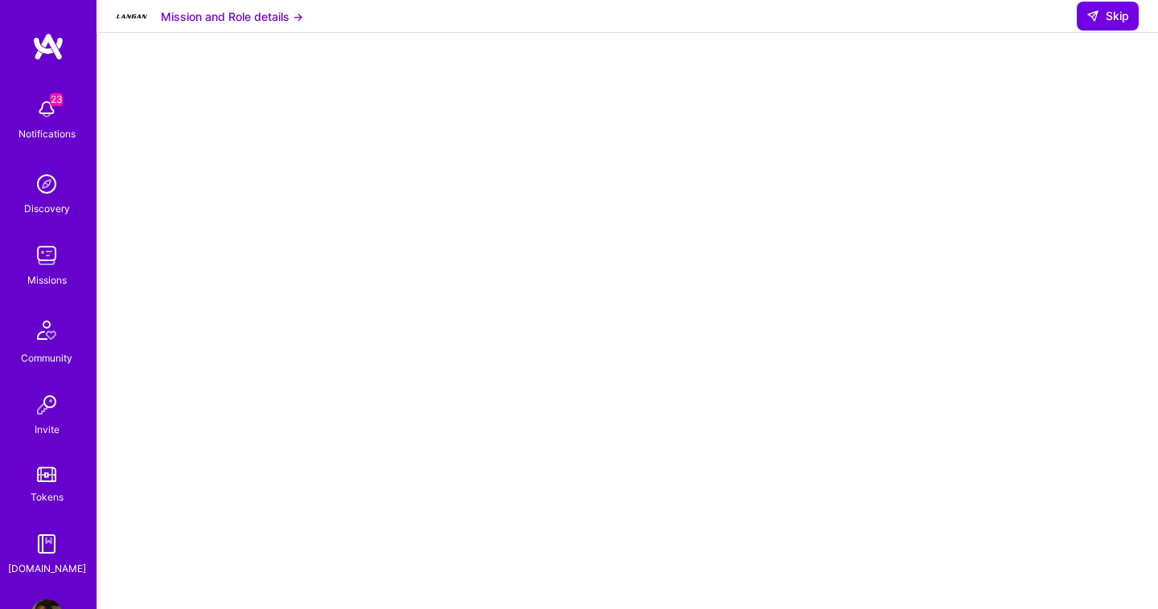
scroll to position [73, 0]
click at [1136, 31] on button "Skip" at bounding box center [1107, 16] width 62 height 29
select select "NL"
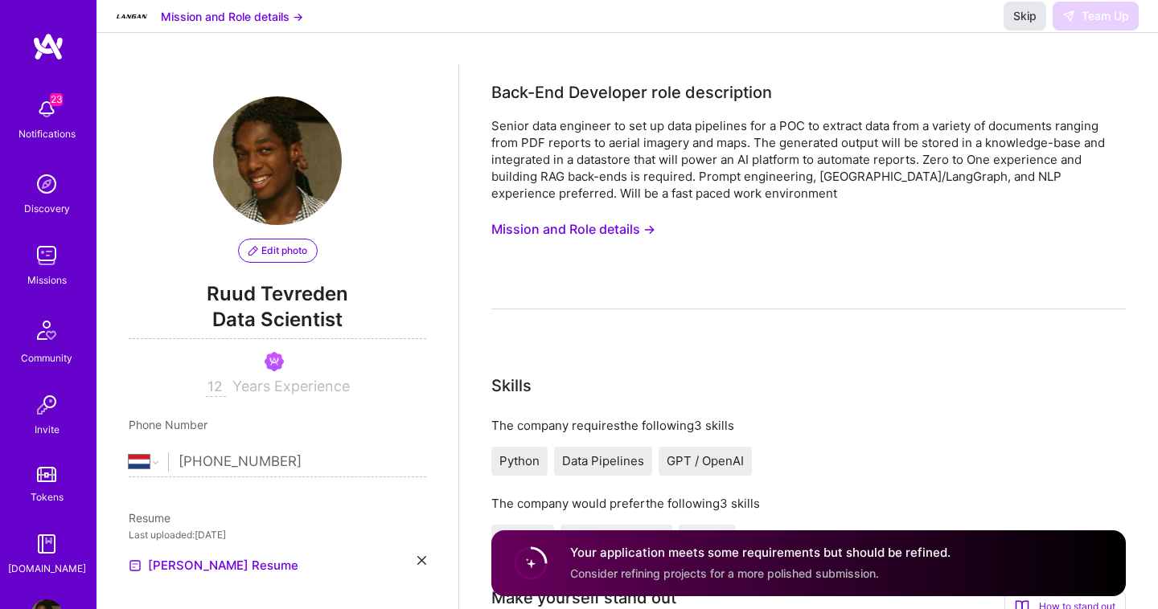
click at [1029, 24] on span "Skip" at bounding box center [1024, 16] width 23 height 16
click at [1026, 24] on span "Skip" at bounding box center [1024, 16] width 23 height 16
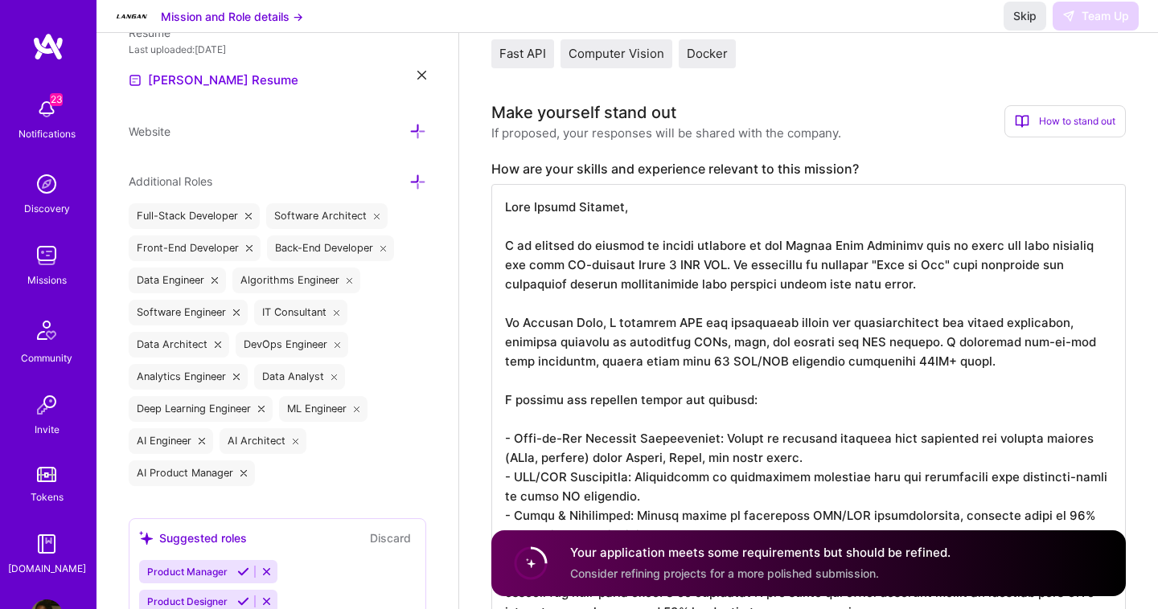
drag, startPoint x: 603, startPoint y: 380, endPoint x: 445, endPoint y: -27, distance: 436.2
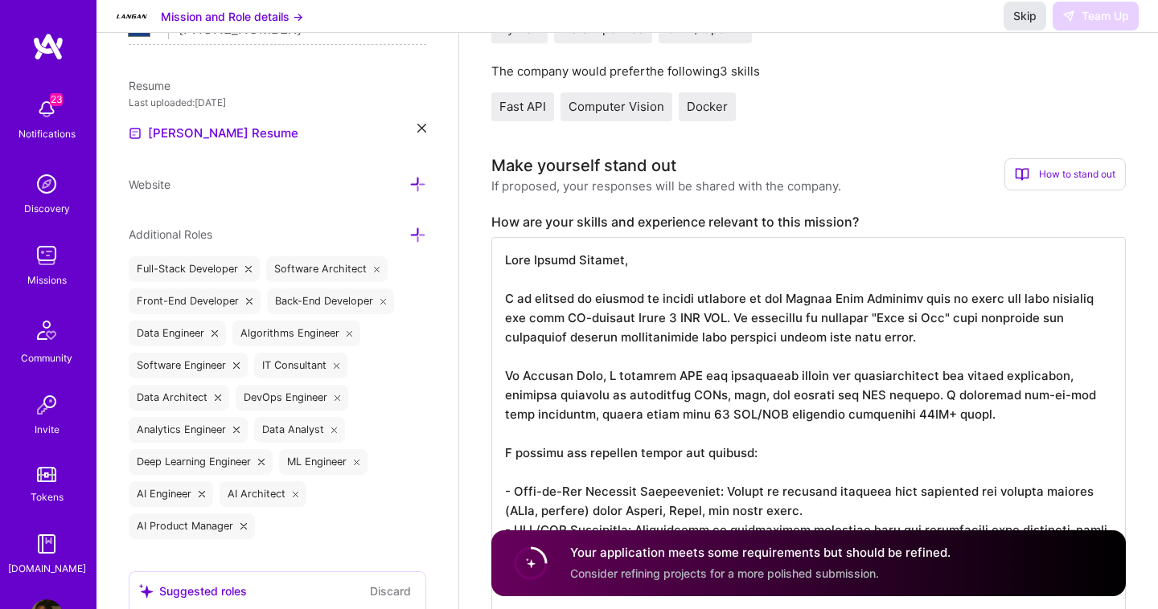
click at [1031, 31] on button "Skip" at bounding box center [1024, 16] width 43 height 29
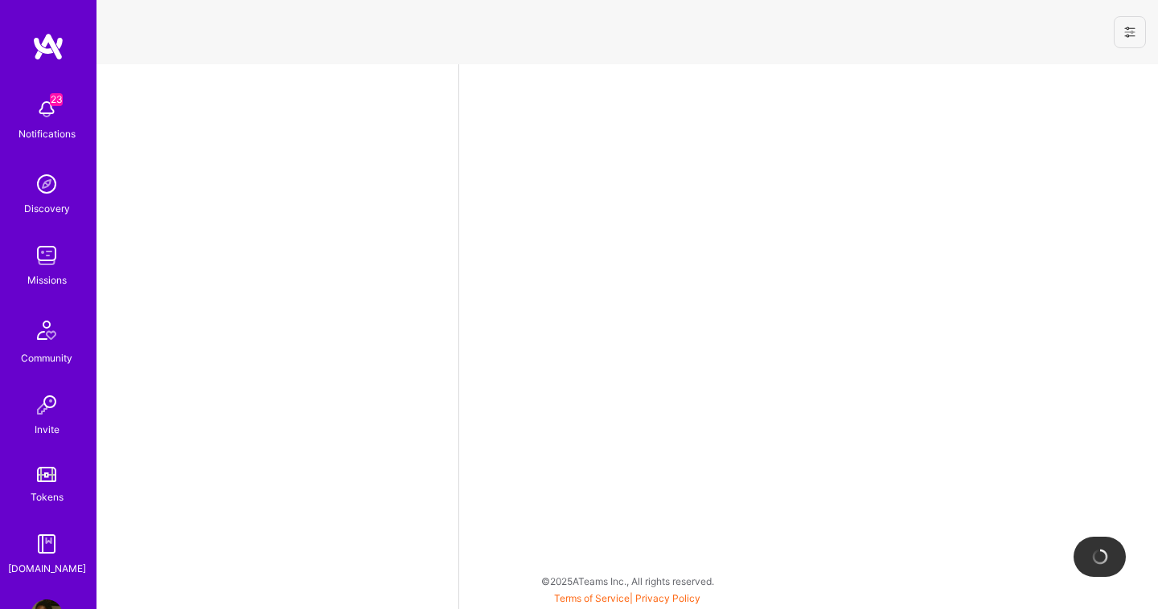
select select "NL"
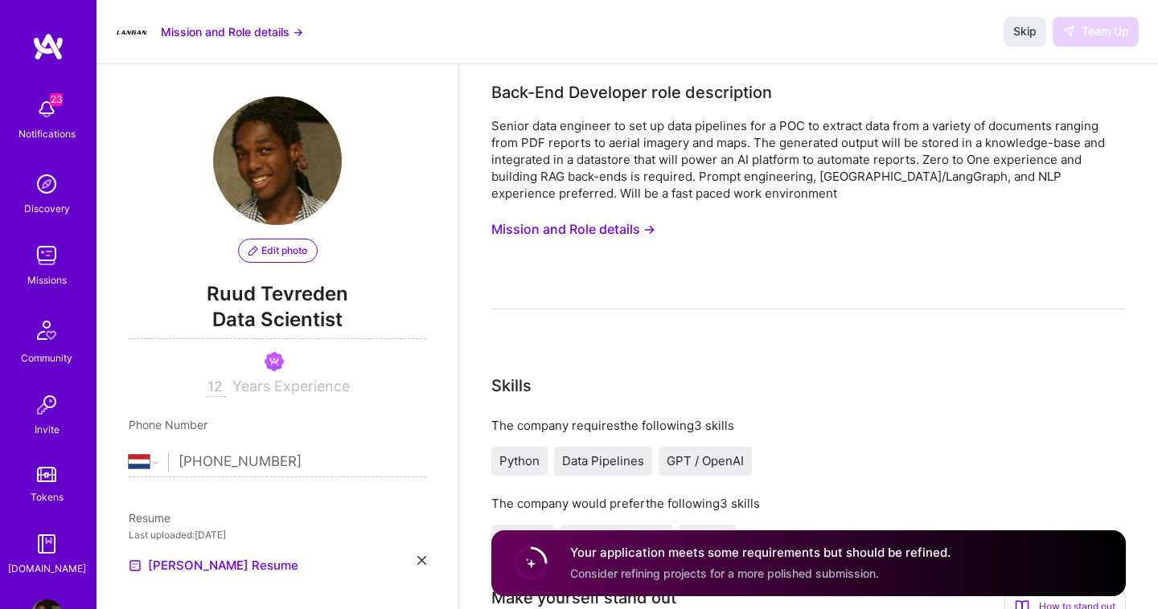
scroll to position [363, 0]
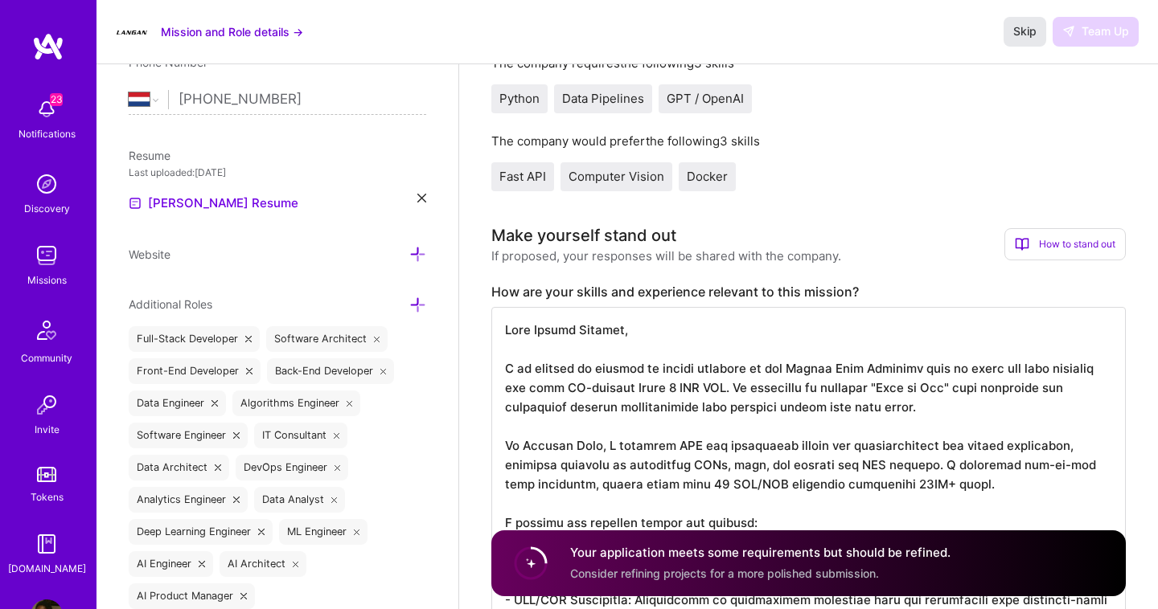
click at [1006, 37] on button "Skip" at bounding box center [1024, 31] width 43 height 29
click at [1018, 36] on span "Skip" at bounding box center [1024, 31] width 23 height 16
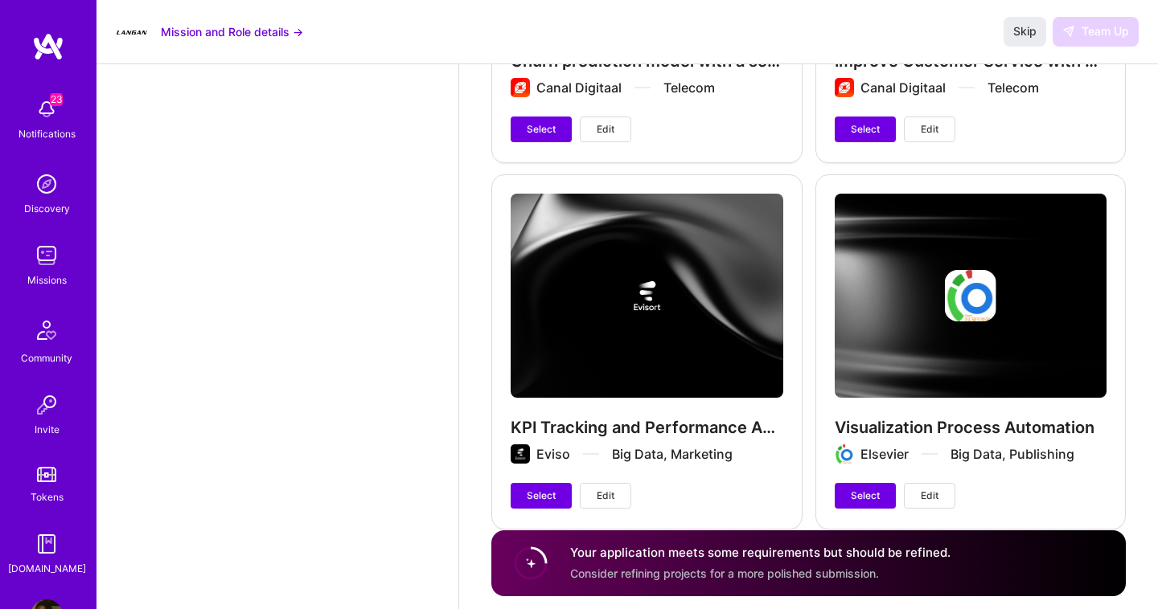
scroll to position [4919, 0]
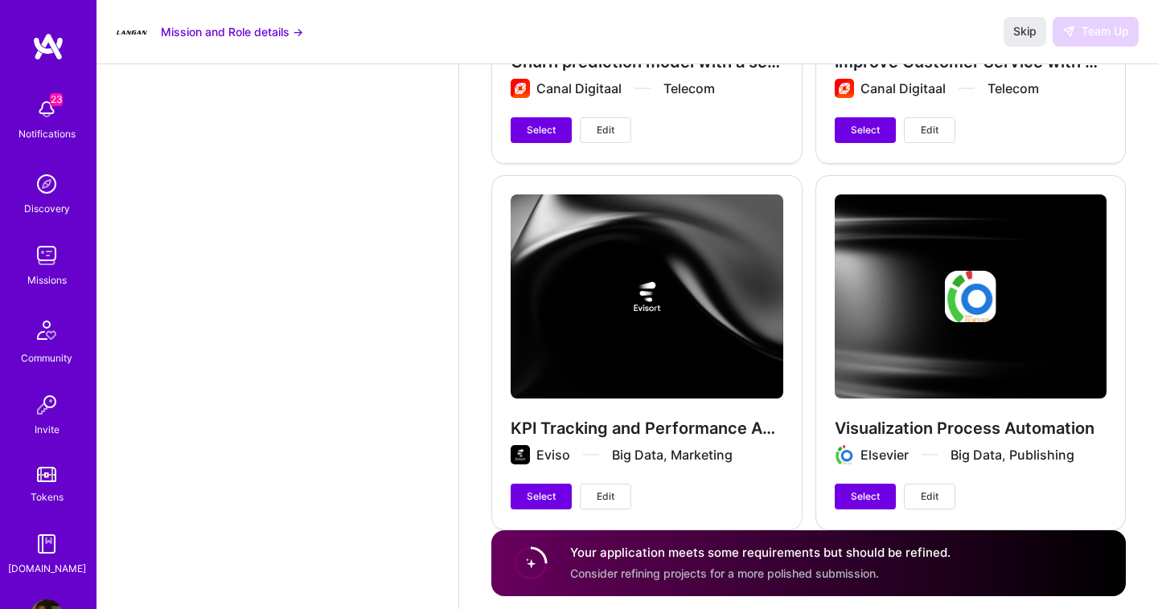
click at [59, 113] on img at bounding box center [47, 109] width 32 height 32
click at [38, 195] on img at bounding box center [47, 184] width 32 height 32
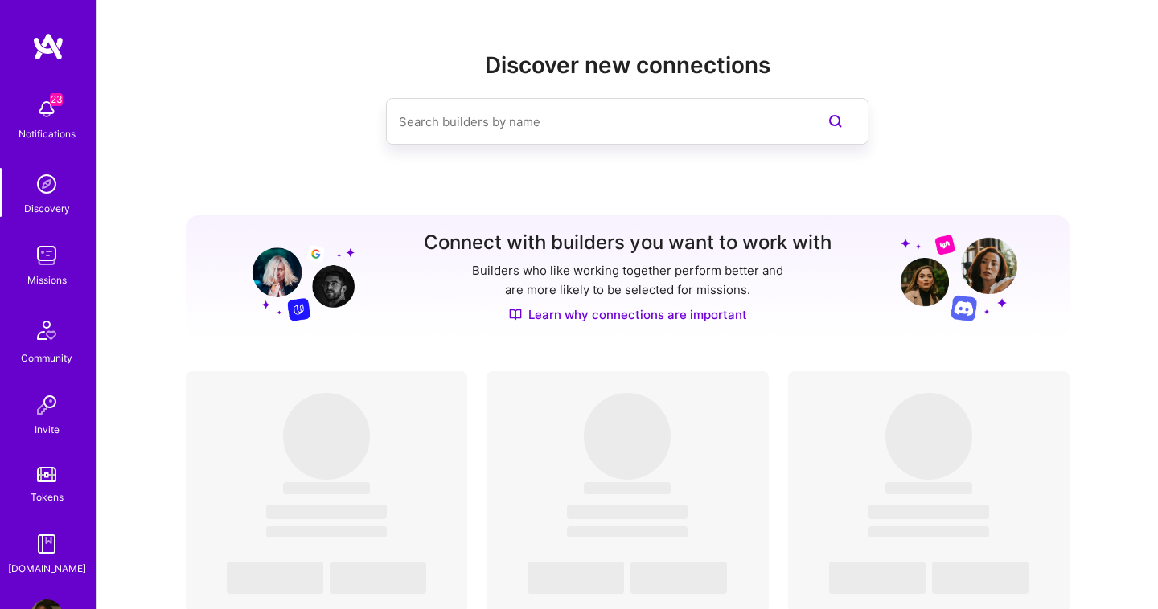
click at [51, 248] on img at bounding box center [47, 256] width 32 height 32
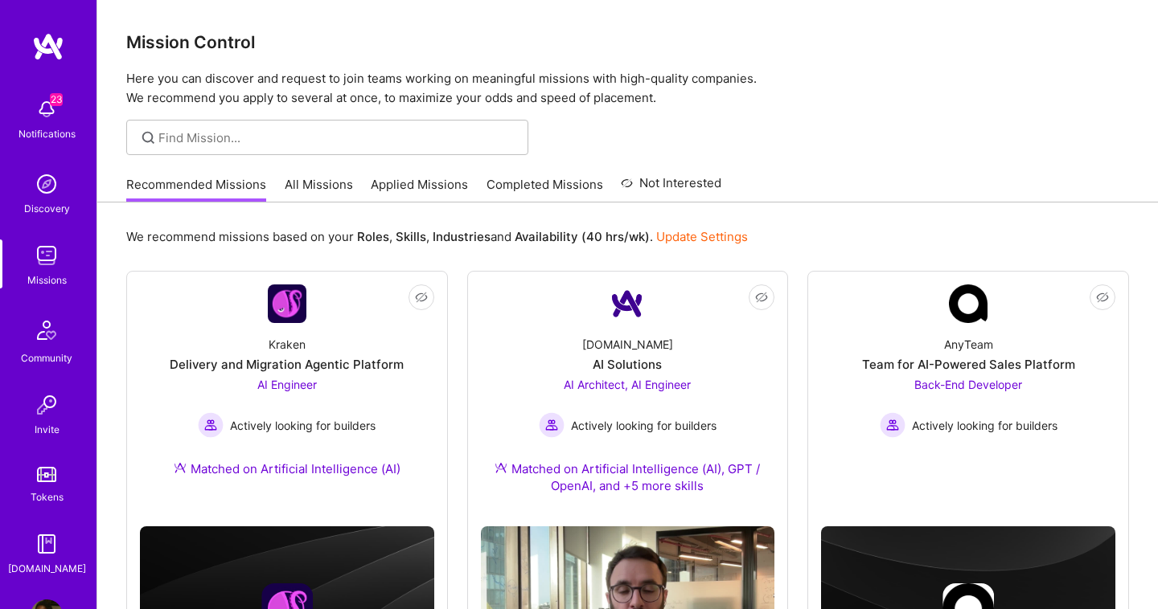
click at [408, 177] on link "Applied Missions" at bounding box center [419, 189] width 97 height 27
